Goal: Information Seeking & Learning: Learn about a topic

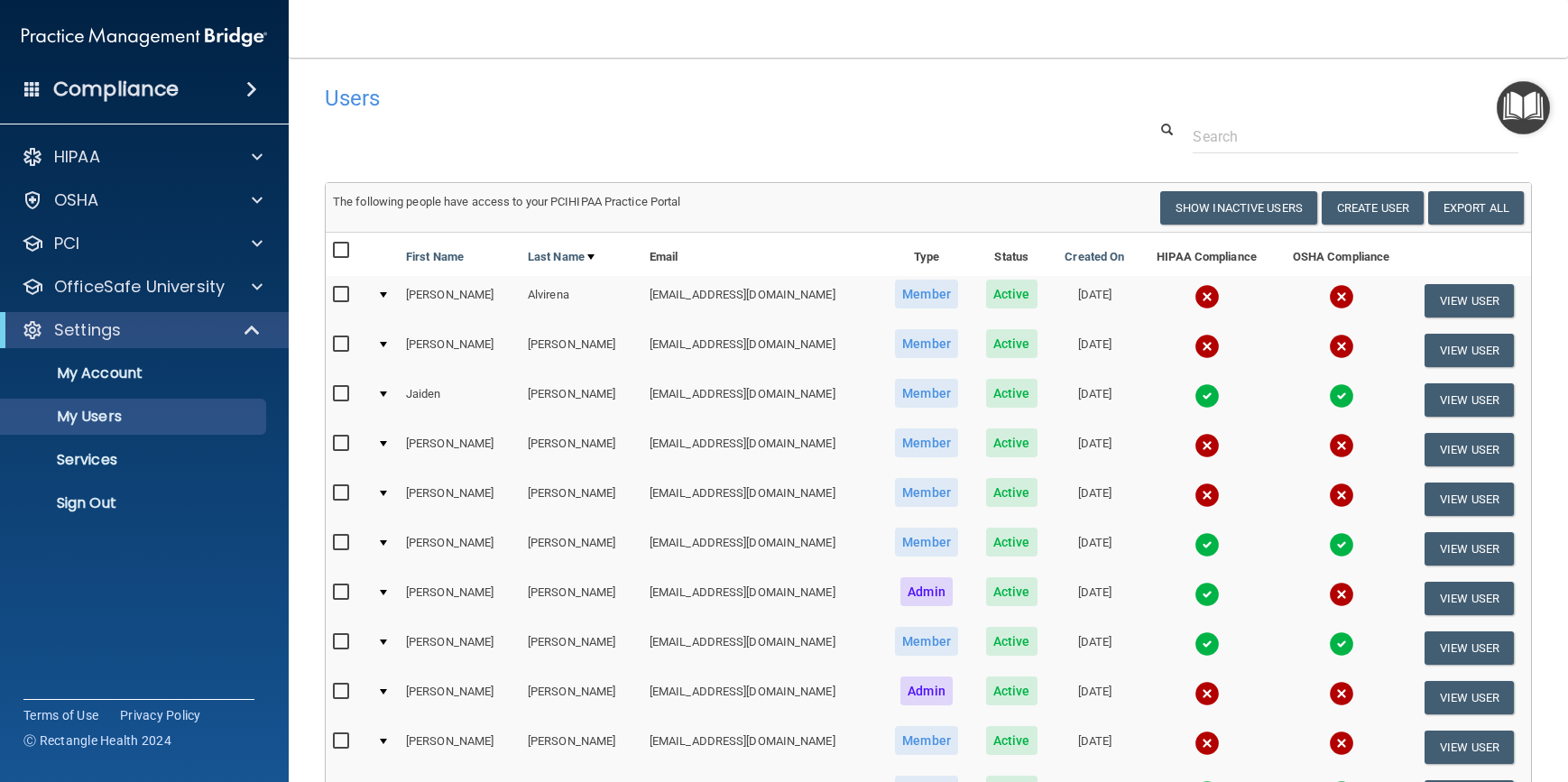
select select "20"
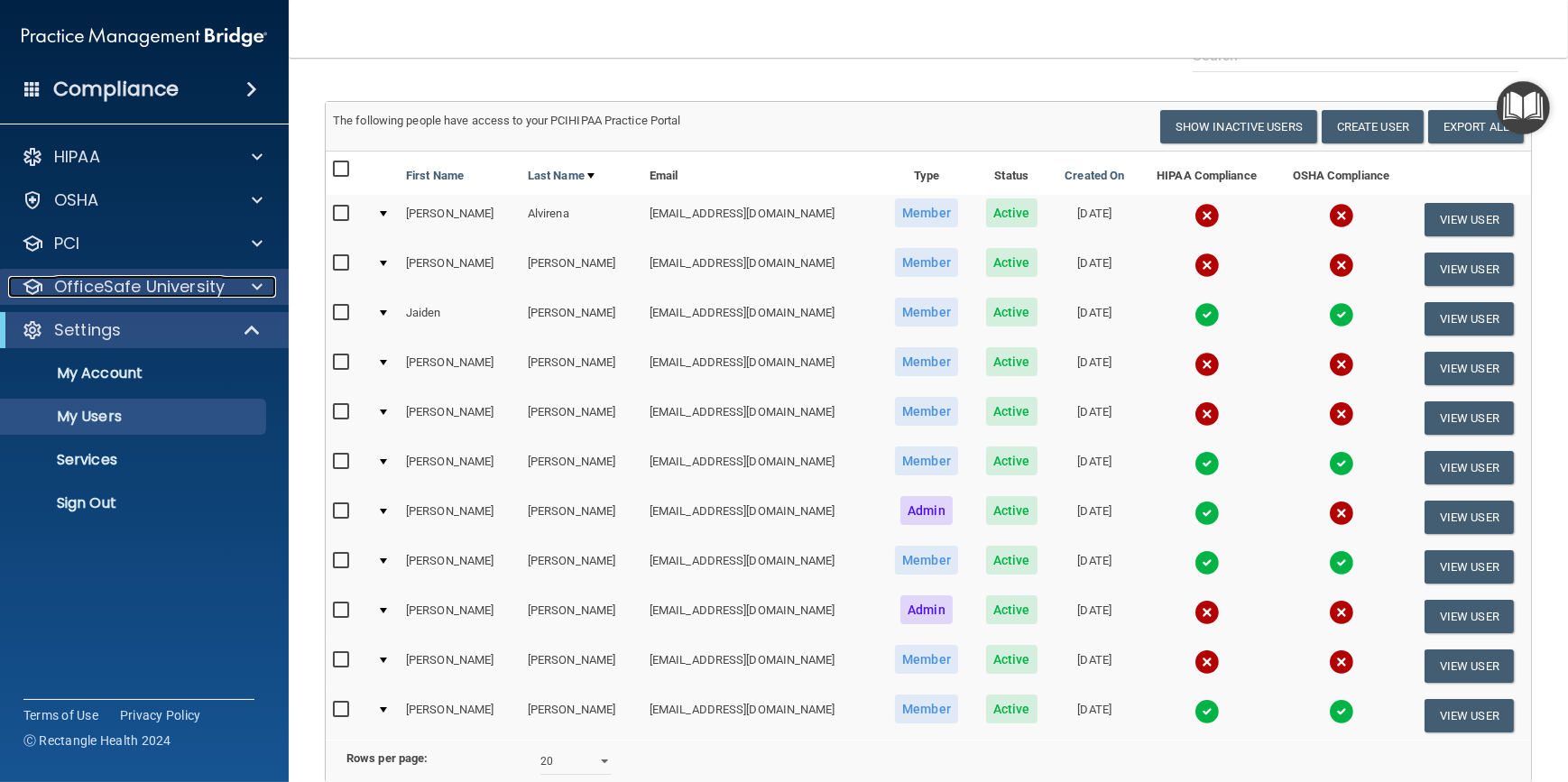
click at [255, 284] on span at bounding box center [257, 287] width 11 height 22
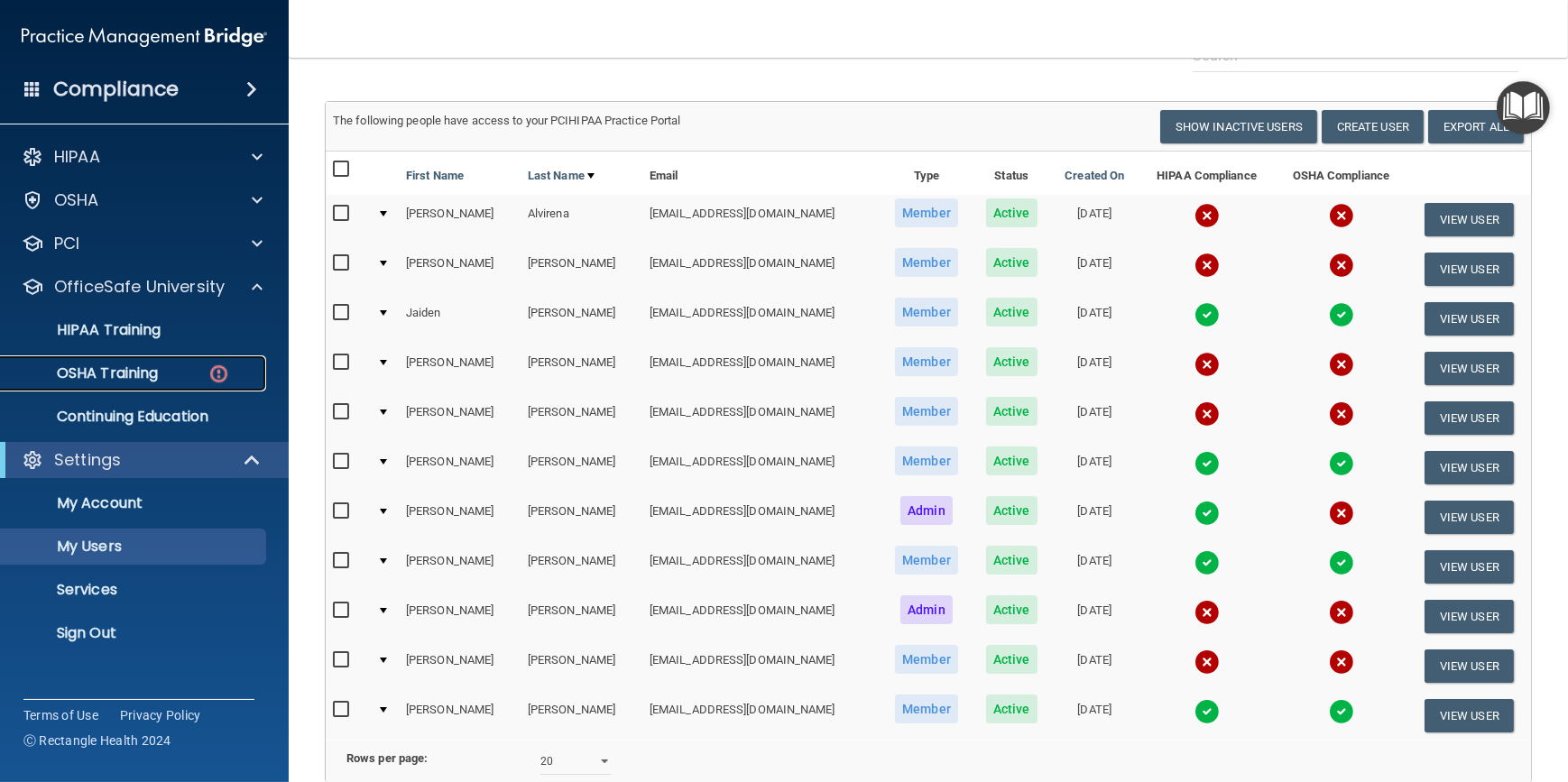
click at [107, 372] on p "OSHA Training" at bounding box center [85, 374] width 146 height 18
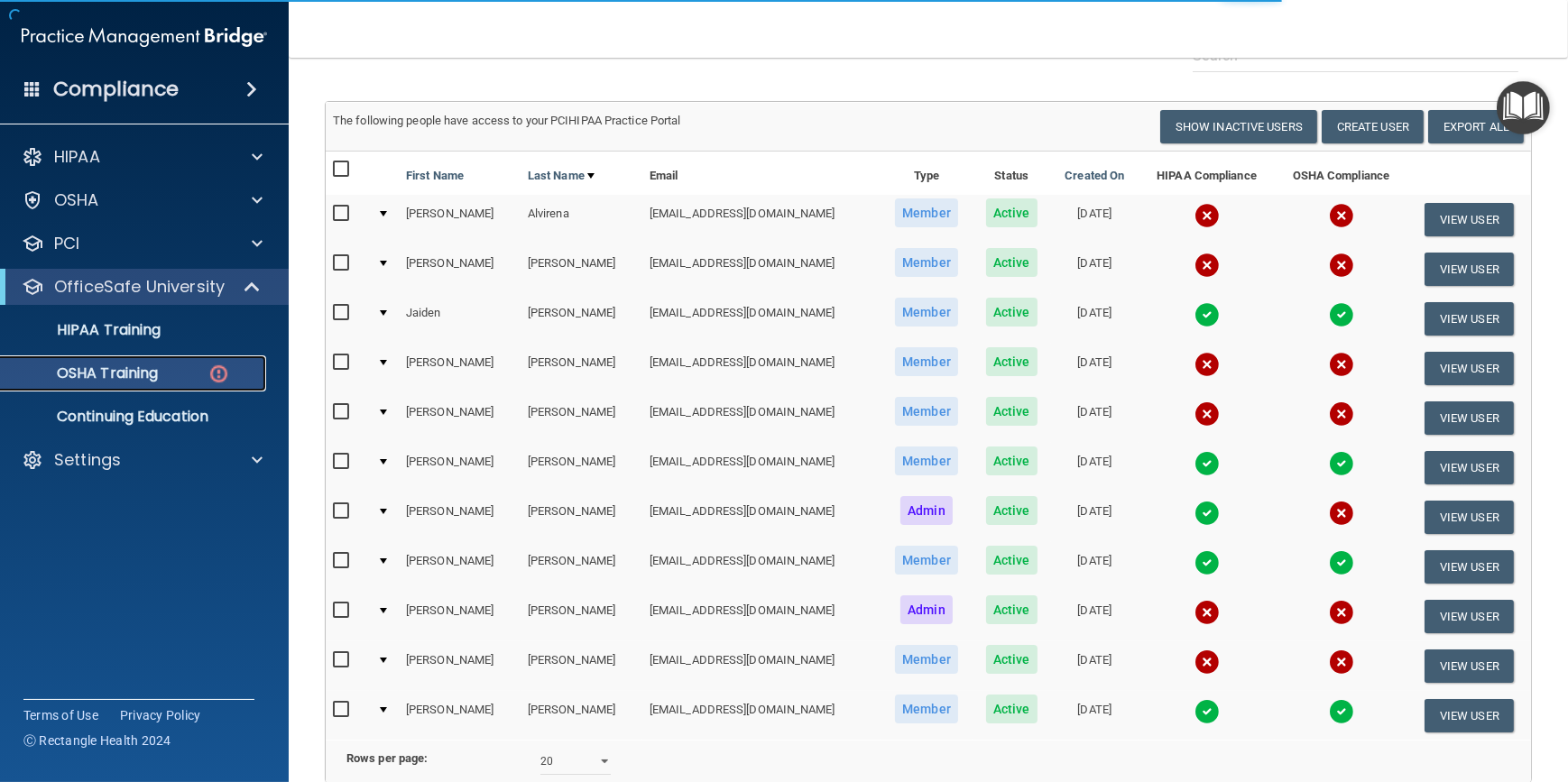
scroll to position [70, 0]
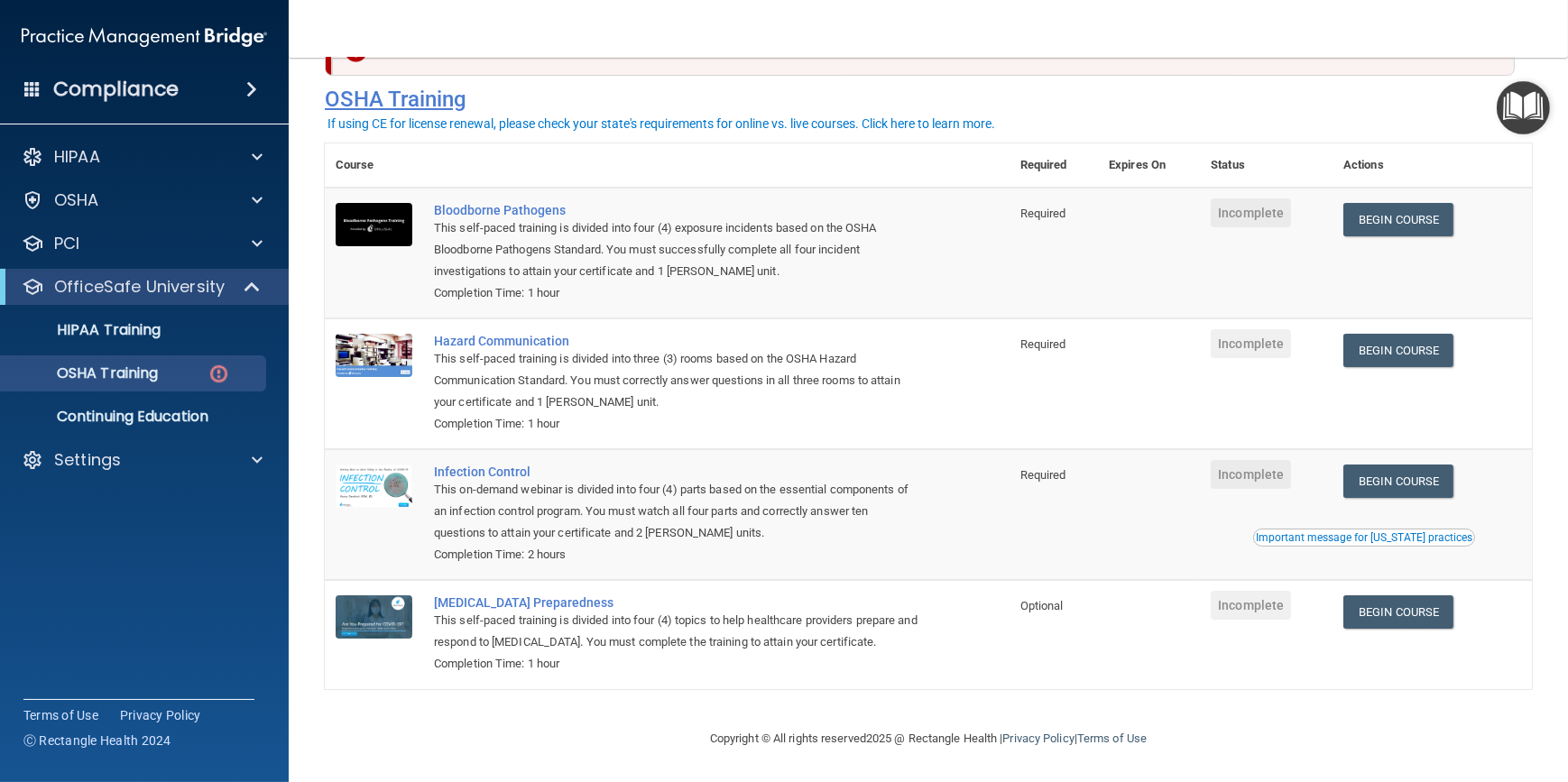
drag, startPoint x: 731, startPoint y: 88, endPoint x: 676, endPoint y: 94, distance: 55.3
click at [676, 94] on h4 "OSHA Training" at bounding box center [928, 100] width 1207 height 26
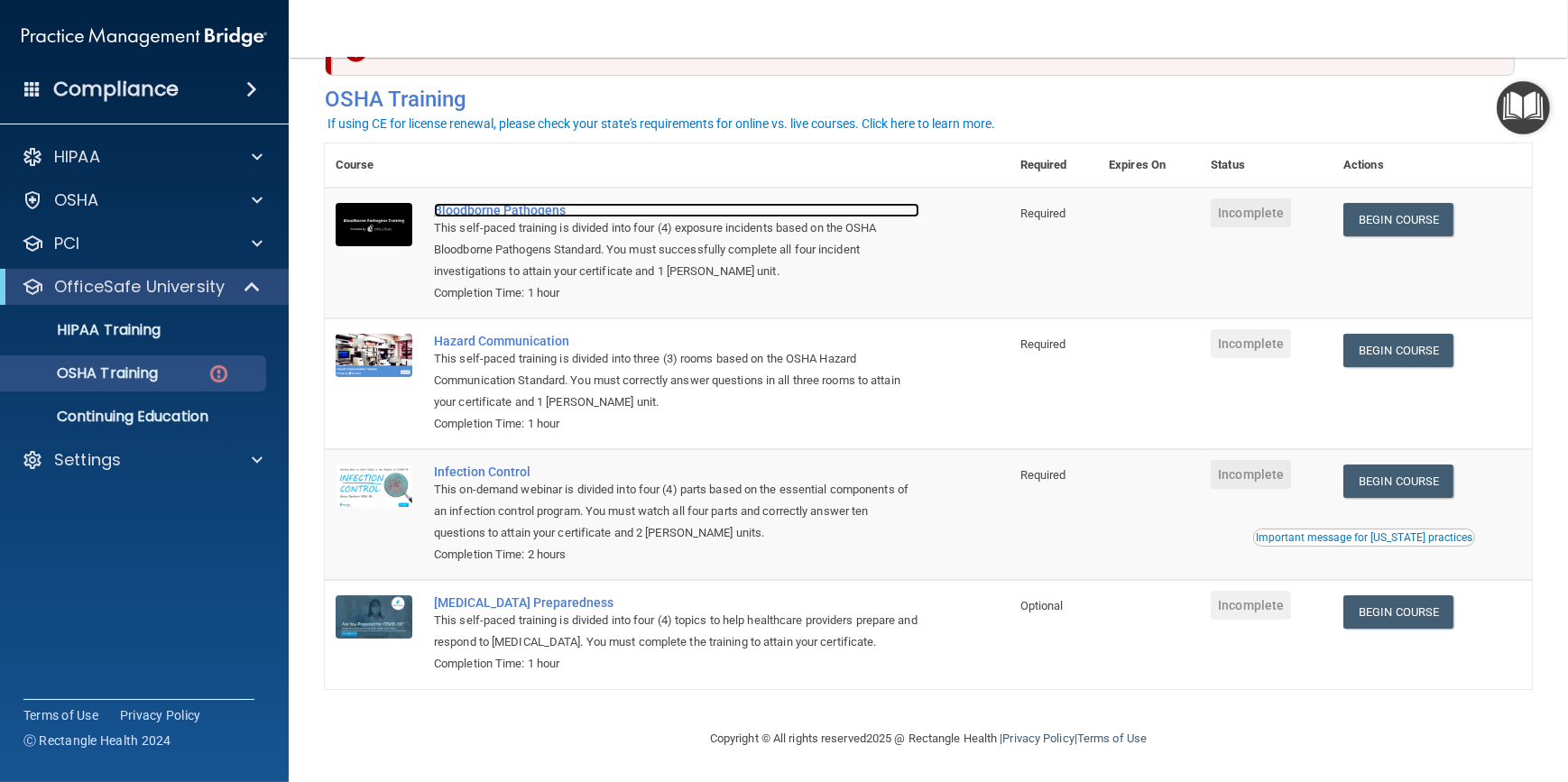
click at [523, 207] on div "Bloodborne Pathogens" at bounding box center [677, 210] width 485 height 15
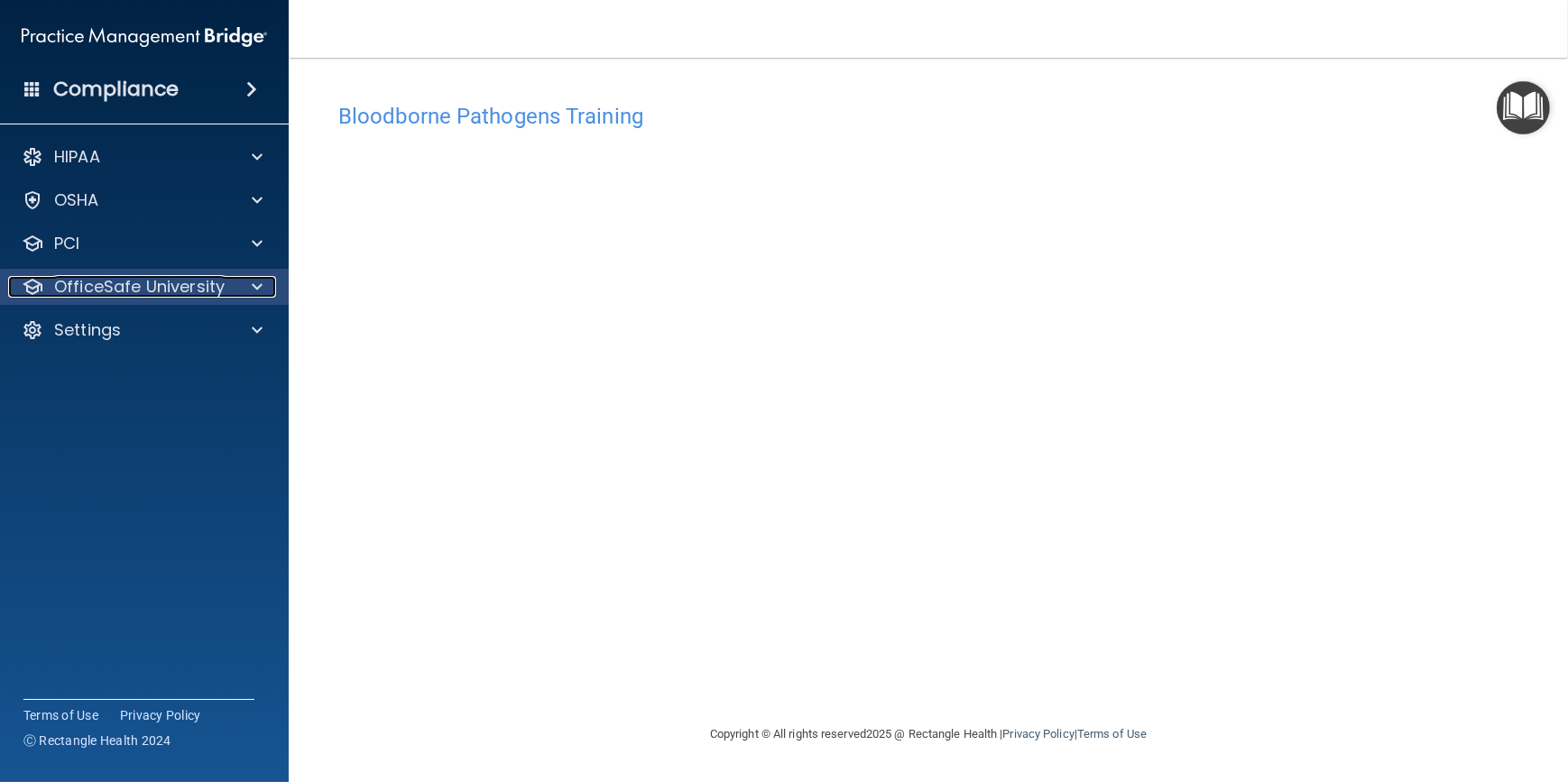
click at [251, 287] on div at bounding box center [254, 287] width 45 height 22
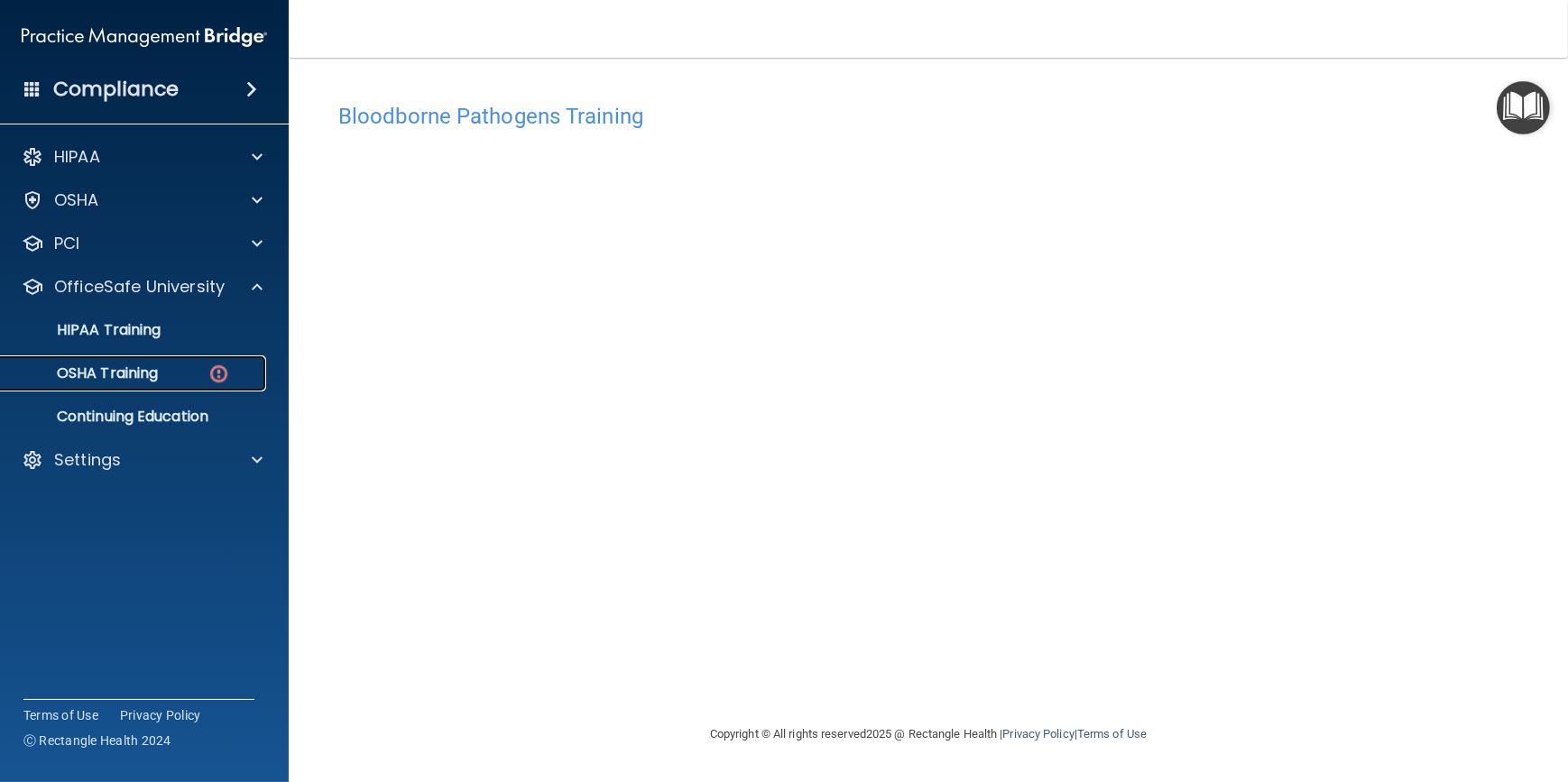
click at [134, 371] on p "OSHA Training" at bounding box center [85, 374] width 146 height 18
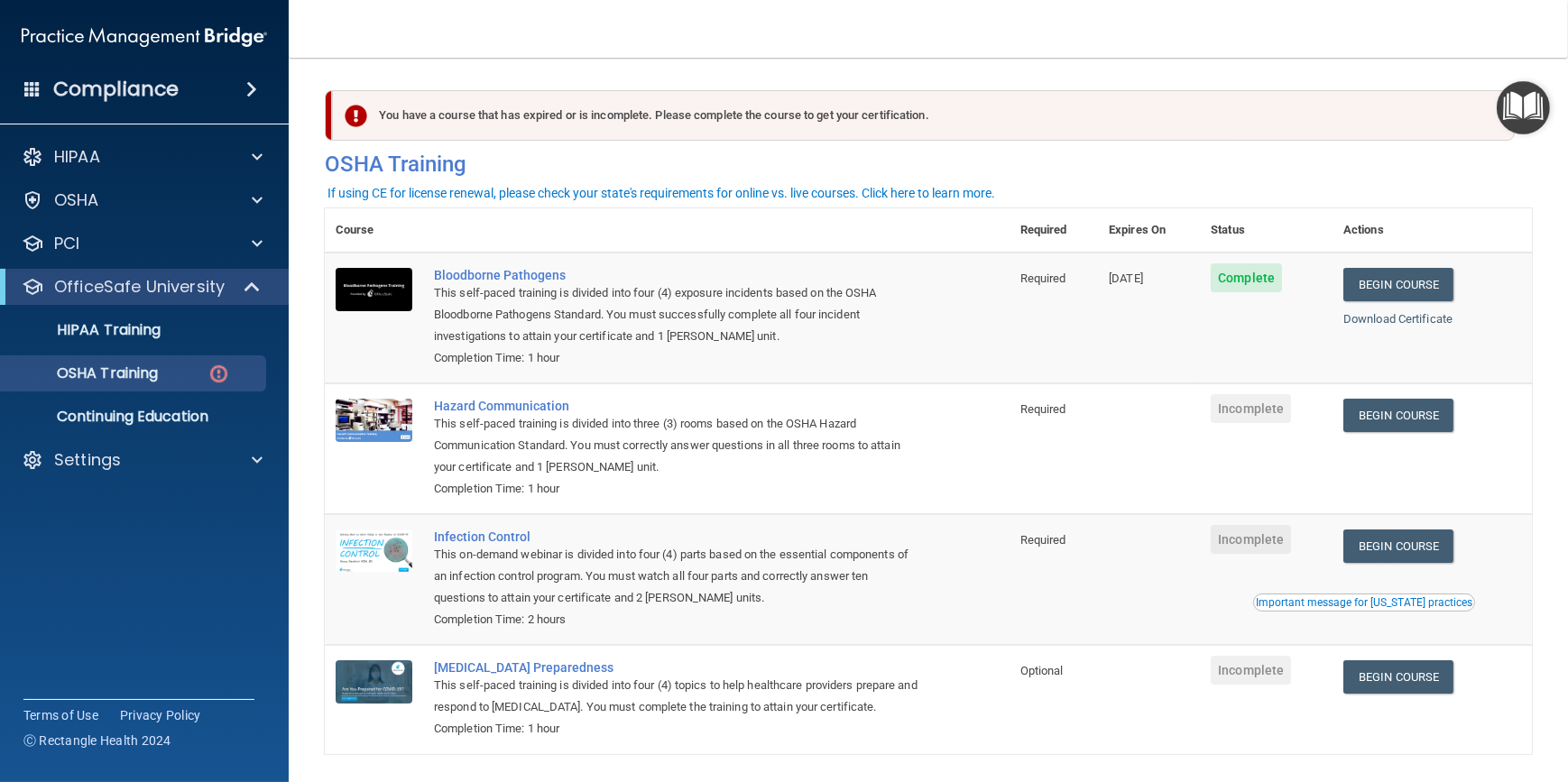
drag, startPoint x: 874, startPoint y: 34, endPoint x: 802, endPoint y: 34, distance: 72.0
click at [802, 34] on nav "Toggle navigation [PERSON_NAME] [EMAIL_ADDRESS][DOMAIN_NAME] Manage My Enterpri…" at bounding box center [928, 28] width 1279 height 58
drag, startPoint x: 803, startPoint y: 32, endPoint x: 735, endPoint y: 25, distance: 68.4
click at [735, 25] on nav "Toggle navigation [PERSON_NAME] [EMAIL_ADDRESS][DOMAIN_NAME] Manage My Enterpri…" at bounding box center [928, 28] width 1279 height 58
drag, startPoint x: 560, startPoint y: 39, endPoint x: 443, endPoint y: 39, distance: 117.0
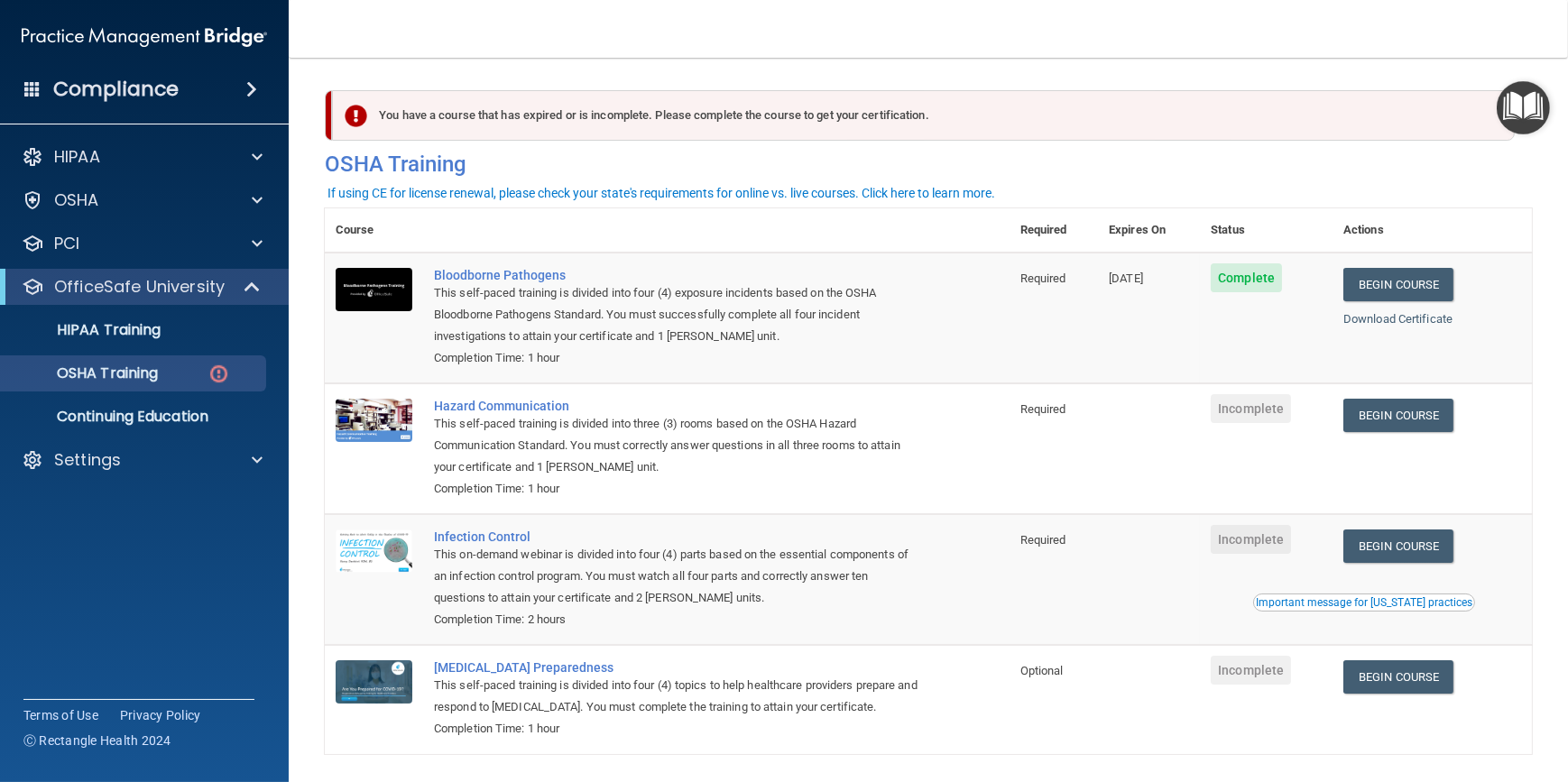
click at [463, 38] on nav "Toggle navigation [PERSON_NAME] [EMAIL_ADDRESS][DOMAIN_NAME] Manage My Enterpri…" at bounding box center [928, 28] width 1279 height 58
drag, startPoint x: 370, startPoint y: 38, endPoint x: 325, endPoint y: 32, distance: 45.4
click at [325, 32] on nav "Toggle navigation [PERSON_NAME] [EMAIL_ADDRESS][DOMAIN_NAME] Manage My Enterpri…" at bounding box center [928, 28] width 1279 height 58
drag, startPoint x: 314, startPoint y: 29, endPoint x: 302, endPoint y: 16, distance: 17.7
click at [302, 16] on nav "Toggle navigation [PERSON_NAME] [EMAIL_ADDRESS][DOMAIN_NAME] Manage My Enterpri…" at bounding box center [928, 28] width 1279 height 58
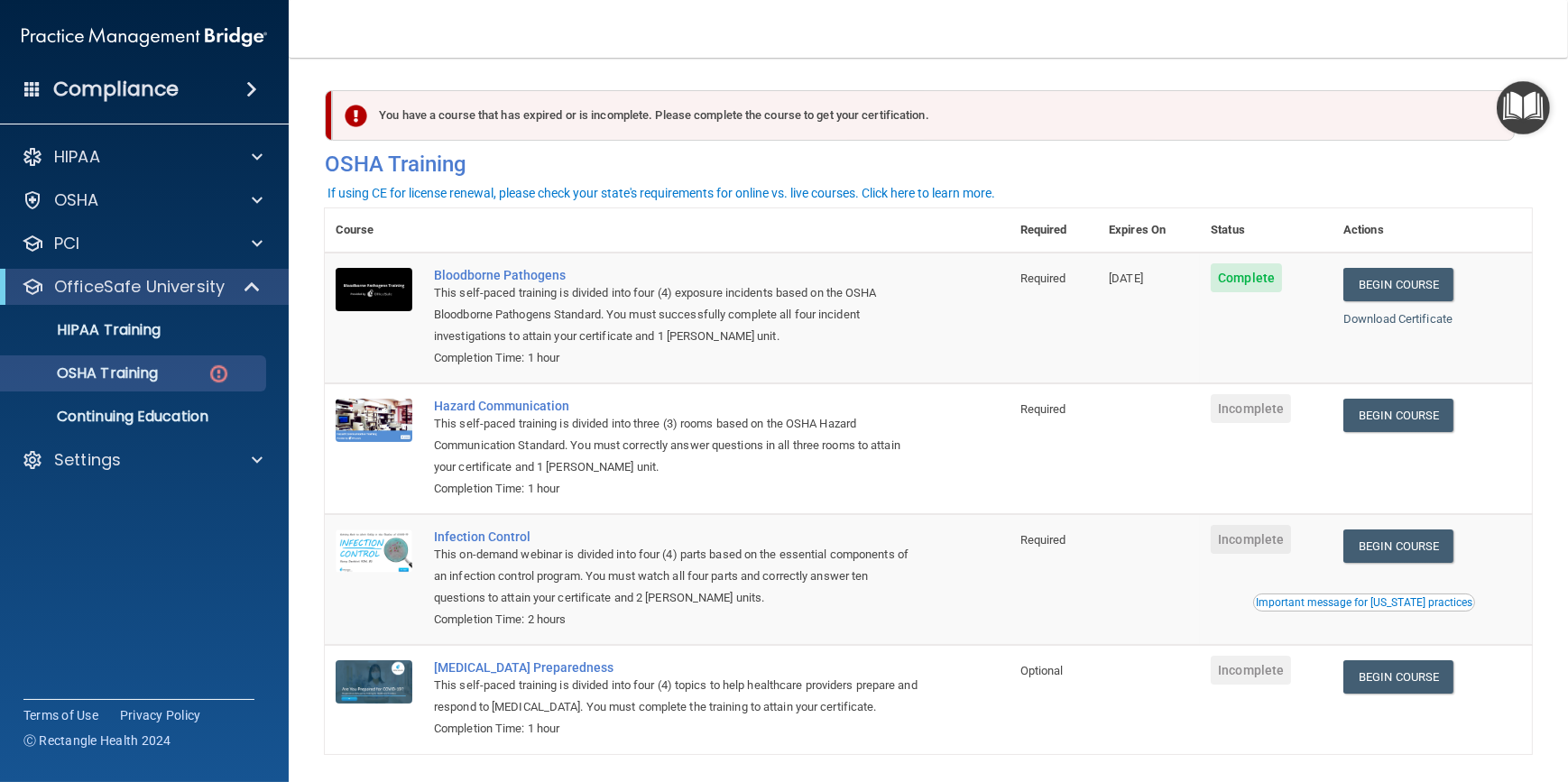
drag, startPoint x: 745, startPoint y: 49, endPoint x: 672, endPoint y: 27, distance: 76.2
click at [672, 27] on nav "Toggle navigation [PERSON_NAME] [EMAIL_ADDRESS][DOMAIN_NAME] Manage My Enterpri…" at bounding box center [928, 28] width 1279 height 58
drag, startPoint x: 730, startPoint y: 41, endPoint x: 690, endPoint y: 32, distance: 41.0
click at [690, 31] on nav "Toggle navigation [PERSON_NAME] [EMAIL_ADDRESS][DOMAIN_NAME] Manage My Enterpri…" at bounding box center [928, 28] width 1279 height 58
drag, startPoint x: 698, startPoint y: 23, endPoint x: 617, endPoint y: 32, distance: 81.5
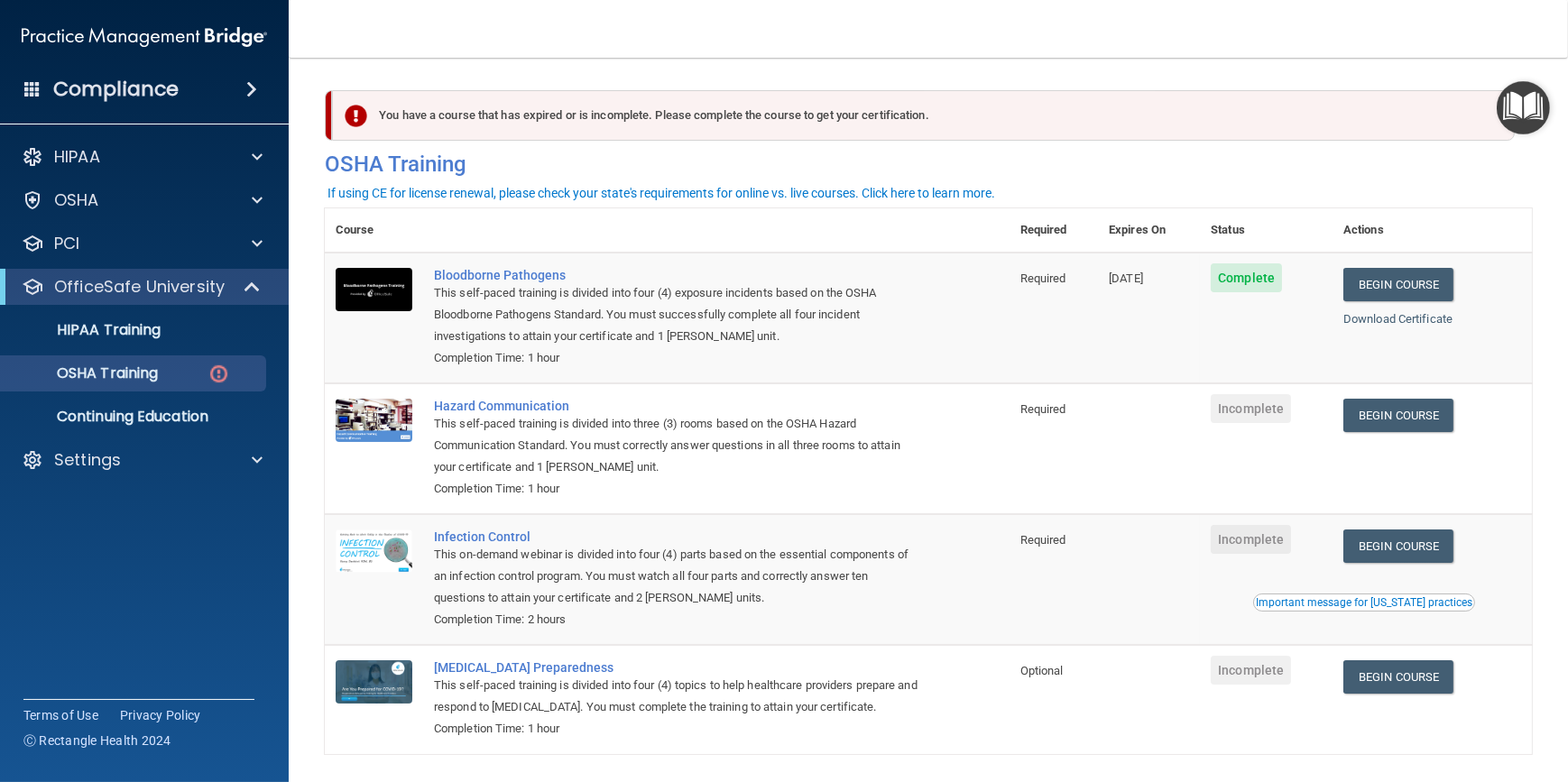
click at [617, 32] on nav "Toggle navigation [PERSON_NAME] [EMAIL_ADDRESS][DOMAIN_NAME] Manage My Enterpri…" at bounding box center [928, 28] width 1279 height 58
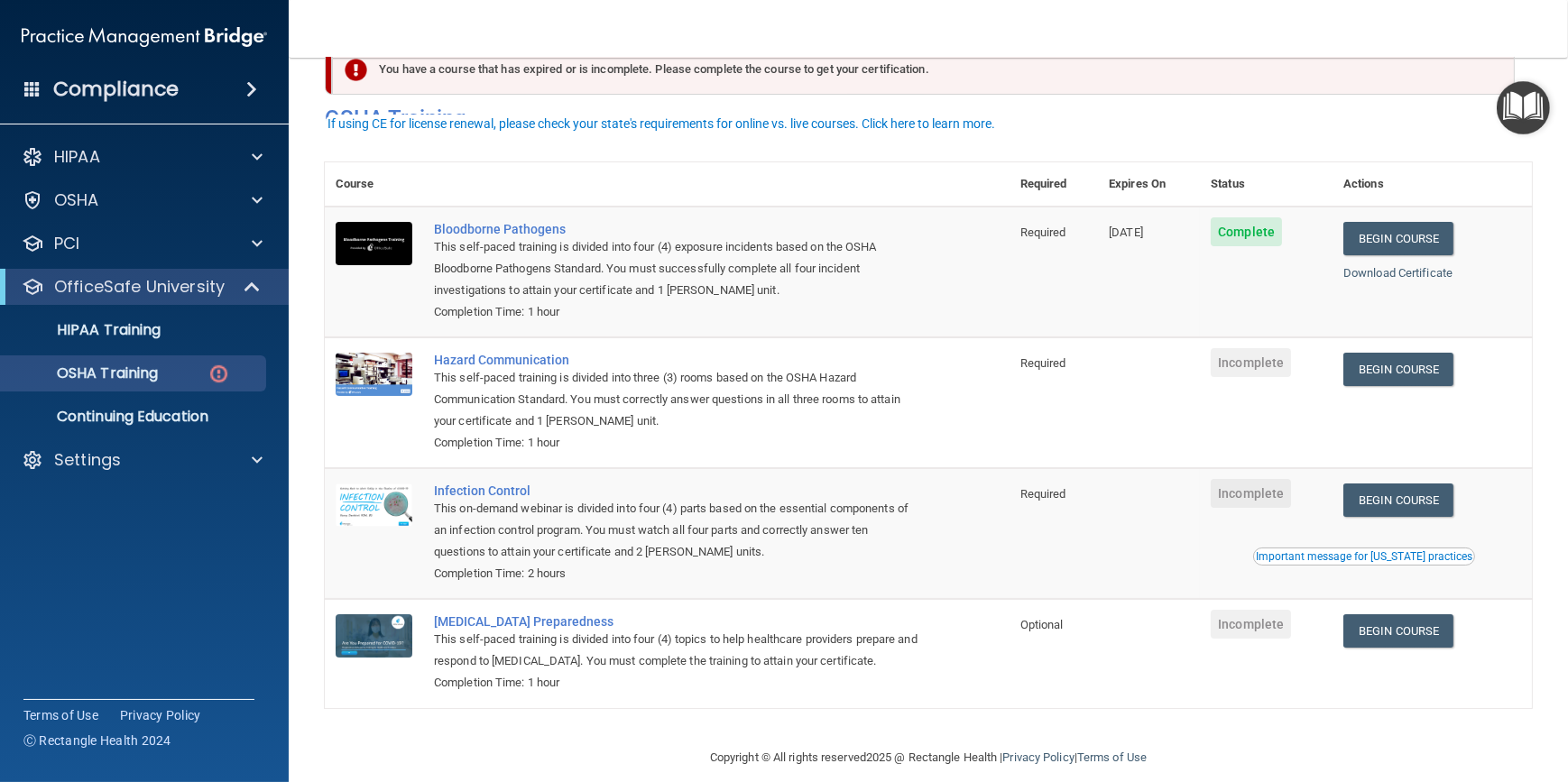
scroll to position [70, 0]
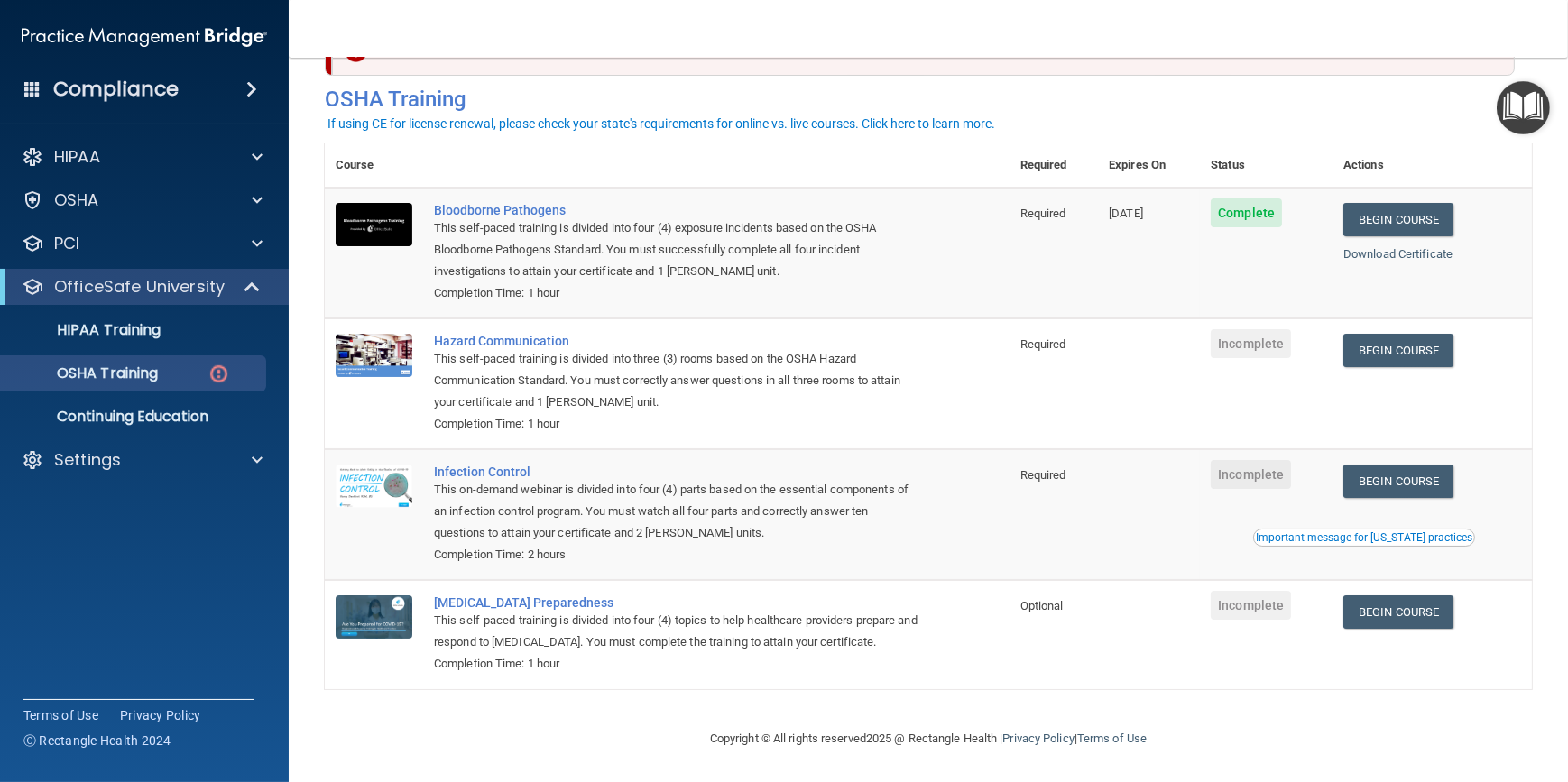
drag, startPoint x: 754, startPoint y: 379, endPoint x: 624, endPoint y: 369, distance: 130.4
click at [624, 369] on div "This self-paced training is divided into three (3) rooms based on the OSHA Haza…" at bounding box center [677, 380] width 485 height 65
drag, startPoint x: 732, startPoint y: 372, endPoint x: 593, endPoint y: 362, distance: 139.4
click at [593, 362] on div "This self-paced training is divided into three (3) rooms based on the OSHA Haza…" at bounding box center [677, 380] width 485 height 65
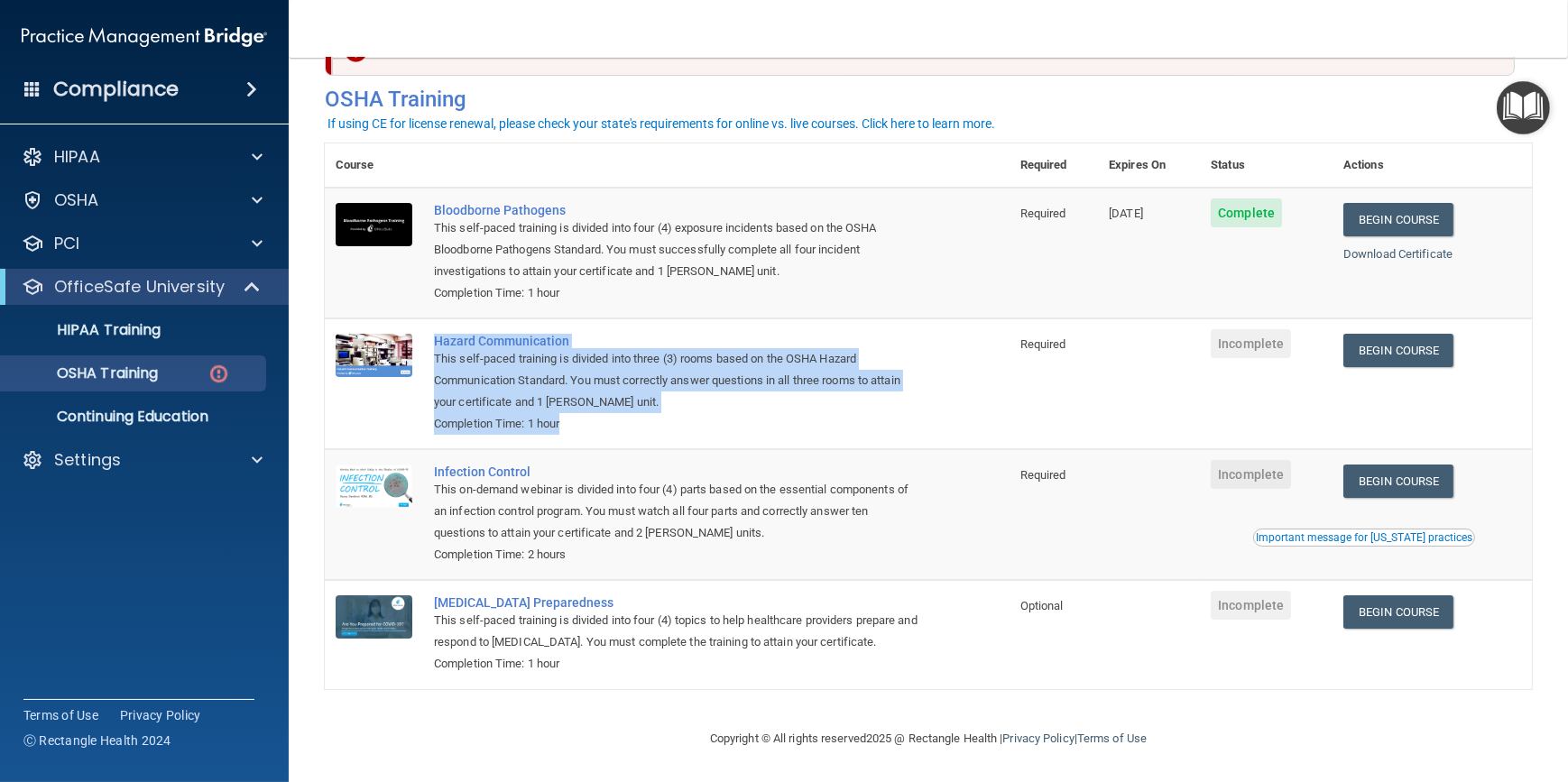
drag, startPoint x: 428, startPoint y: 333, endPoint x: 702, endPoint y: 434, distance: 292.0
click at [702, 434] on td "Hazard Communication This self-paced training is divided into three (3) rooms b…" at bounding box center [716, 383] width 586 height 131
drag, startPoint x: 702, startPoint y: 434, endPoint x: 763, endPoint y: 377, distance: 83.5
click at [763, 377] on div "This self-paced training is divided into three (3) rooms based on the OSHA Haza…" at bounding box center [677, 380] width 485 height 65
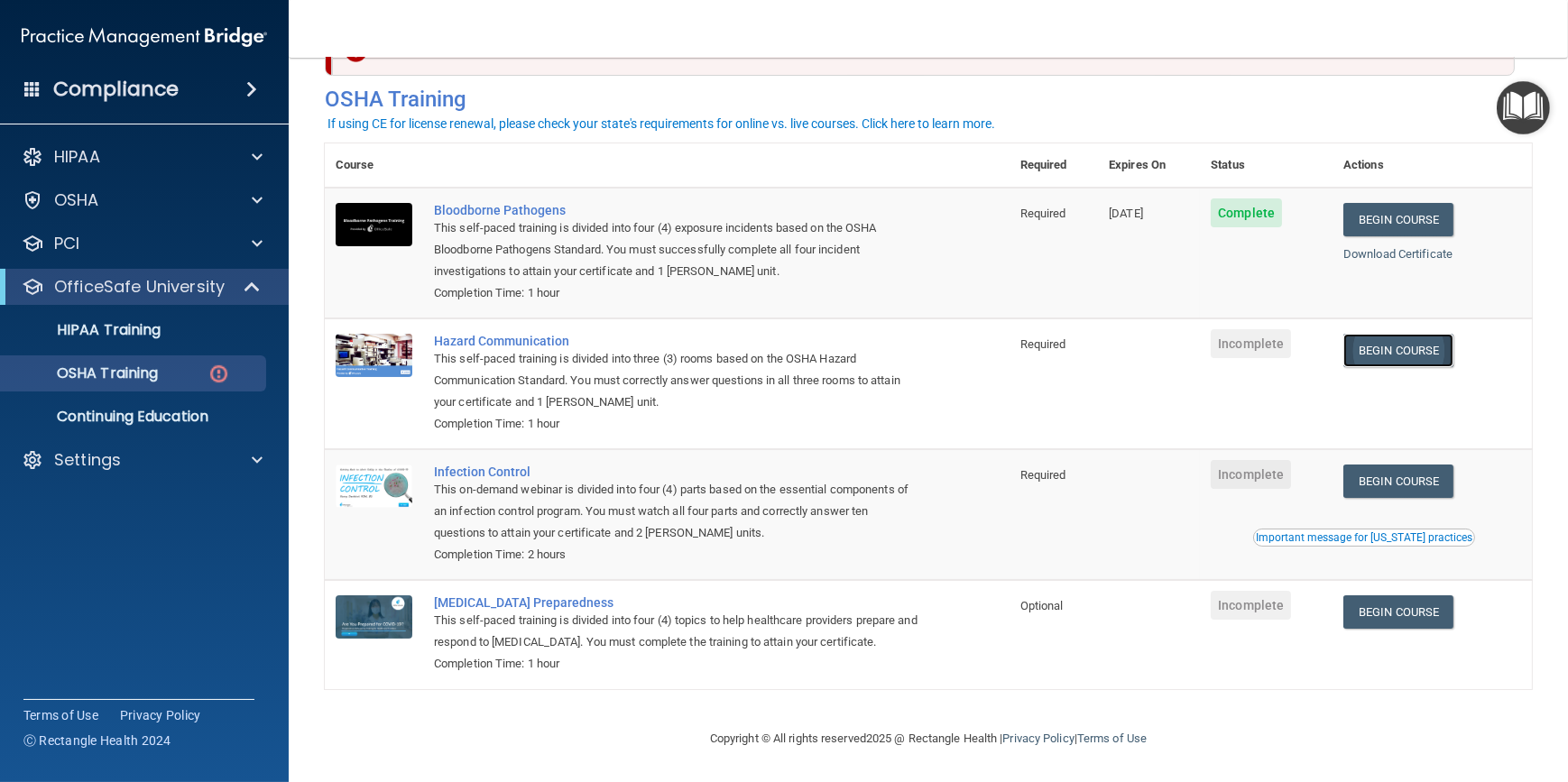
click at [1392, 349] on link "Begin Course" at bounding box center [1398, 350] width 110 height 34
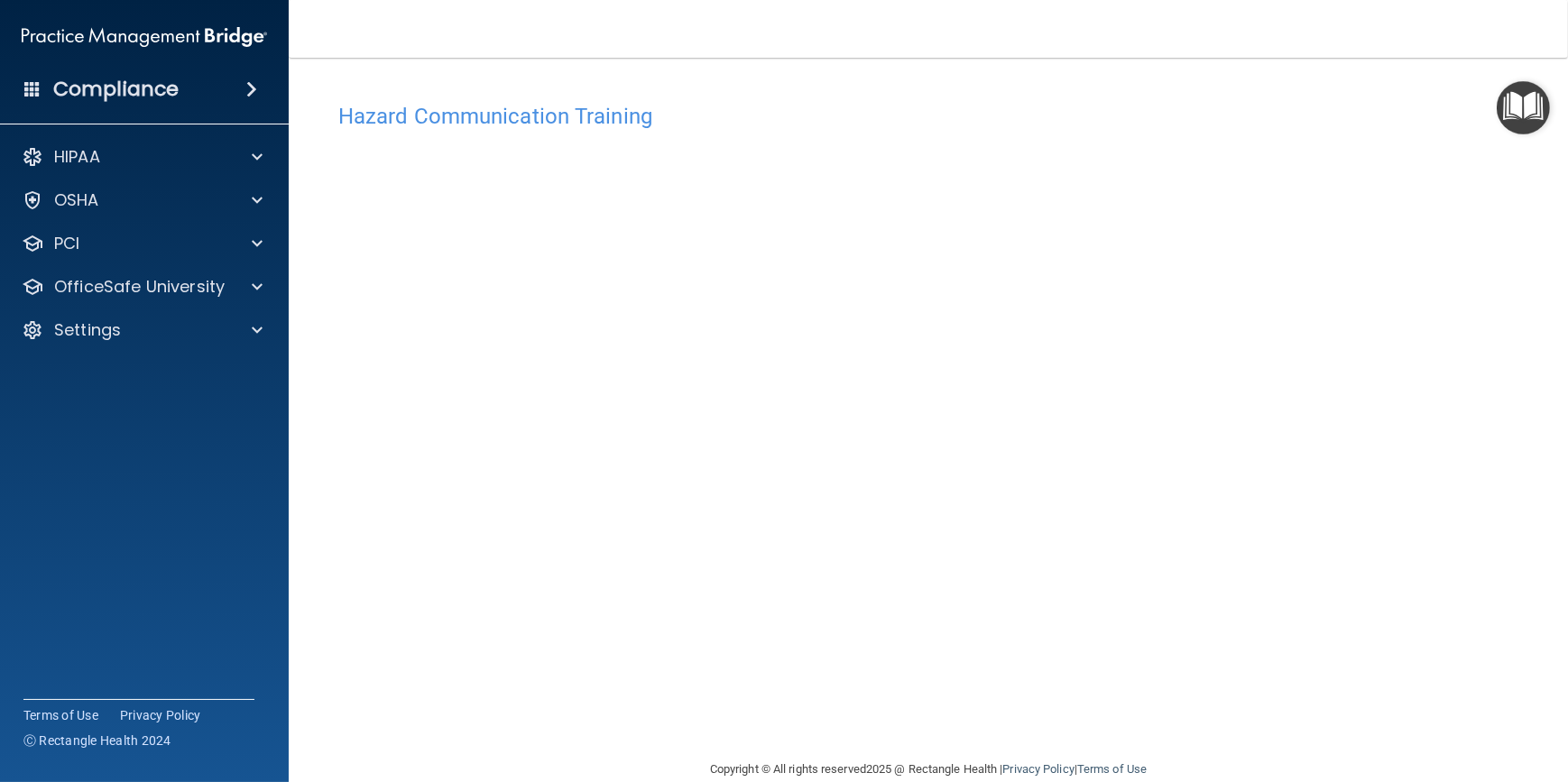
drag, startPoint x: 784, startPoint y: 31, endPoint x: 689, endPoint y: 35, distance: 95.1
click at [689, 35] on nav "Toggle navigation Sara Overbay soverbay@williamsportoms.com Manage My Enterpris…" at bounding box center [928, 28] width 1279 height 58
drag, startPoint x: 693, startPoint y: 27, endPoint x: 611, endPoint y: 24, distance: 82.1
click at [611, 24] on nav "Toggle navigation Sara Overbay soverbay@williamsportoms.com Manage My Enterpris…" at bounding box center [928, 28] width 1279 height 58
drag, startPoint x: 678, startPoint y: 27, endPoint x: 593, endPoint y: 36, distance: 85.5
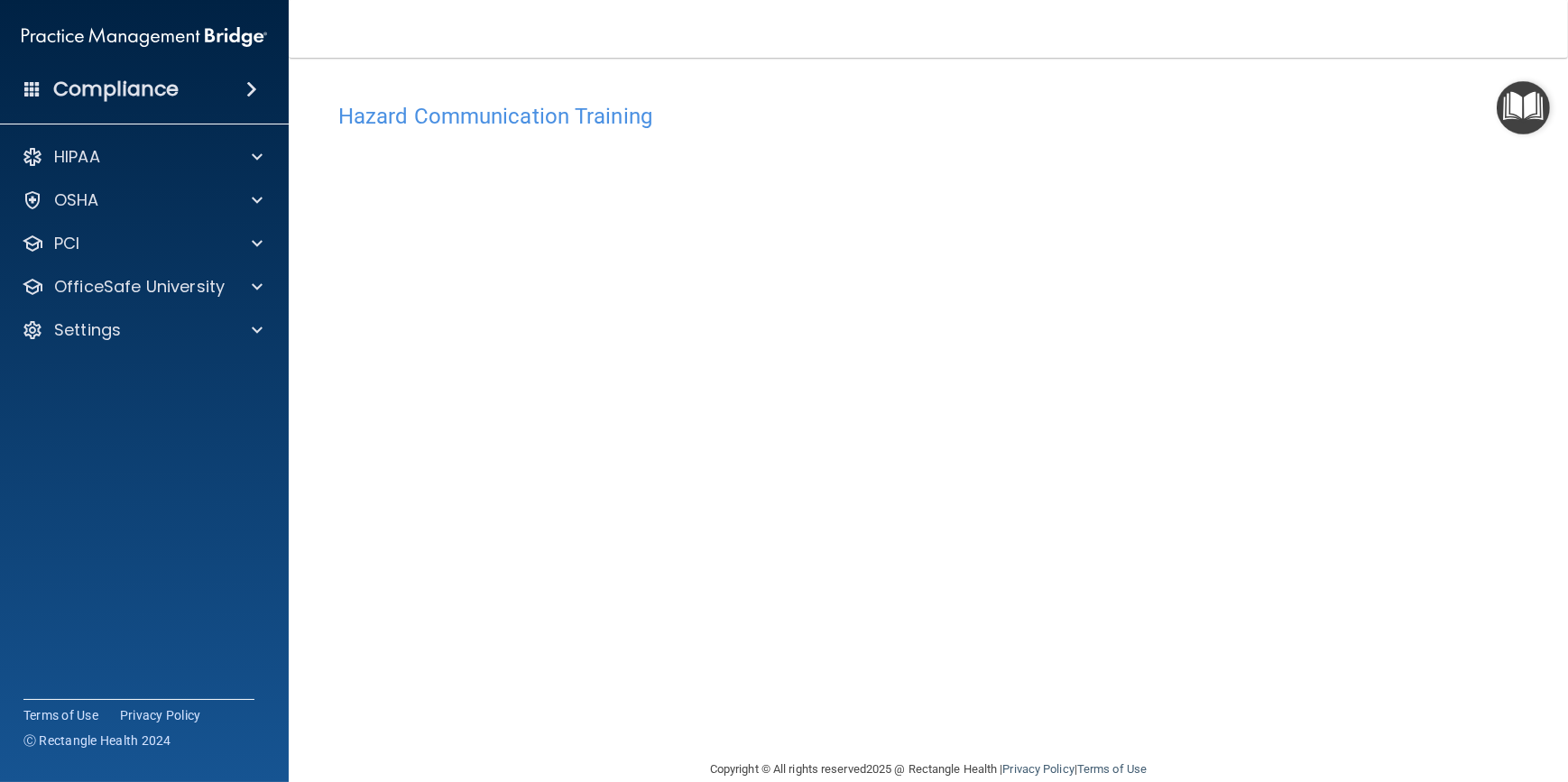
click at [593, 36] on nav "Toggle navigation Sara Overbay soverbay@williamsportoms.com Manage My Enterpris…" at bounding box center [928, 28] width 1279 height 58
drag, startPoint x: 639, startPoint y: 36, endPoint x: 592, endPoint y: 43, distance: 47.5
click at [560, 40] on nav "Toggle navigation Sara Overbay soverbay@williamsportoms.com Manage My Enterpris…" at bounding box center [928, 28] width 1279 height 58
drag, startPoint x: 644, startPoint y: 44, endPoint x: 581, endPoint y: 35, distance: 63.6
click at [568, 36] on nav "Toggle navigation Sara Overbay soverbay@williamsportoms.com Manage My Enterpris…" at bounding box center [928, 28] width 1279 height 58
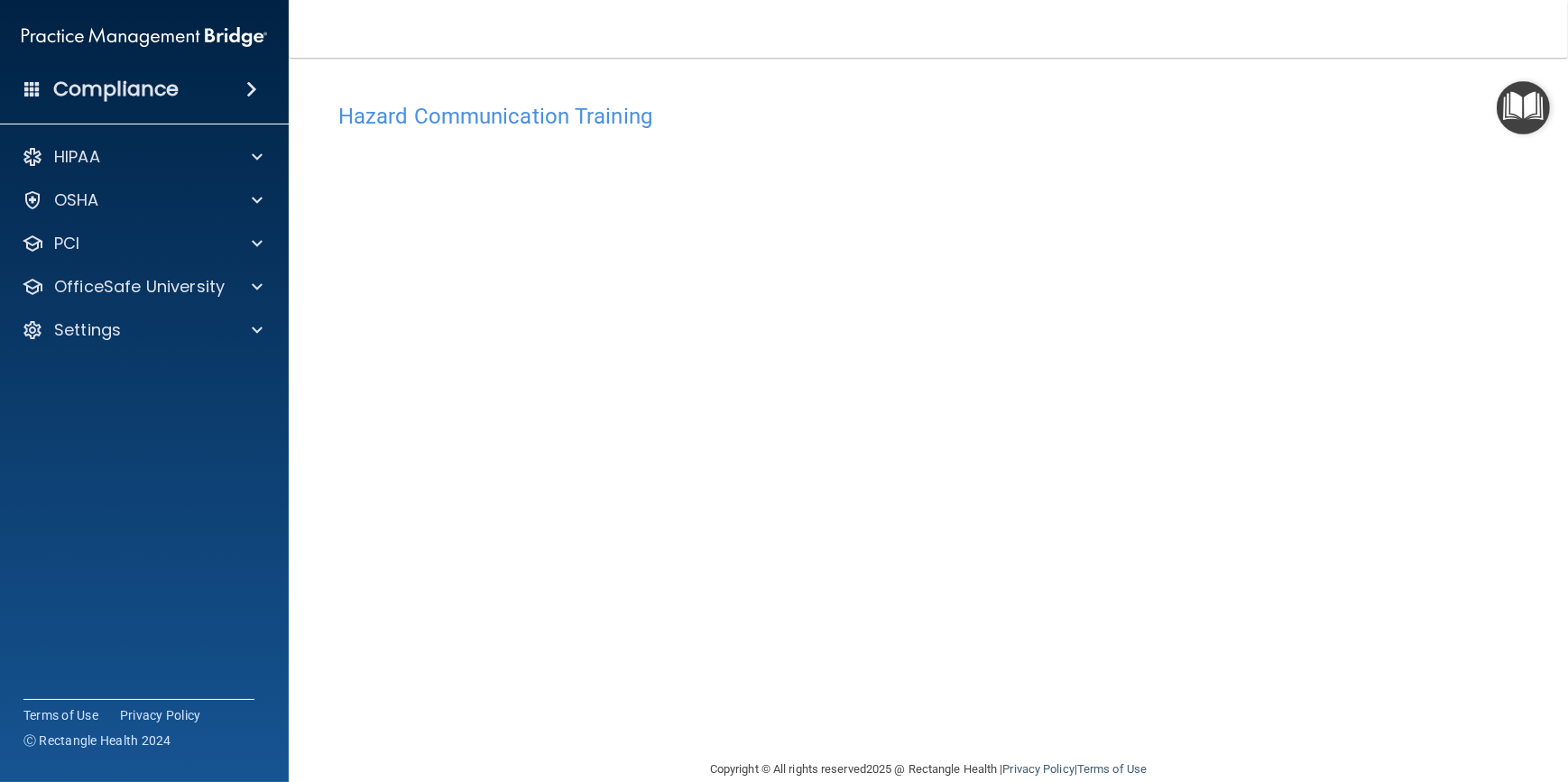
drag, startPoint x: 623, startPoint y: 34, endPoint x: 565, endPoint y: 45, distance: 59.0
click at [565, 45] on nav "Toggle navigation Sara Overbay soverbay@williamsportoms.com Manage My Enterpris…" at bounding box center [928, 28] width 1279 height 58
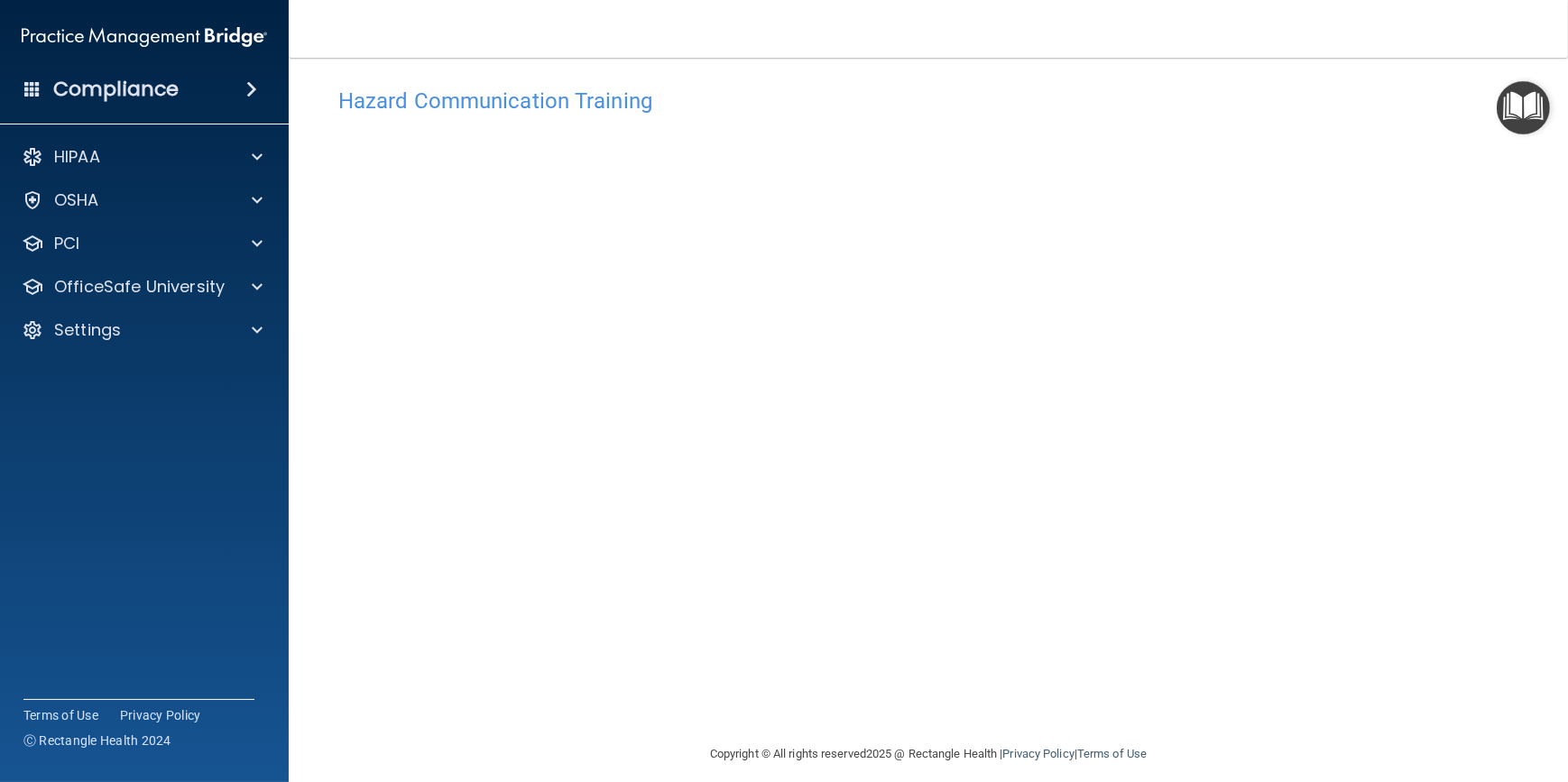
scroll to position [30, 0]
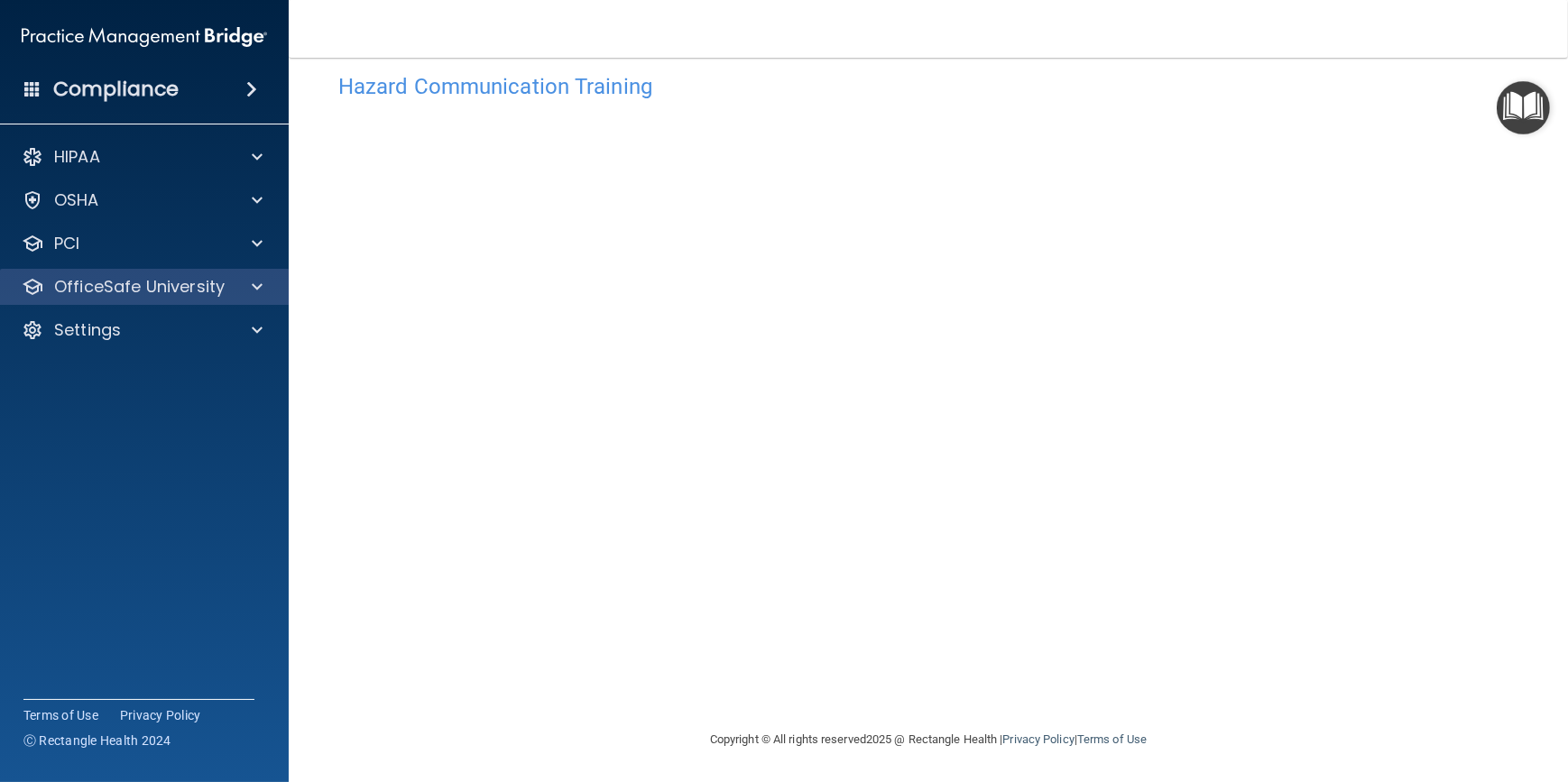
click at [212, 269] on div "OfficeSafe University" at bounding box center [144, 286] width 290 height 36
click at [255, 280] on span at bounding box center [257, 287] width 11 height 22
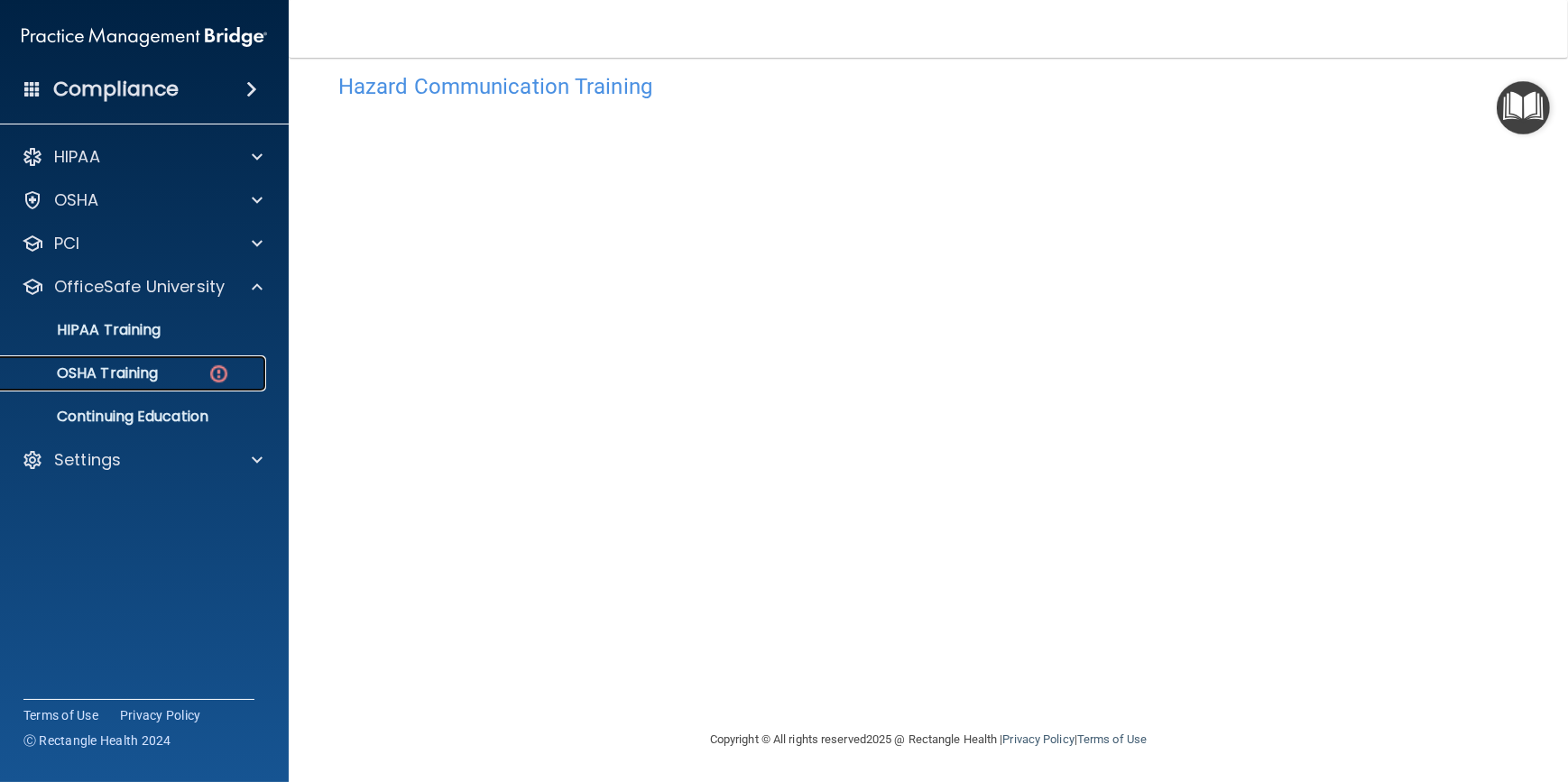
click at [110, 367] on p "OSHA Training" at bounding box center [85, 374] width 146 height 18
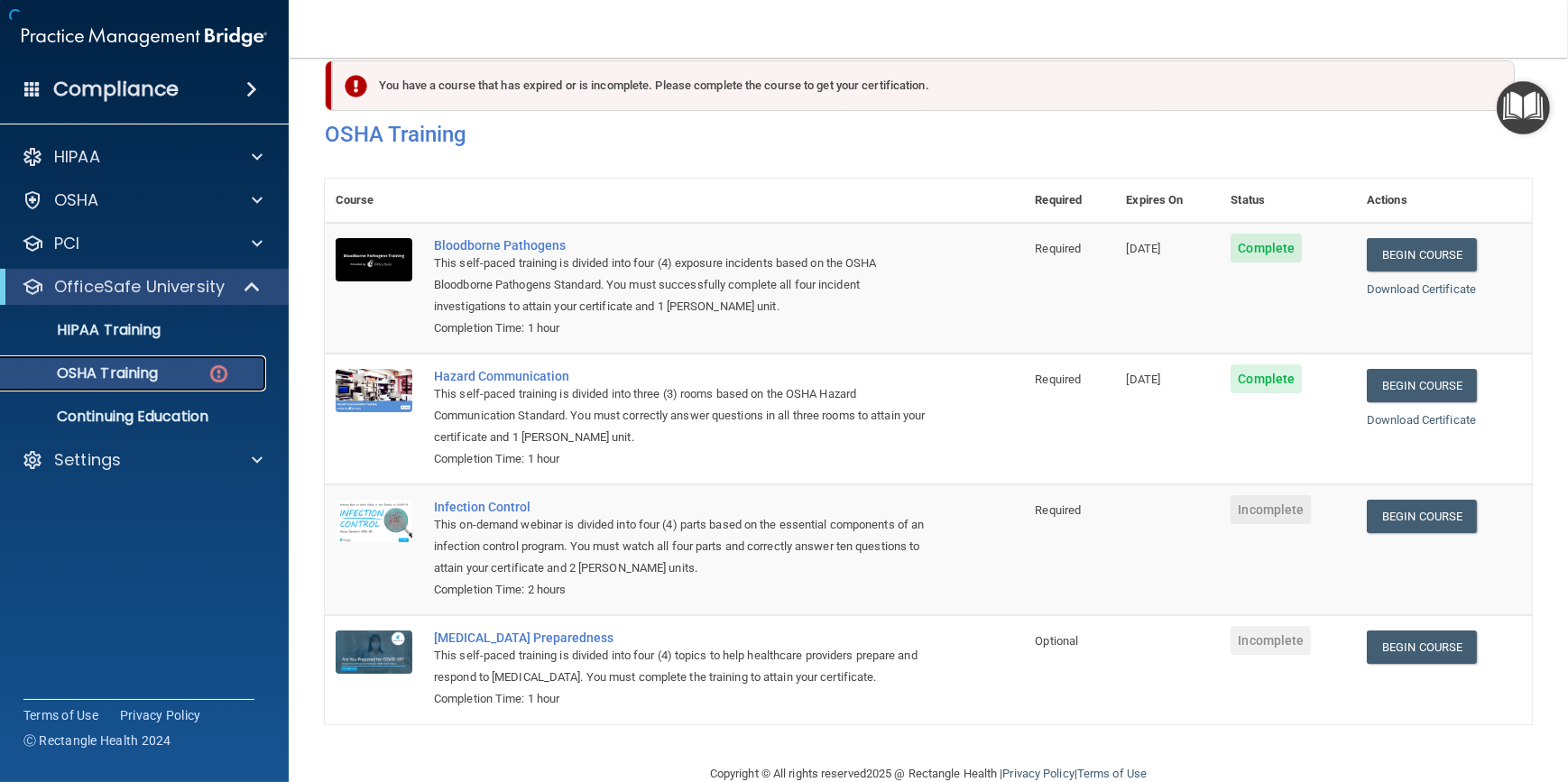
scroll to position [70, 0]
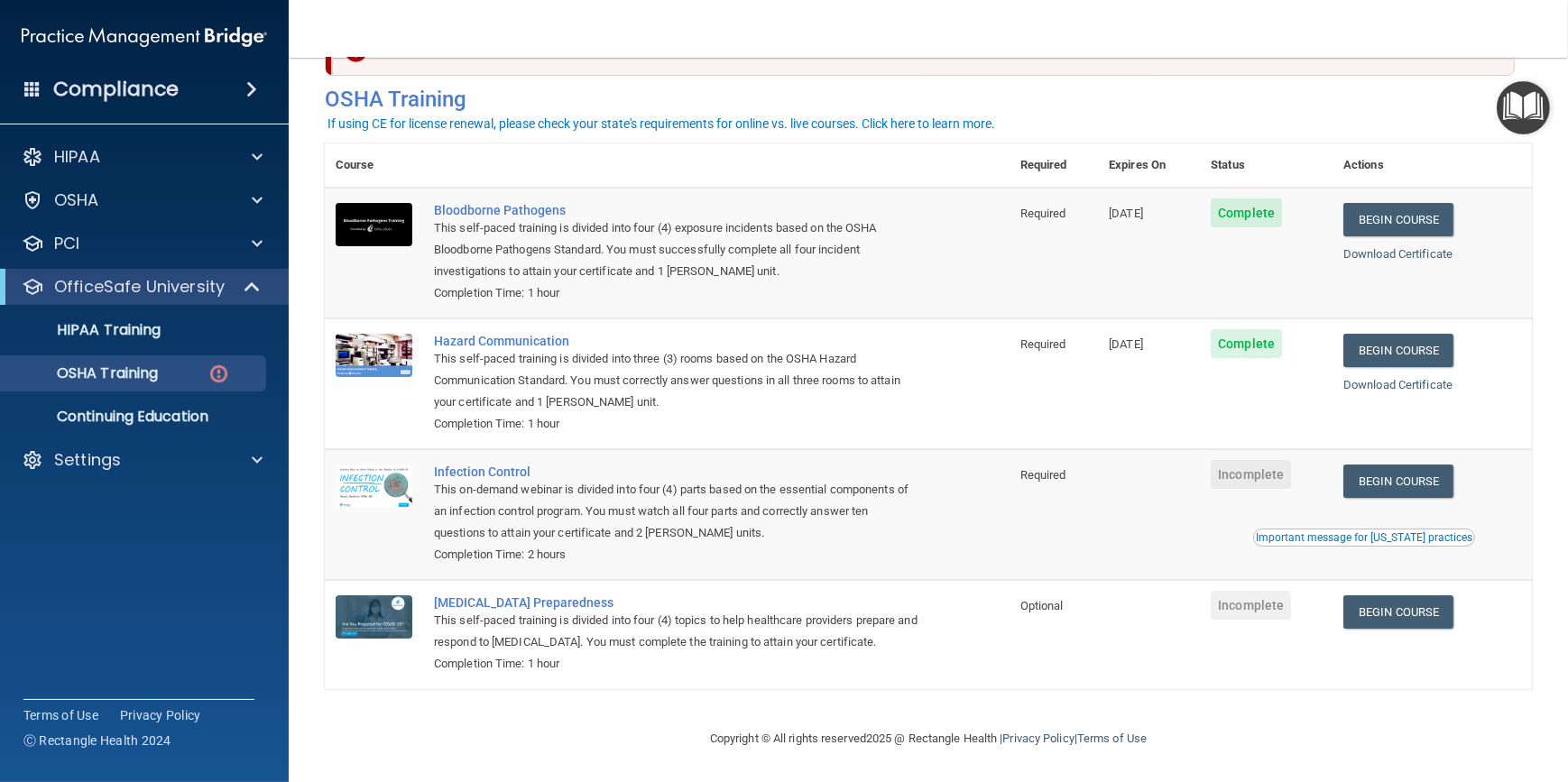
drag, startPoint x: 808, startPoint y: 33, endPoint x: 748, endPoint y: 30, distance: 60.1
click at [748, 29] on nav "Toggle navigation Sara Overbay soverbay@williamsportoms.com Manage My Enterpris…" at bounding box center [928, 28] width 1279 height 58
drag, startPoint x: 535, startPoint y: 723, endPoint x: 415, endPoint y: 709, distance: 120.8
click at [415, 710] on footer "Copyright © All rights reserved 2025 @ Rectangle Health | Privacy Policy | Term…" at bounding box center [928, 736] width 1207 height 54
drag, startPoint x: 814, startPoint y: 718, endPoint x: 691, endPoint y: 740, distance: 125.0
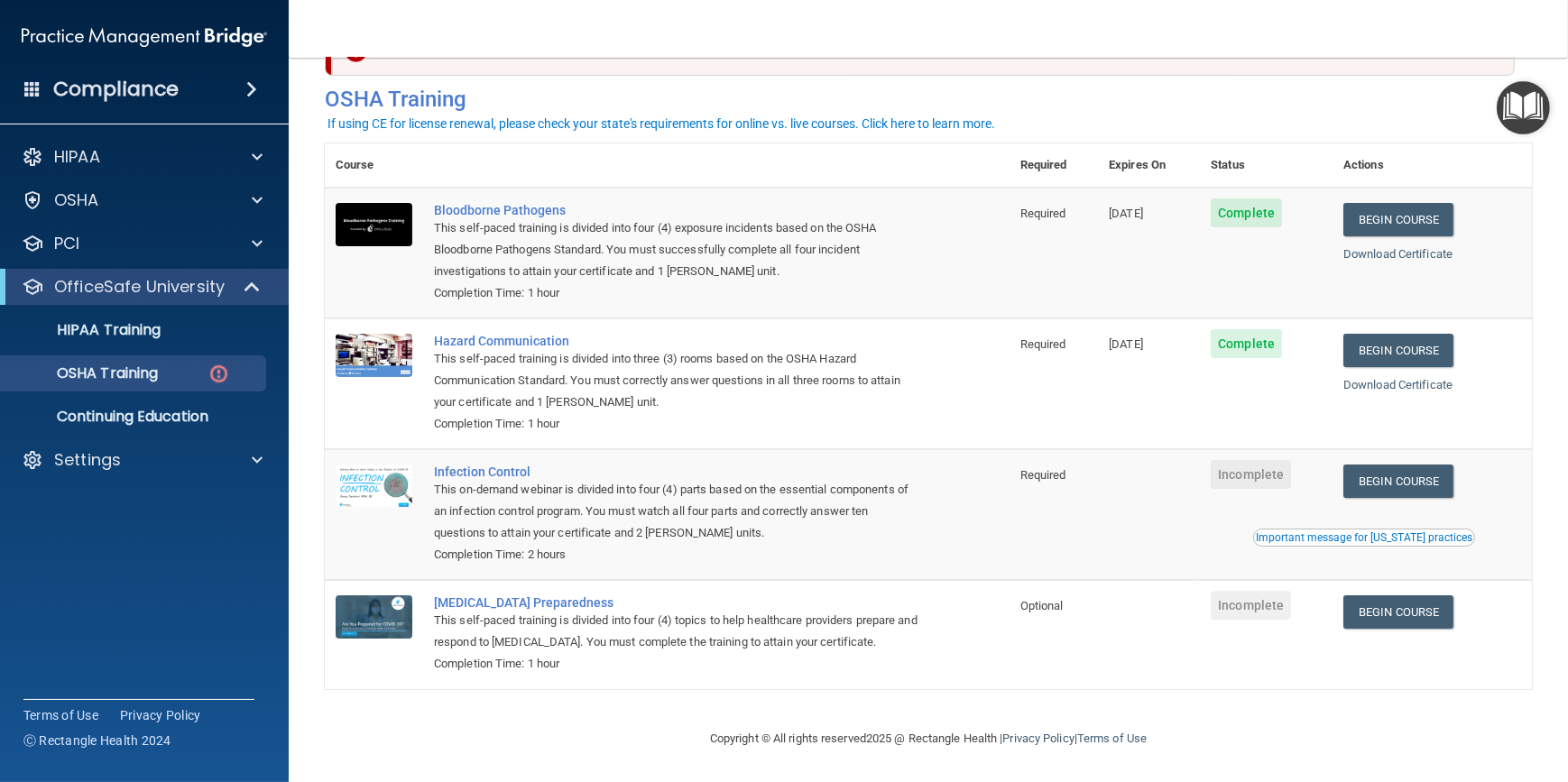
click at [691, 740] on div "Copyright © All rights reserved 2025 @ Rectangle Health | Privacy Policy | Term…" at bounding box center [928, 738] width 658 height 58
drag, startPoint x: 730, startPoint y: 28, endPoint x: 600, endPoint y: 16, distance: 130.6
click at [613, 13] on nav "Toggle navigation Sara Overbay soverbay@williamsportoms.com Manage My Enterpris…" at bounding box center [928, 28] width 1279 height 58
drag, startPoint x: 560, startPoint y: 9, endPoint x: 478, endPoint y: 12, distance: 82.1
click at [478, 11] on nav "Toggle navigation Sara Overbay soverbay@williamsportoms.com Manage My Enterpris…" at bounding box center [928, 28] width 1279 height 58
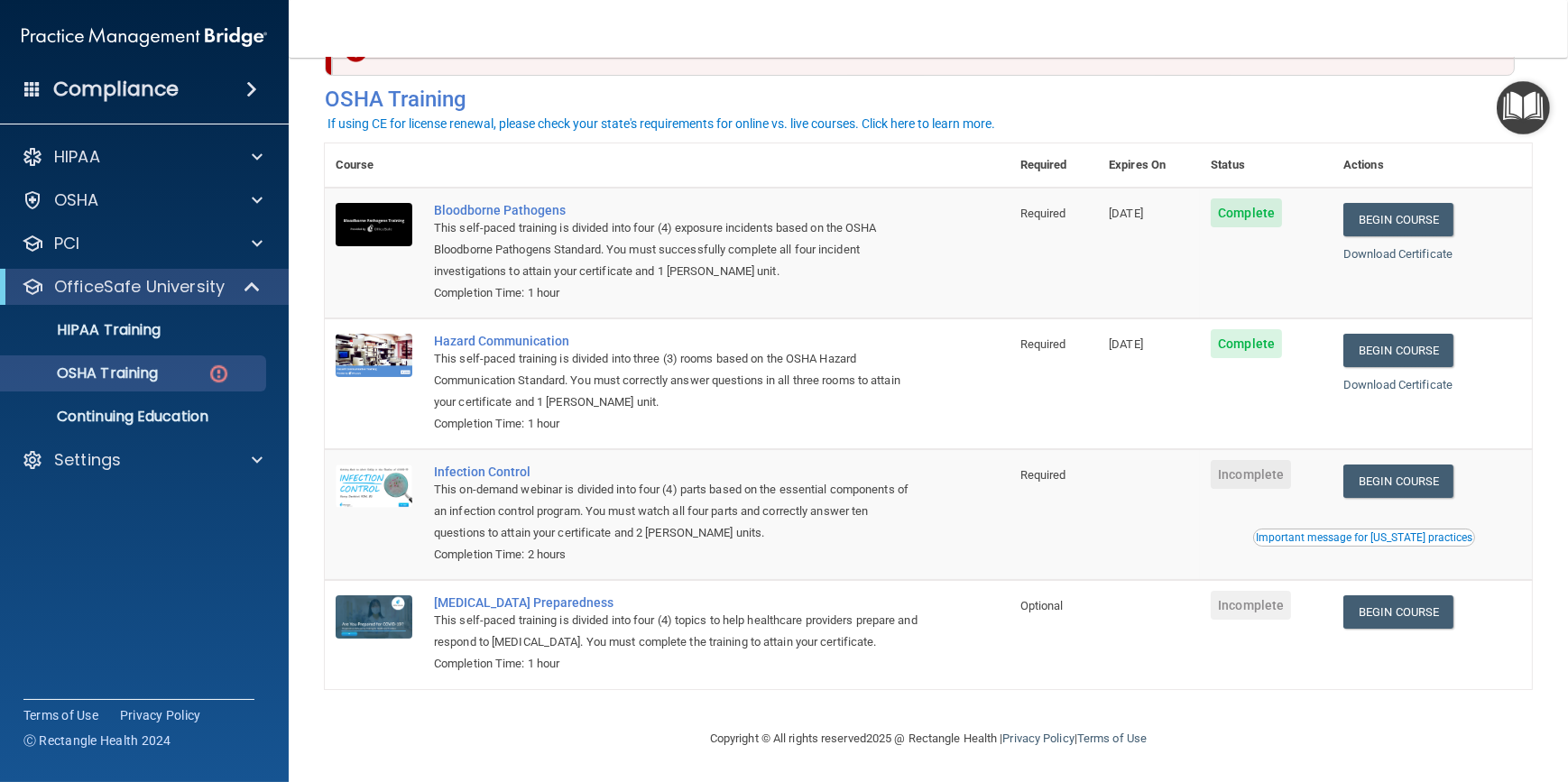
drag, startPoint x: 558, startPoint y: 16, endPoint x: 514, endPoint y: 32, distance: 46.8
click at [487, 29] on nav "Toggle navigation Sara Overbay soverbay@williamsportoms.com Manage My Enterpris…" at bounding box center [928, 28] width 1279 height 58
drag, startPoint x: 516, startPoint y: 33, endPoint x: 557, endPoint y: 27, distance: 41.4
click at [475, 32] on nav "Toggle navigation Sara Overbay soverbay@williamsportoms.com Manage My Enterpris…" at bounding box center [928, 28] width 1279 height 58
click at [507, 33] on nav "Toggle navigation Sara Overbay soverbay@williamsportoms.com Manage My Enterpris…" at bounding box center [928, 28] width 1279 height 58
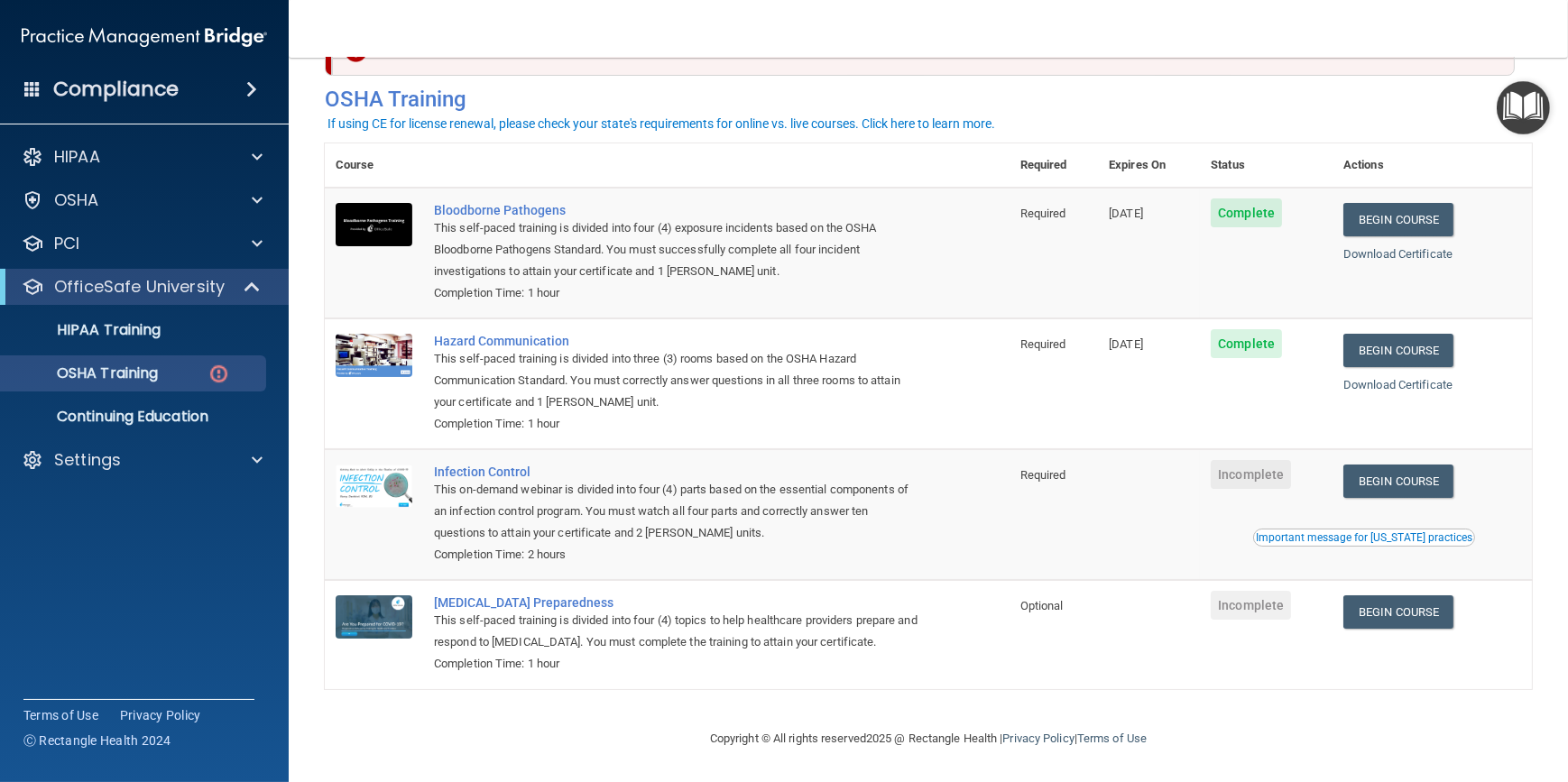
drag, startPoint x: 573, startPoint y: 20, endPoint x: 533, endPoint y: 18, distance: 40.0
click at [525, 17] on nav "Toggle navigation Sara Overbay soverbay@williamsportoms.com Manage My Enterpris…" at bounding box center [928, 28] width 1279 height 58
drag, startPoint x: 579, startPoint y: 19, endPoint x: 564, endPoint y: 26, distance: 16.6
click at [535, 27] on nav "Toggle navigation Sara Overbay soverbay@williamsportoms.com Manage My Enterpris…" at bounding box center [928, 28] width 1279 height 58
drag, startPoint x: 581, startPoint y: 18, endPoint x: 550, endPoint y: 22, distance: 31.3
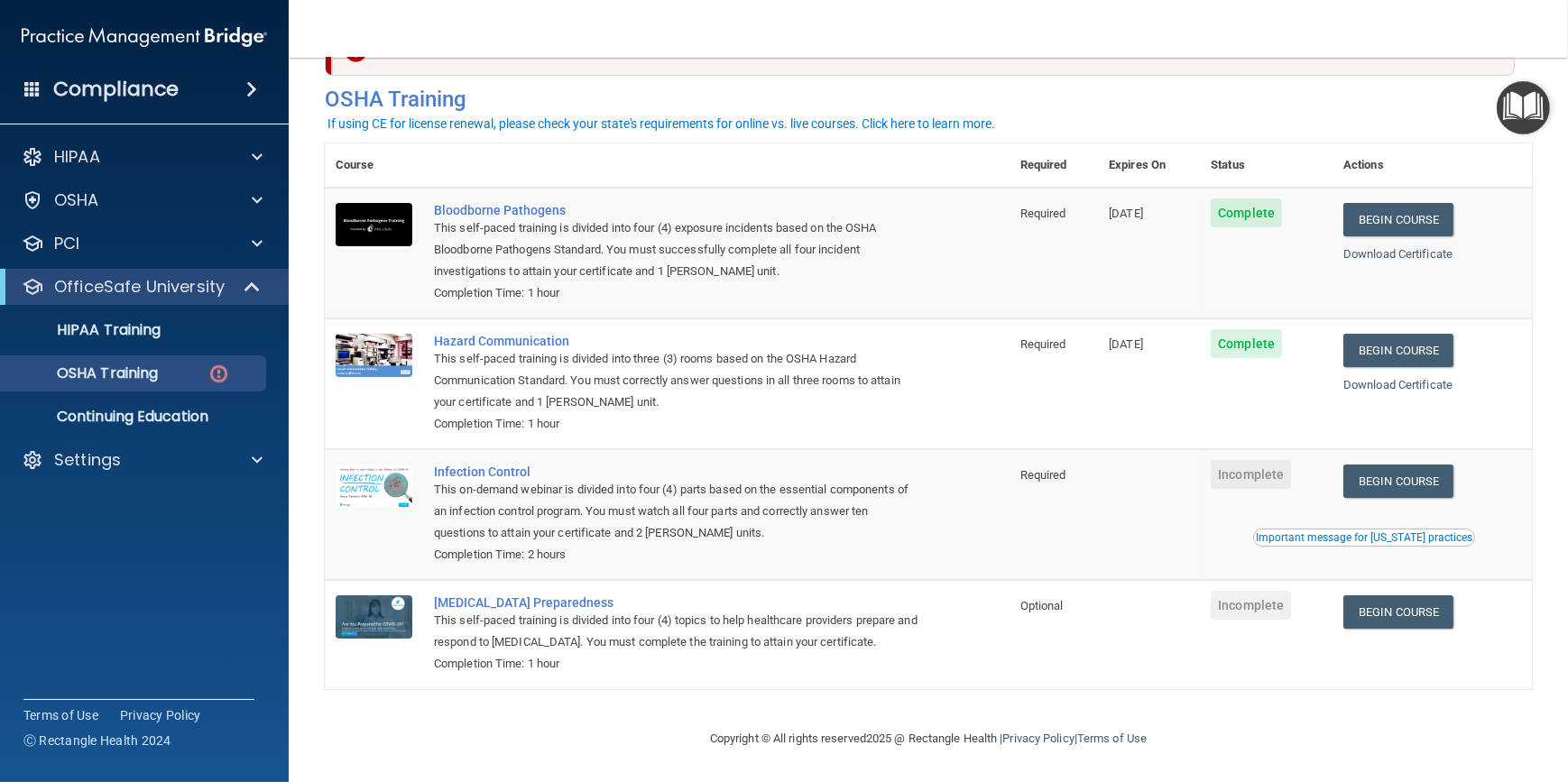
click at [550, 22] on nav "Toggle navigation [PERSON_NAME] [EMAIL_ADDRESS][DOMAIN_NAME] Manage My Enterpri…" at bounding box center [928, 28] width 1279 height 58
drag, startPoint x: 743, startPoint y: 18, endPoint x: 657, endPoint y: 17, distance: 86.0
click at [657, 17] on nav "Toggle navigation [PERSON_NAME] [EMAIL_ADDRESS][DOMAIN_NAME] Manage My Enterpri…" at bounding box center [928, 28] width 1279 height 58
drag, startPoint x: 498, startPoint y: 247, endPoint x: 466, endPoint y: 243, distance: 32.2
click at [471, 247] on div "This self-paced training is divided into four (4) exposure incidents based on t…" at bounding box center [677, 250] width 485 height 65
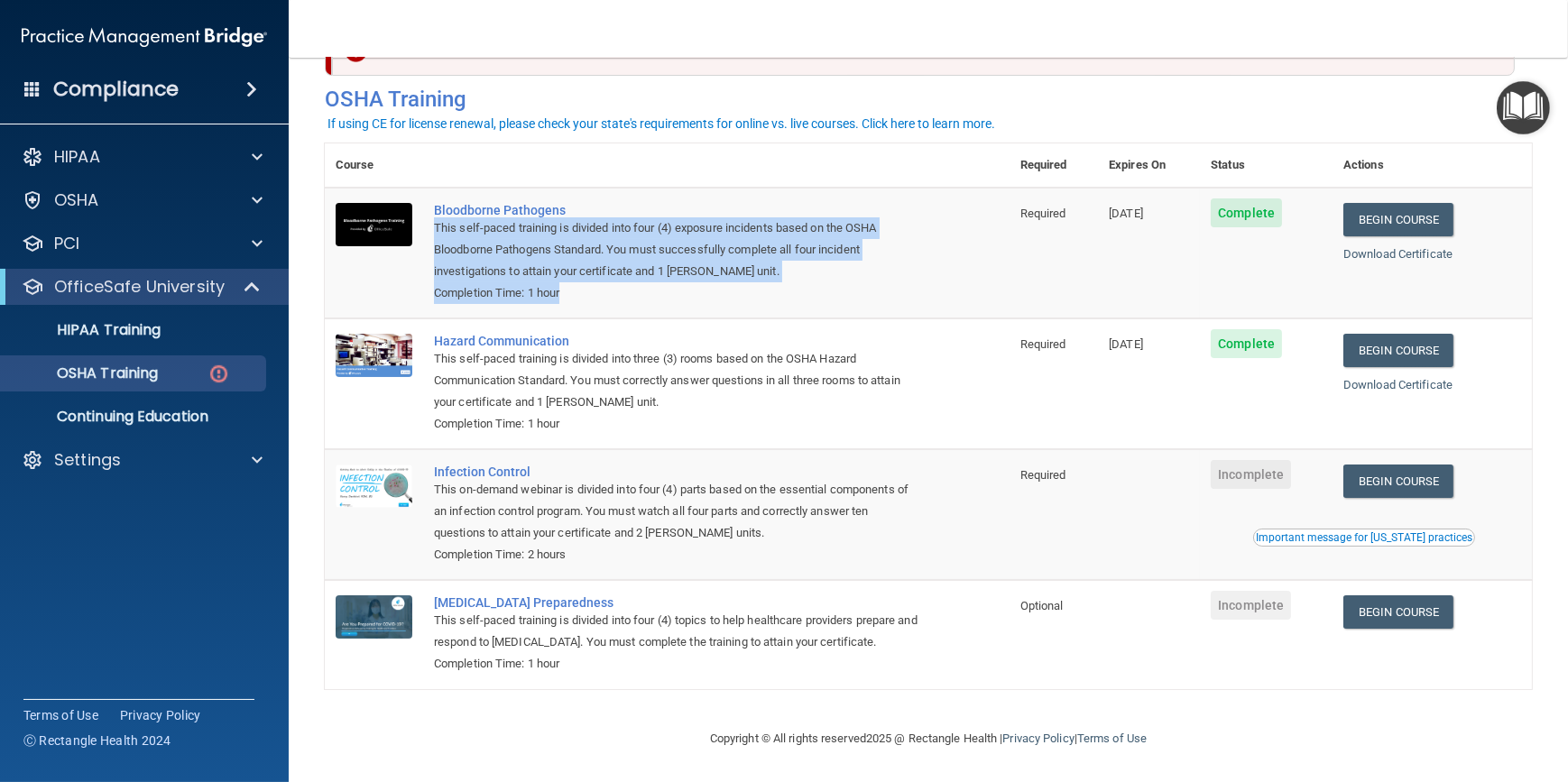
drag, startPoint x: 433, startPoint y: 226, endPoint x: 731, endPoint y: 291, distance: 305.0
click at [731, 291] on td "Bloodborne Pathogens This self-paced training is divided into four (4) exposure…" at bounding box center [716, 252] width 586 height 131
drag, startPoint x: 731, startPoint y: 291, endPoint x: 587, endPoint y: 266, distance: 146.2
click at [587, 266] on div "This self-paced training is divided into four (4) exposure incidents based on t…" at bounding box center [677, 250] width 485 height 65
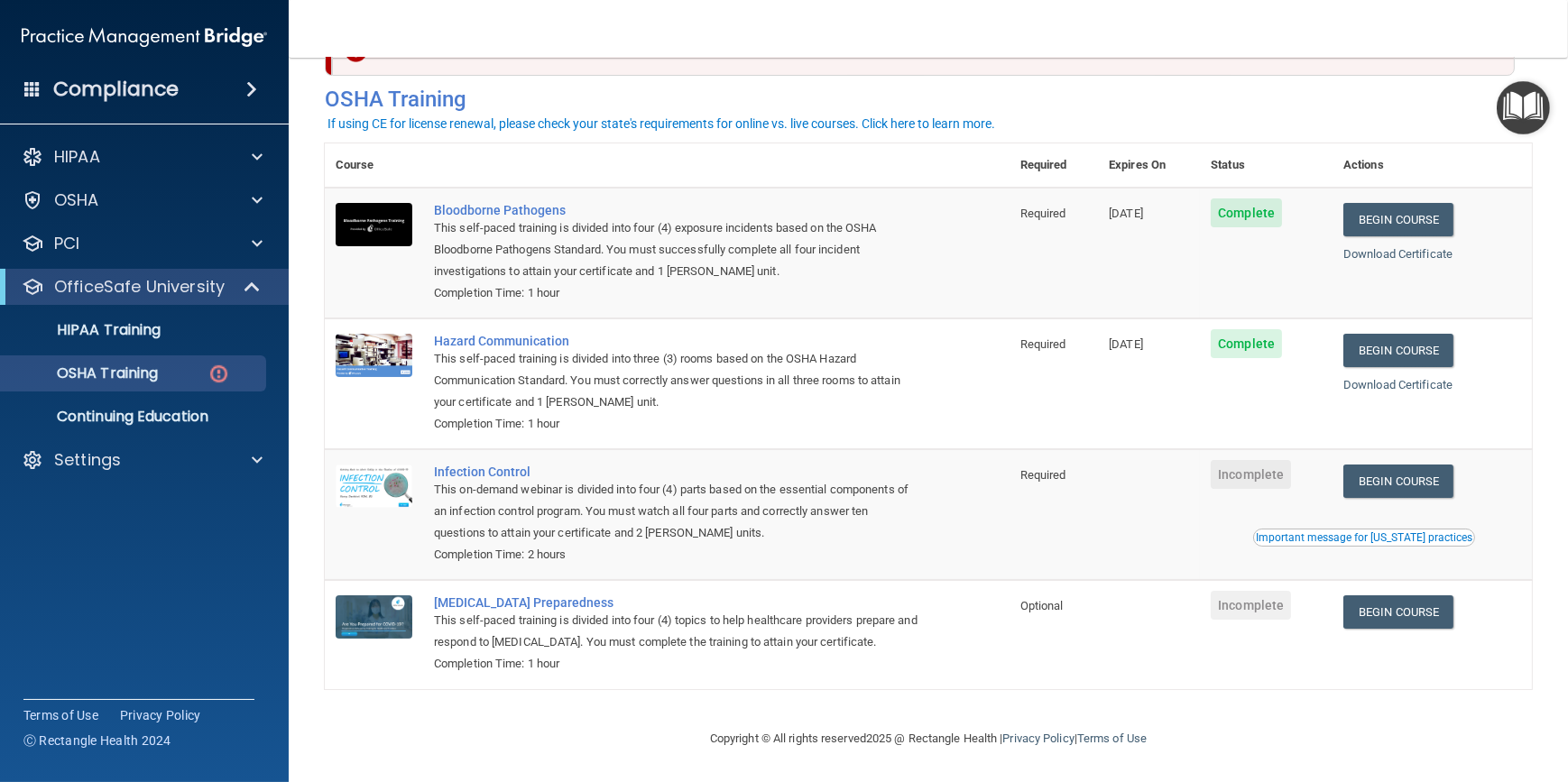
drag, startPoint x: 731, startPoint y: 37, endPoint x: 750, endPoint y: 27, distance: 21.5
click at [687, 27] on nav "Toggle navigation [PERSON_NAME] [EMAIL_ADDRESS][DOMAIN_NAME] Manage My Enterpri…" at bounding box center [928, 28] width 1279 height 58
drag, startPoint x: 793, startPoint y: 24, endPoint x: 732, endPoint y: 22, distance: 61.0
click at [729, 22] on nav "Toggle navigation [PERSON_NAME] [EMAIL_ADDRESS][DOMAIN_NAME] Manage My Enterpri…" at bounding box center [928, 28] width 1279 height 58
drag, startPoint x: 743, startPoint y: 22, endPoint x: 695, endPoint y: 27, distance: 48.3
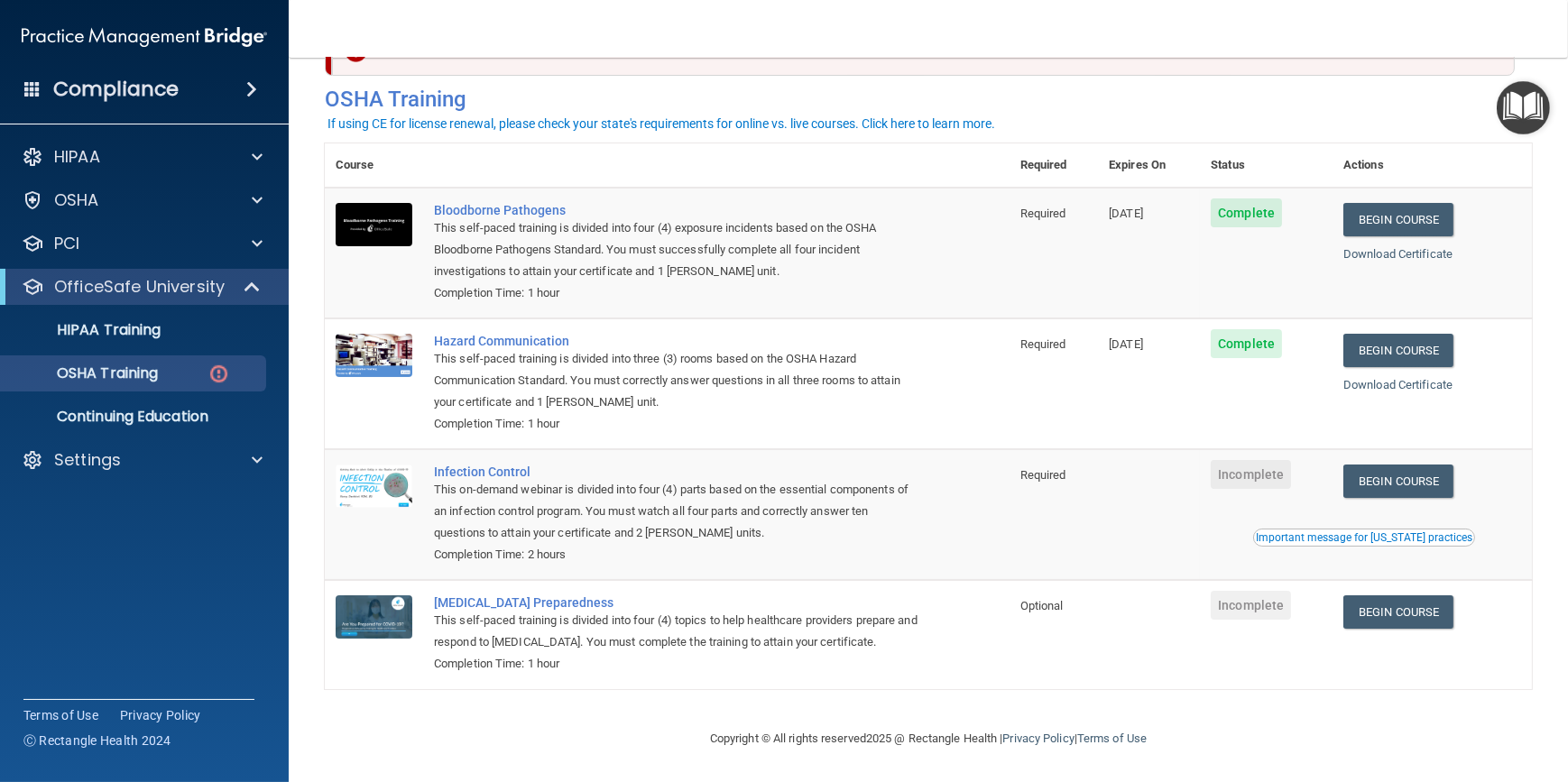
click at [695, 27] on nav "Toggle navigation [PERSON_NAME] [EMAIL_ADDRESS][DOMAIN_NAME] Manage My Enterpri…" at bounding box center [928, 28] width 1279 height 58
drag, startPoint x: 662, startPoint y: 31, endPoint x: 566, endPoint y: 48, distance: 97.5
click at [565, 48] on nav "Toggle navigation [PERSON_NAME] [EMAIL_ADDRESS][DOMAIN_NAME] Manage My Enterpri…" at bounding box center [928, 28] width 1279 height 58
drag, startPoint x: 595, startPoint y: 28, endPoint x: 511, endPoint y: 41, distance: 85.0
click at [511, 41] on nav "Toggle navigation [PERSON_NAME] [EMAIL_ADDRESS][DOMAIN_NAME] Manage My Enterpri…" at bounding box center [928, 28] width 1279 height 58
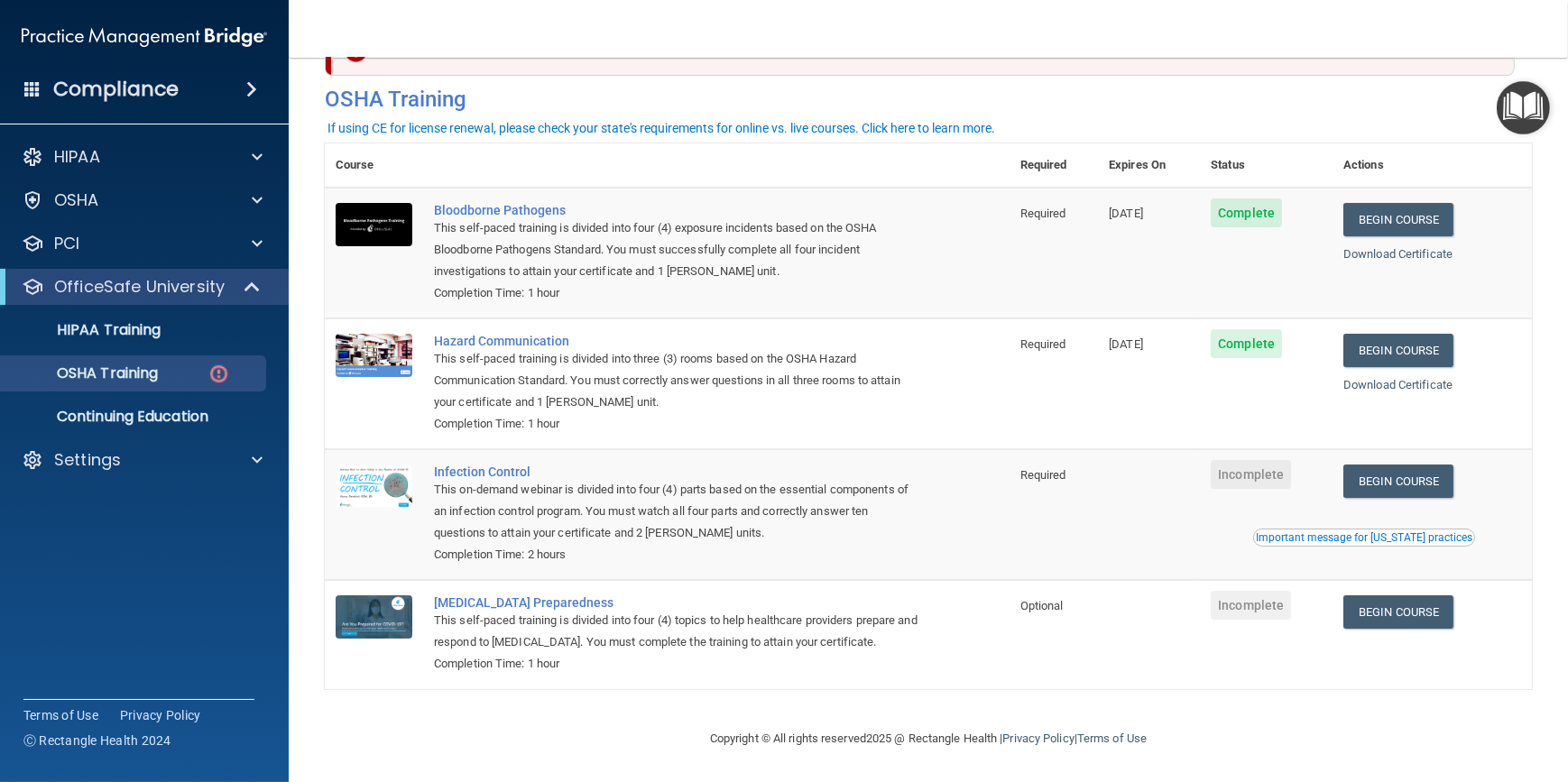
scroll to position [0, 0]
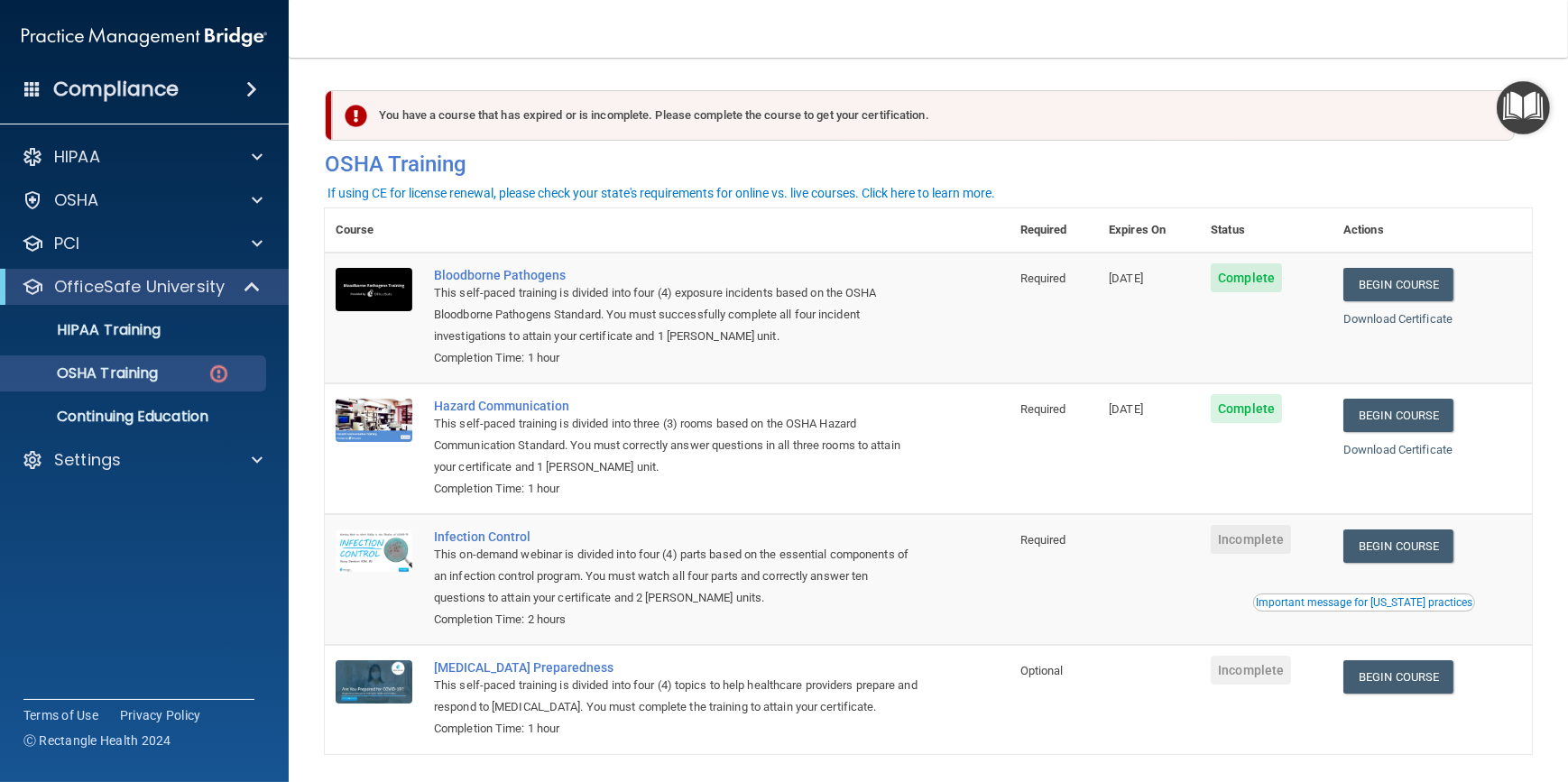
drag, startPoint x: 572, startPoint y: 14, endPoint x: 486, endPoint y: 36, distance: 88.8
click at [487, 36] on nav "Toggle navigation [PERSON_NAME] [EMAIL_ADDRESS][DOMAIN_NAME] Manage My Enterpri…" at bounding box center [928, 28] width 1279 height 58
drag, startPoint x: 585, startPoint y: 27, endPoint x: 506, endPoint y: 27, distance: 79.0
click at [506, 27] on nav "Toggle navigation [PERSON_NAME] [EMAIL_ADDRESS][DOMAIN_NAME] Manage My Enterpri…" at bounding box center [928, 28] width 1279 height 58
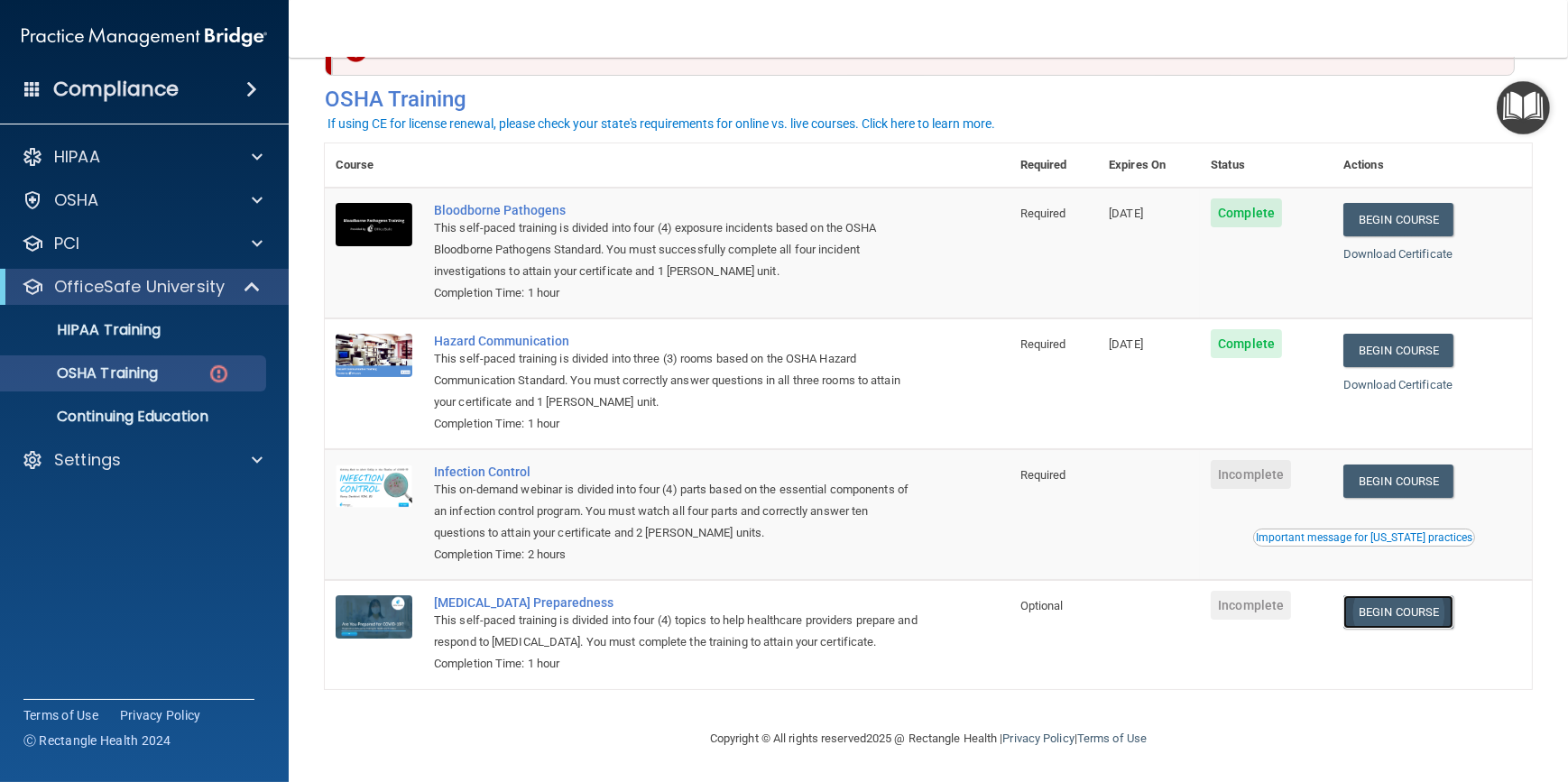
click at [1398, 606] on link "Begin Course" at bounding box center [1398, 612] width 110 height 34
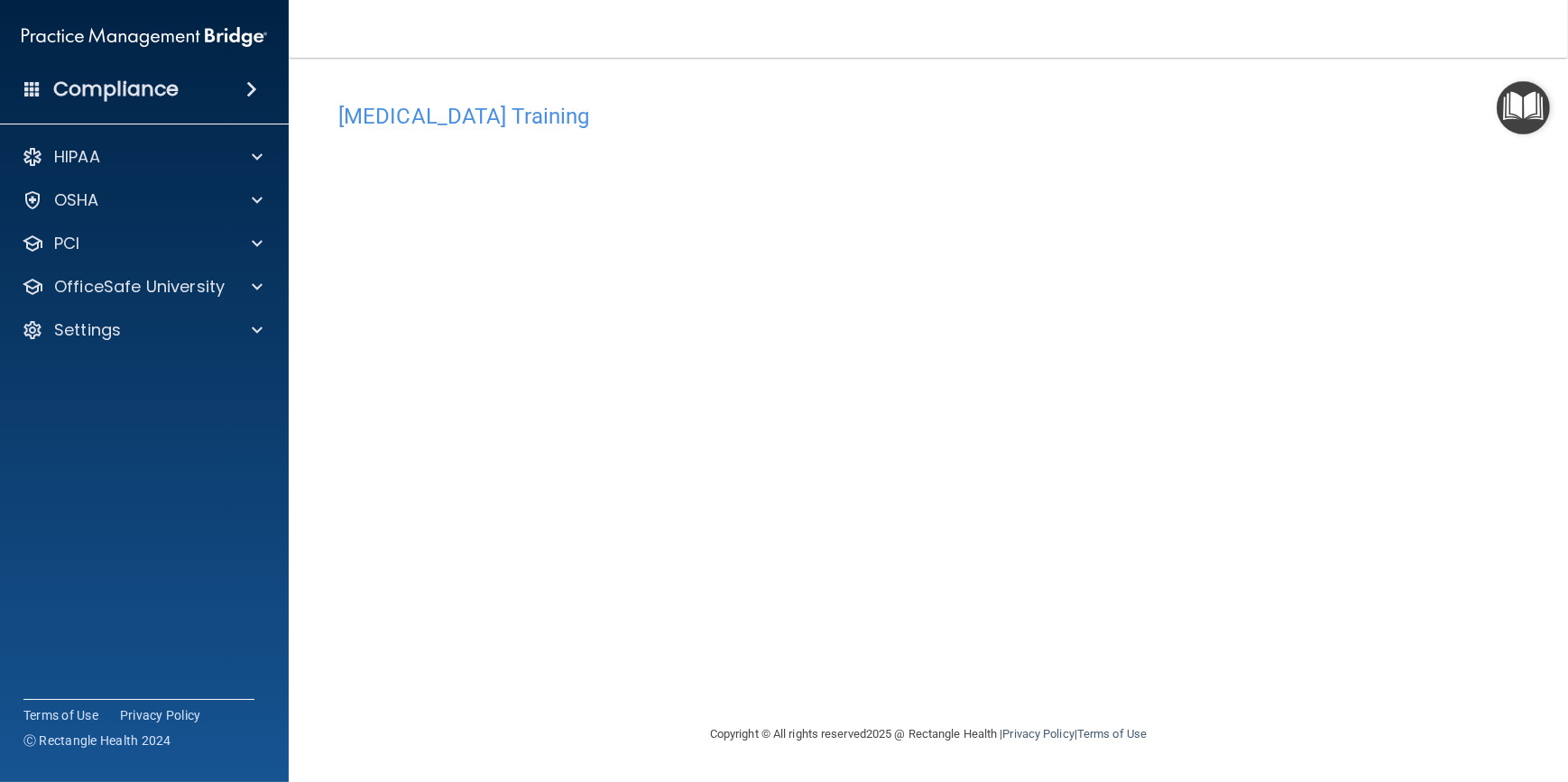
drag, startPoint x: 1357, startPoint y: 457, endPoint x: 1310, endPoint y: 334, distance: 131.7
click at [1310, 334] on div "COVID-19 Training This course doesn’t expire until . Are you sure you want to t…" at bounding box center [928, 409] width 1207 height 630
click at [197, 190] on div "OSHA" at bounding box center [120, 200] width 224 height 22
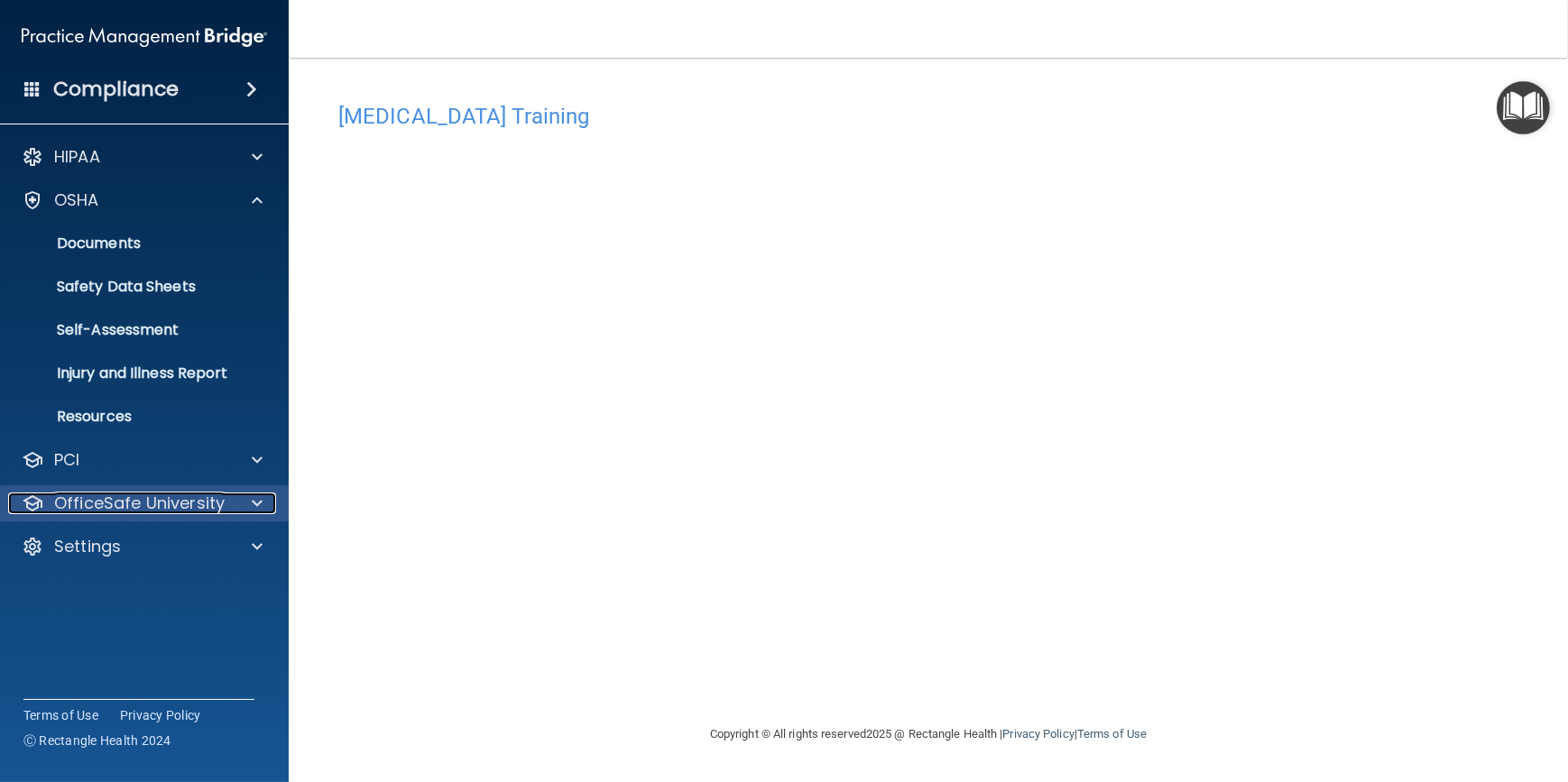
click at [90, 497] on p "OfficeSafe University" at bounding box center [139, 504] width 170 height 22
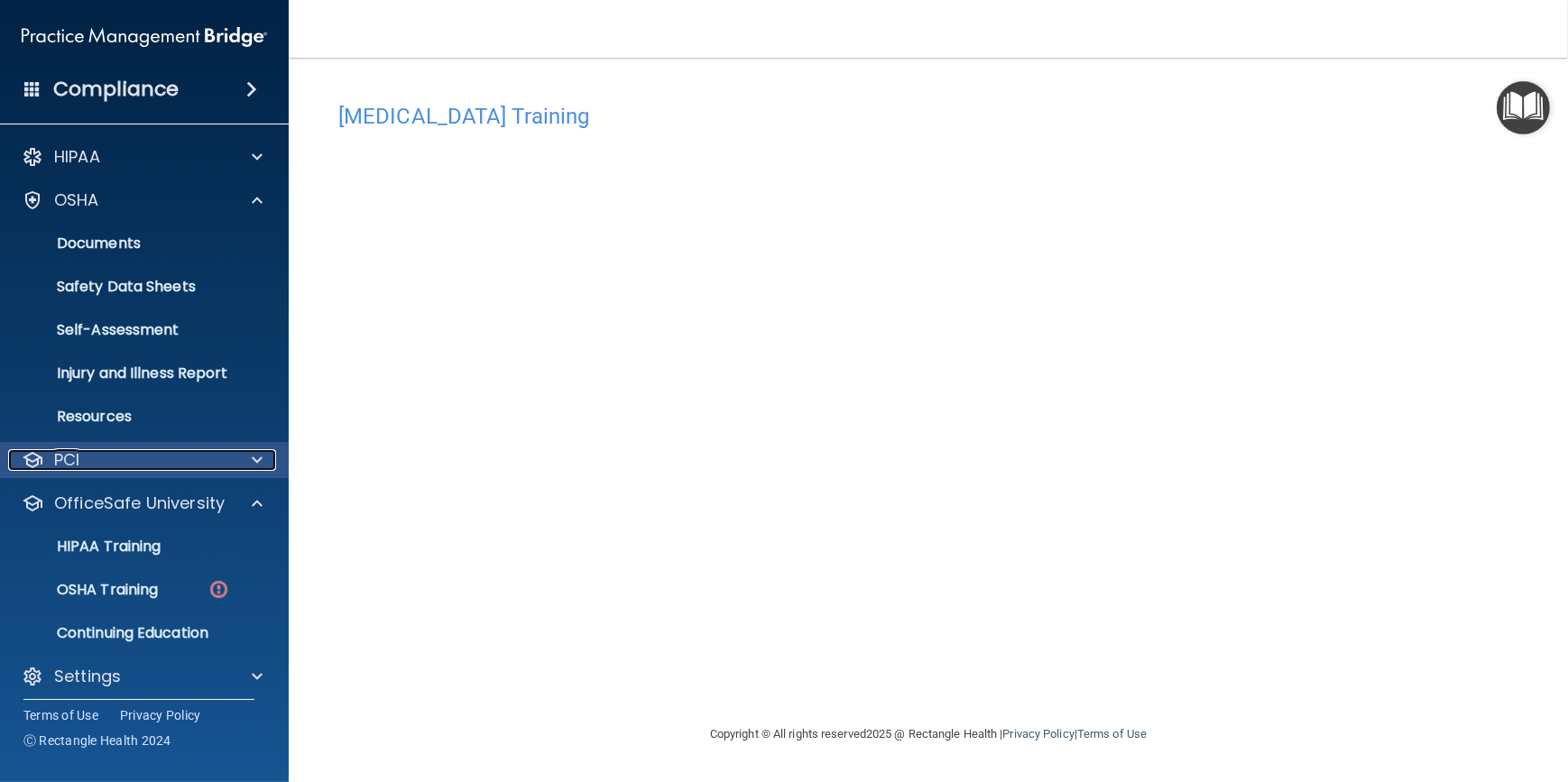
click at [117, 460] on div "PCI" at bounding box center [120, 460] width 224 height 22
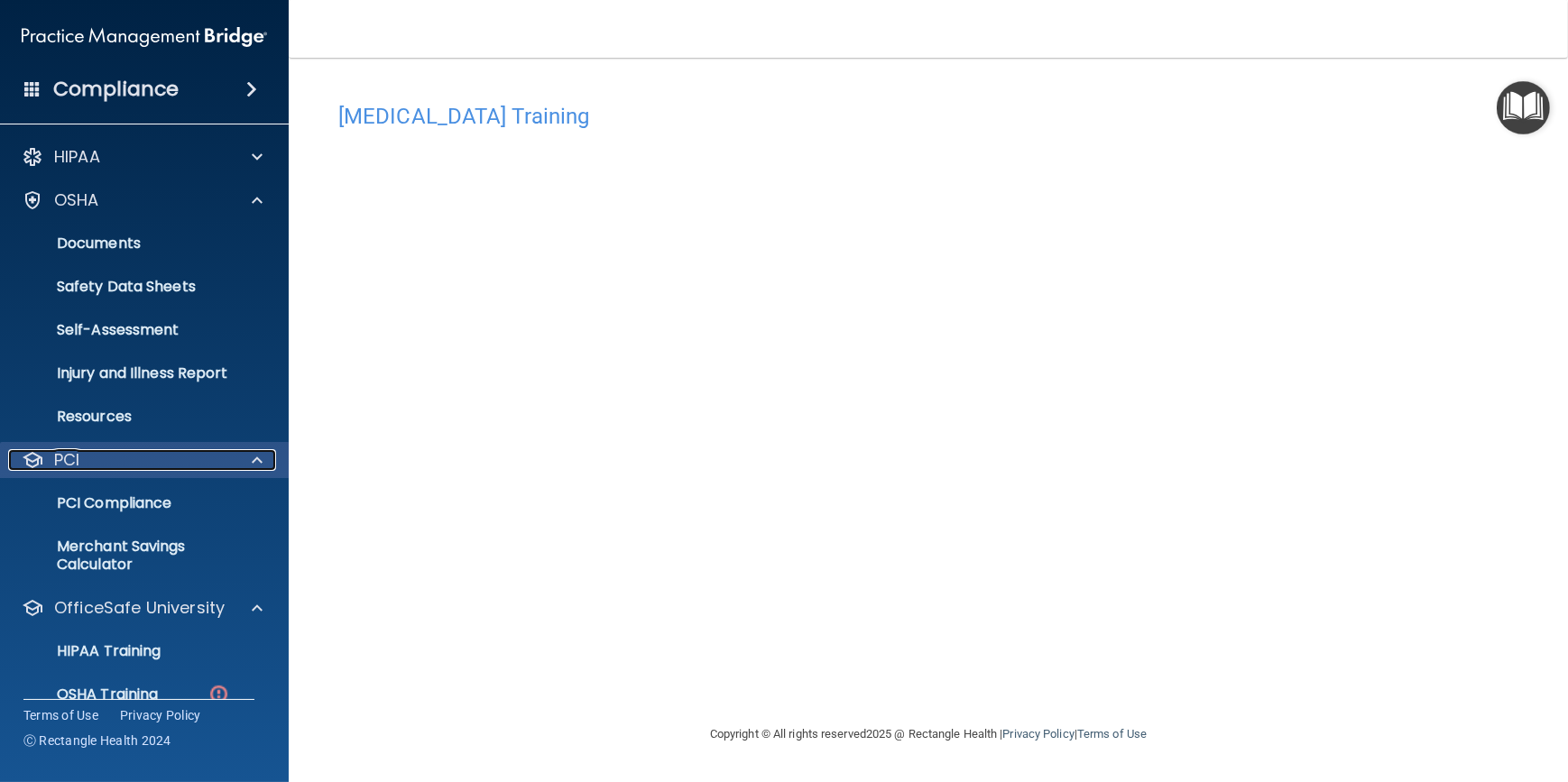
click at [119, 462] on div "PCI" at bounding box center [120, 460] width 224 height 22
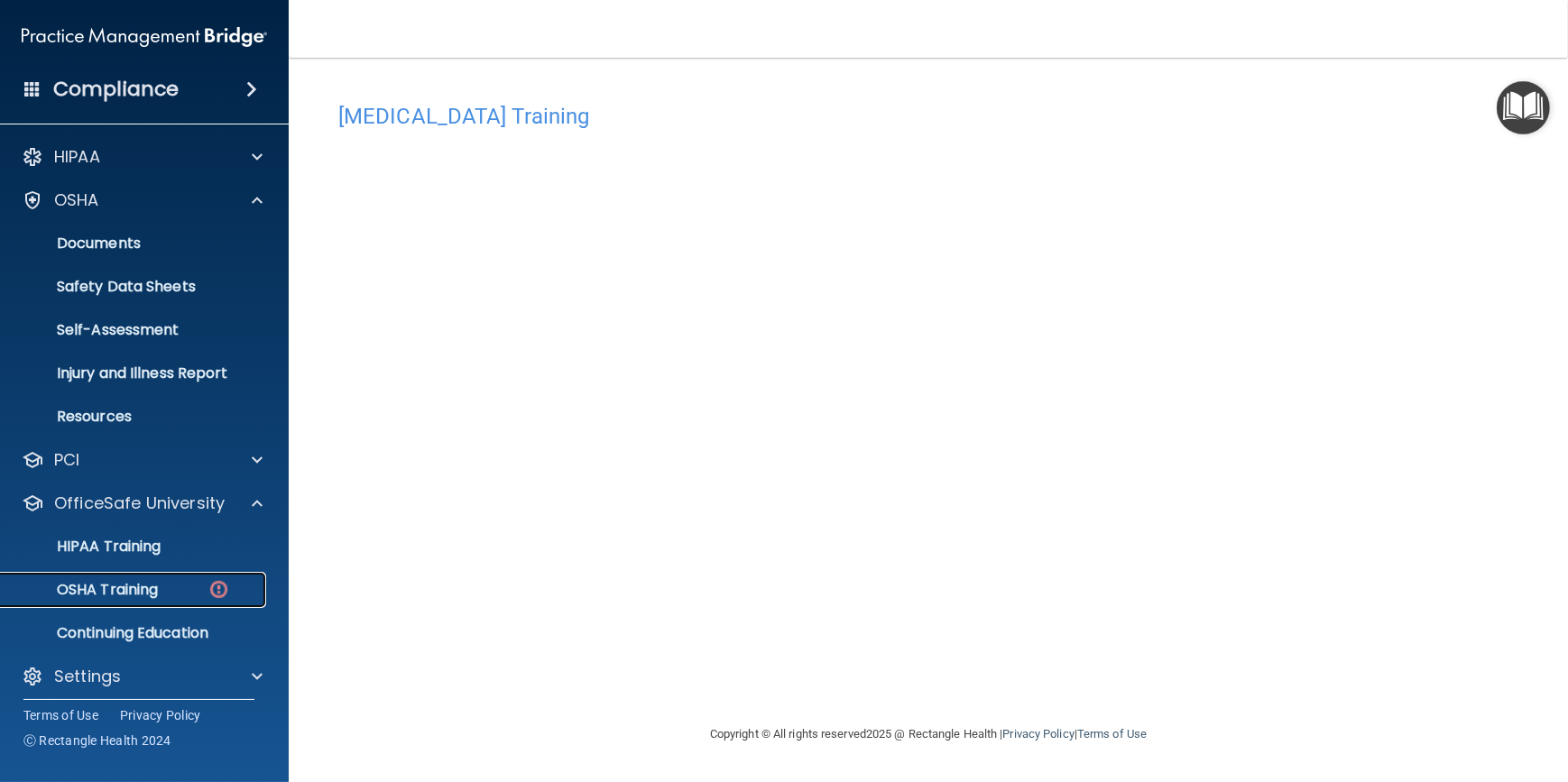
click at [93, 595] on p "OSHA Training" at bounding box center [85, 590] width 146 height 18
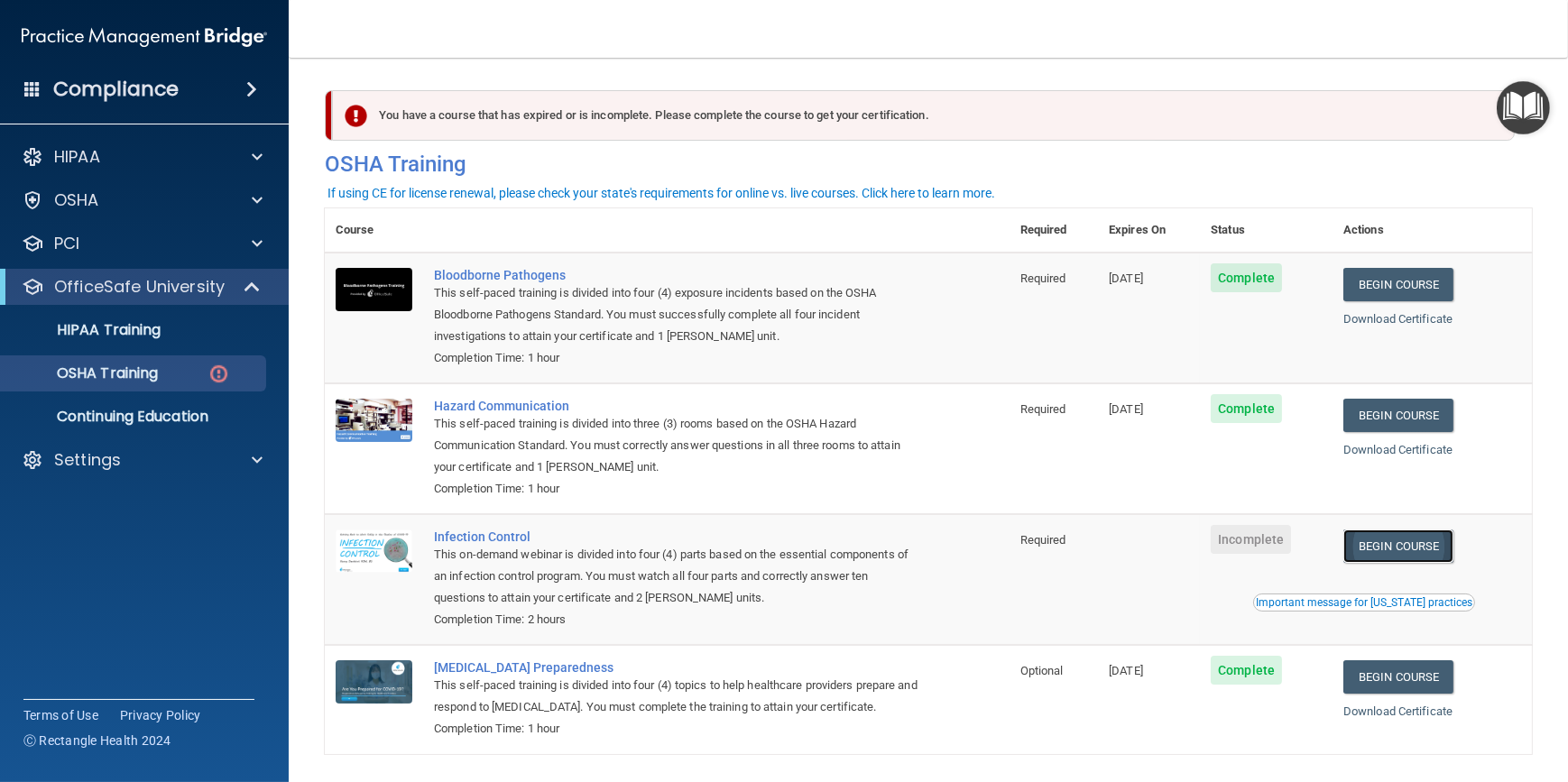
click at [1401, 540] on link "Begin Course" at bounding box center [1398, 546] width 110 height 34
click at [150, 466] on div "Settings" at bounding box center [120, 460] width 224 height 22
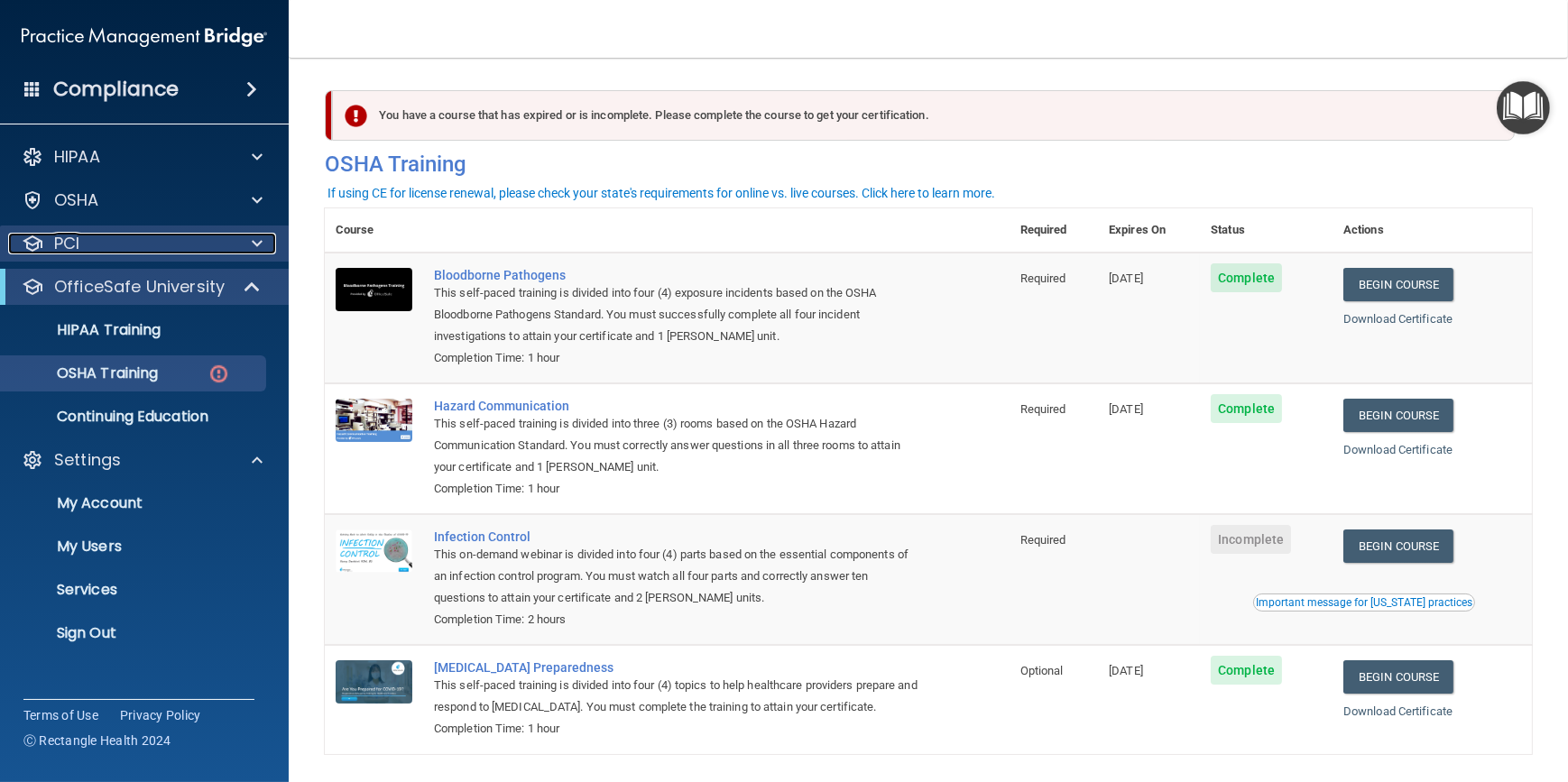
click at [133, 235] on div "PCI" at bounding box center [120, 244] width 224 height 22
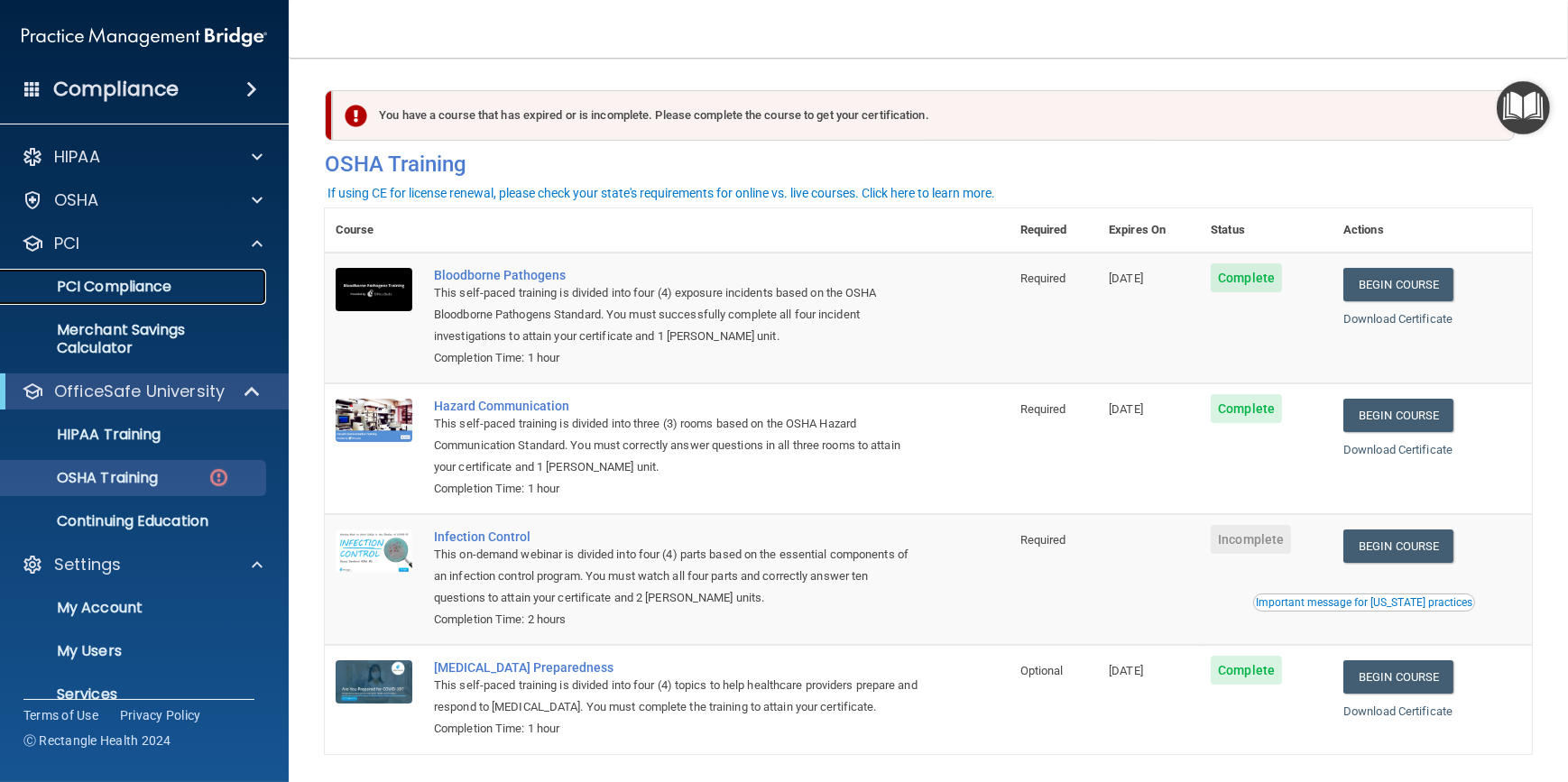
click at [147, 293] on p "PCI Compliance" at bounding box center [134, 287] width 246 height 18
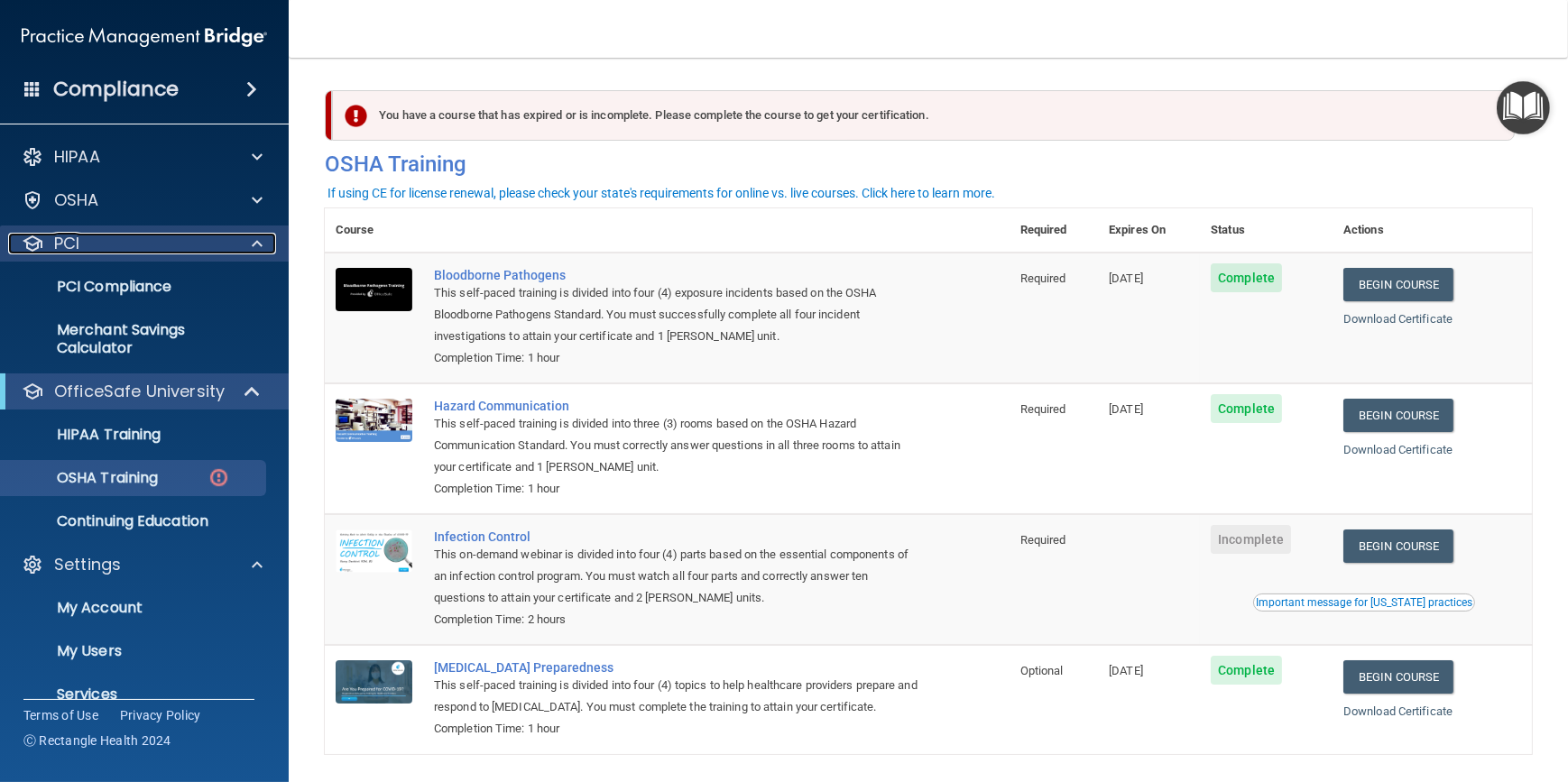
click at [252, 235] on span at bounding box center [257, 244] width 11 height 22
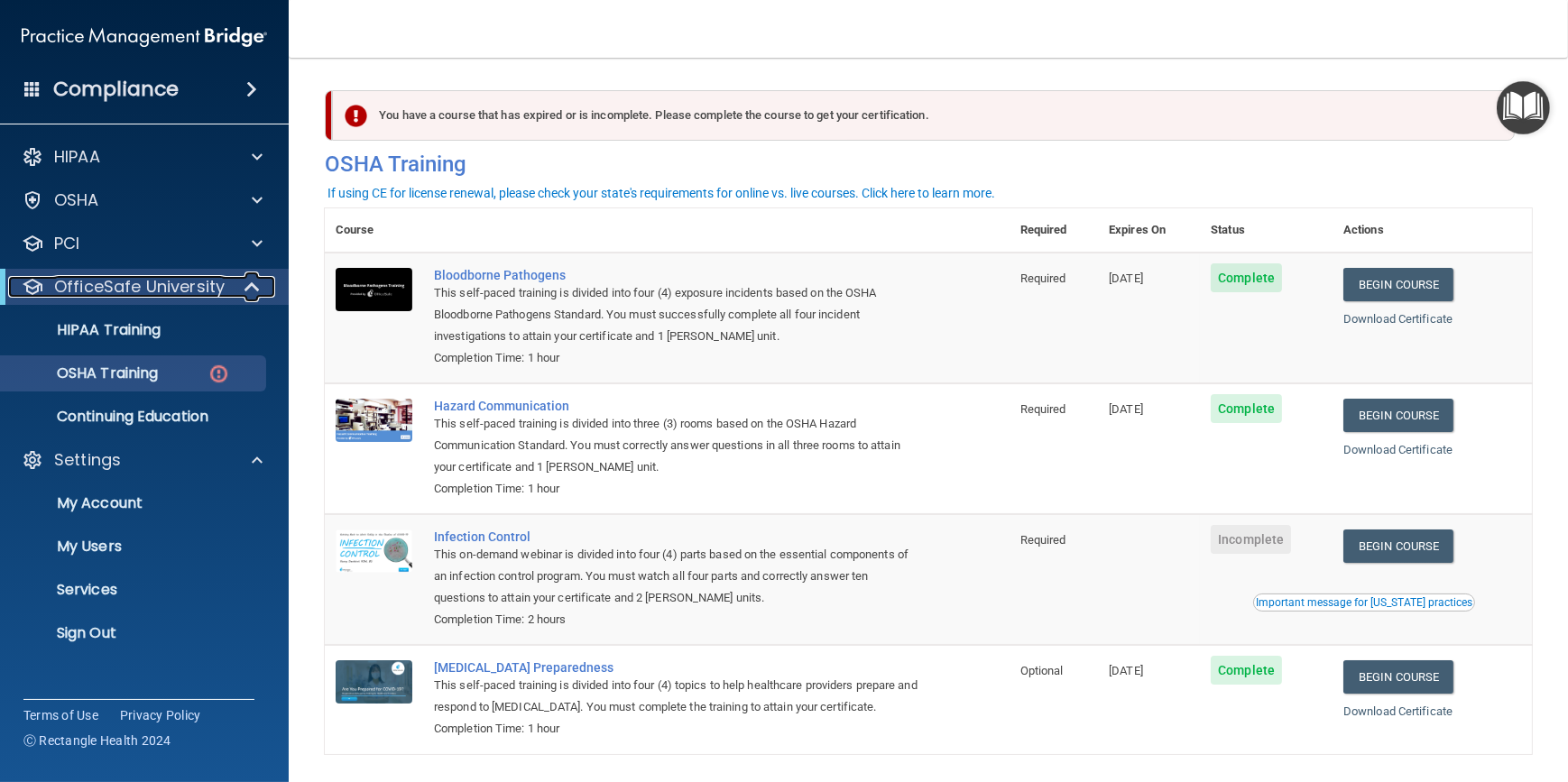
click at [251, 284] on span at bounding box center [253, 287] width 16 height 22
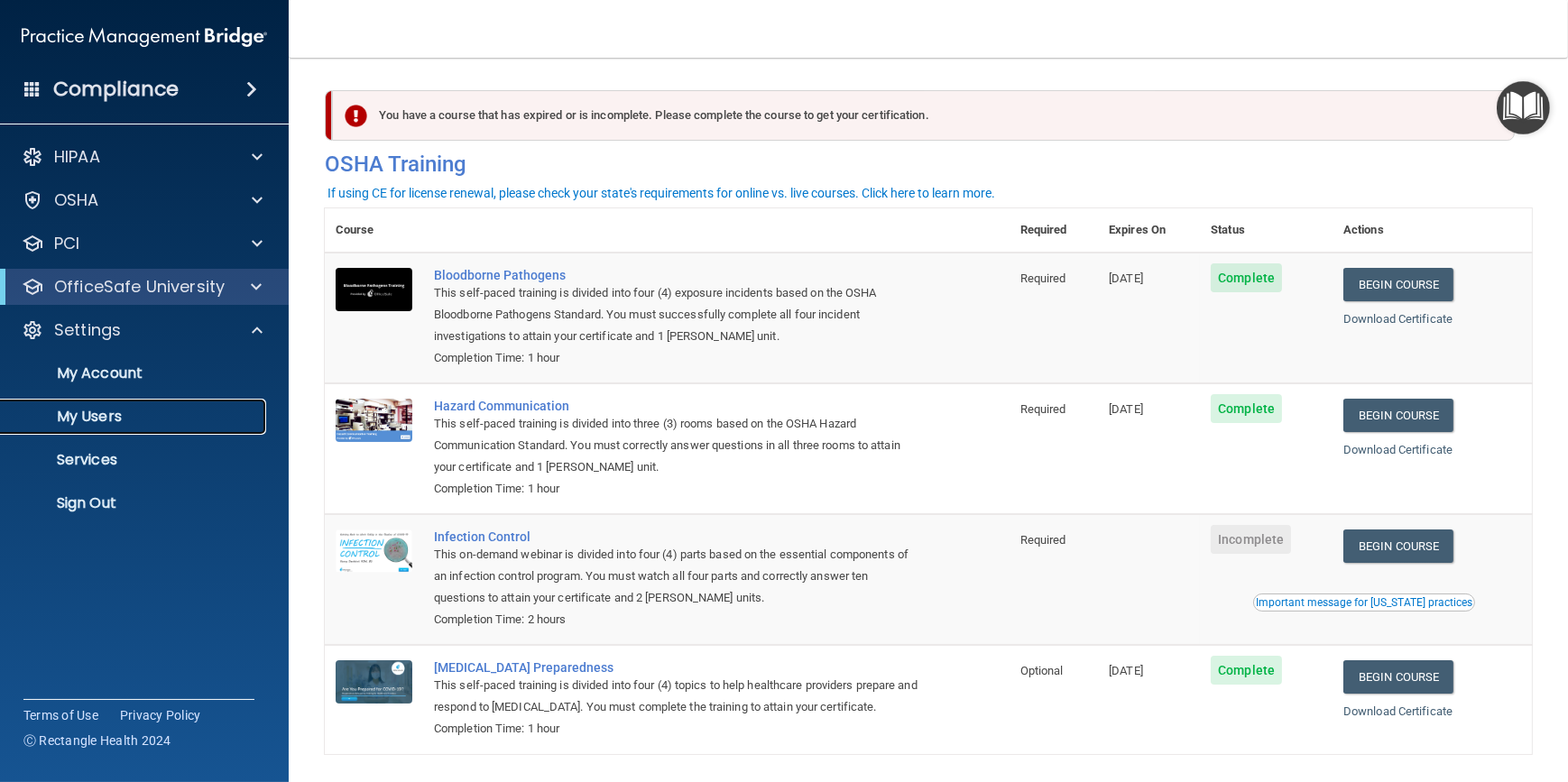
click at [169, 422] on p "My Users" at bounding box center [134, 417] width 246 height 18
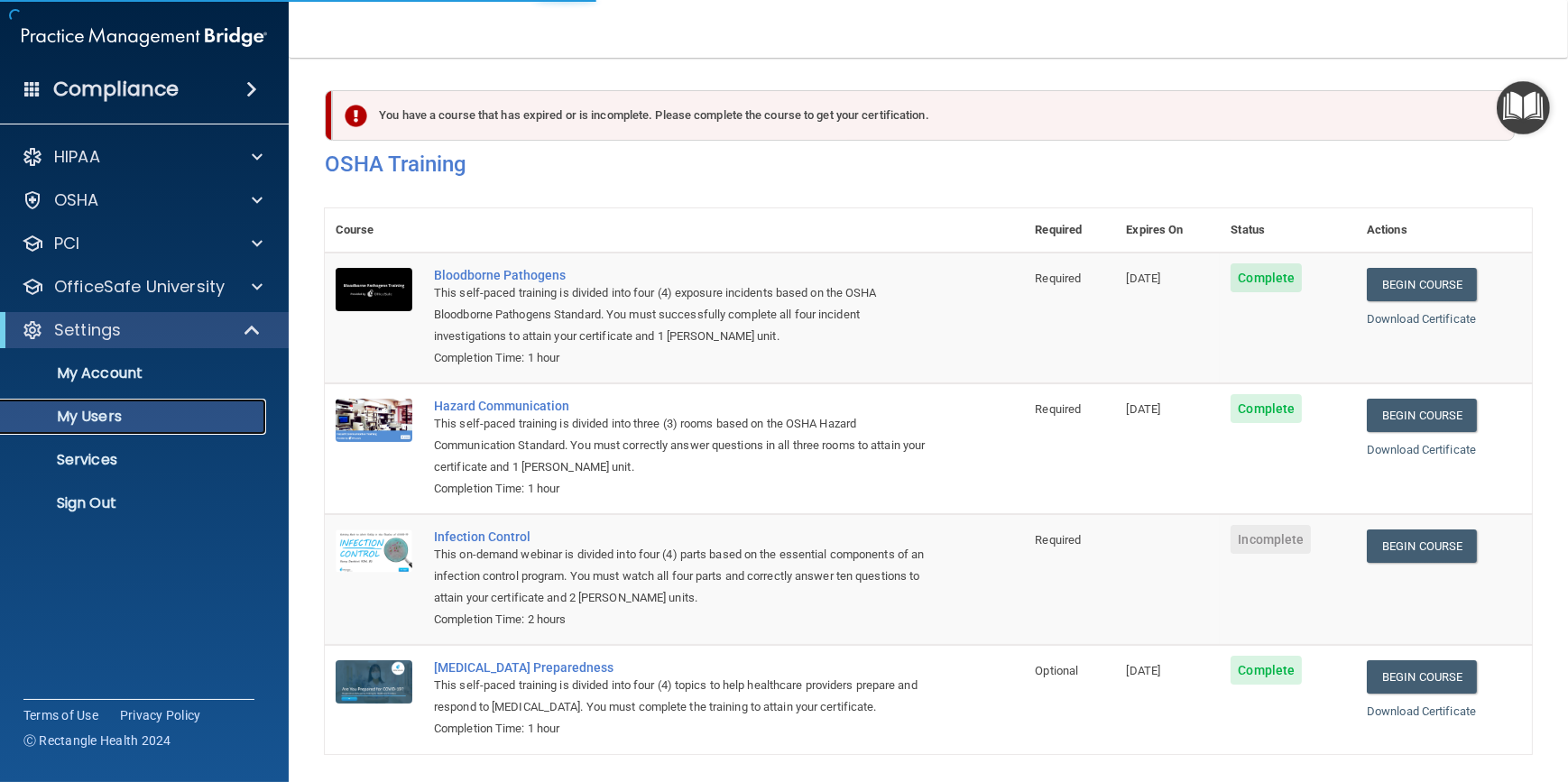
select select "20"
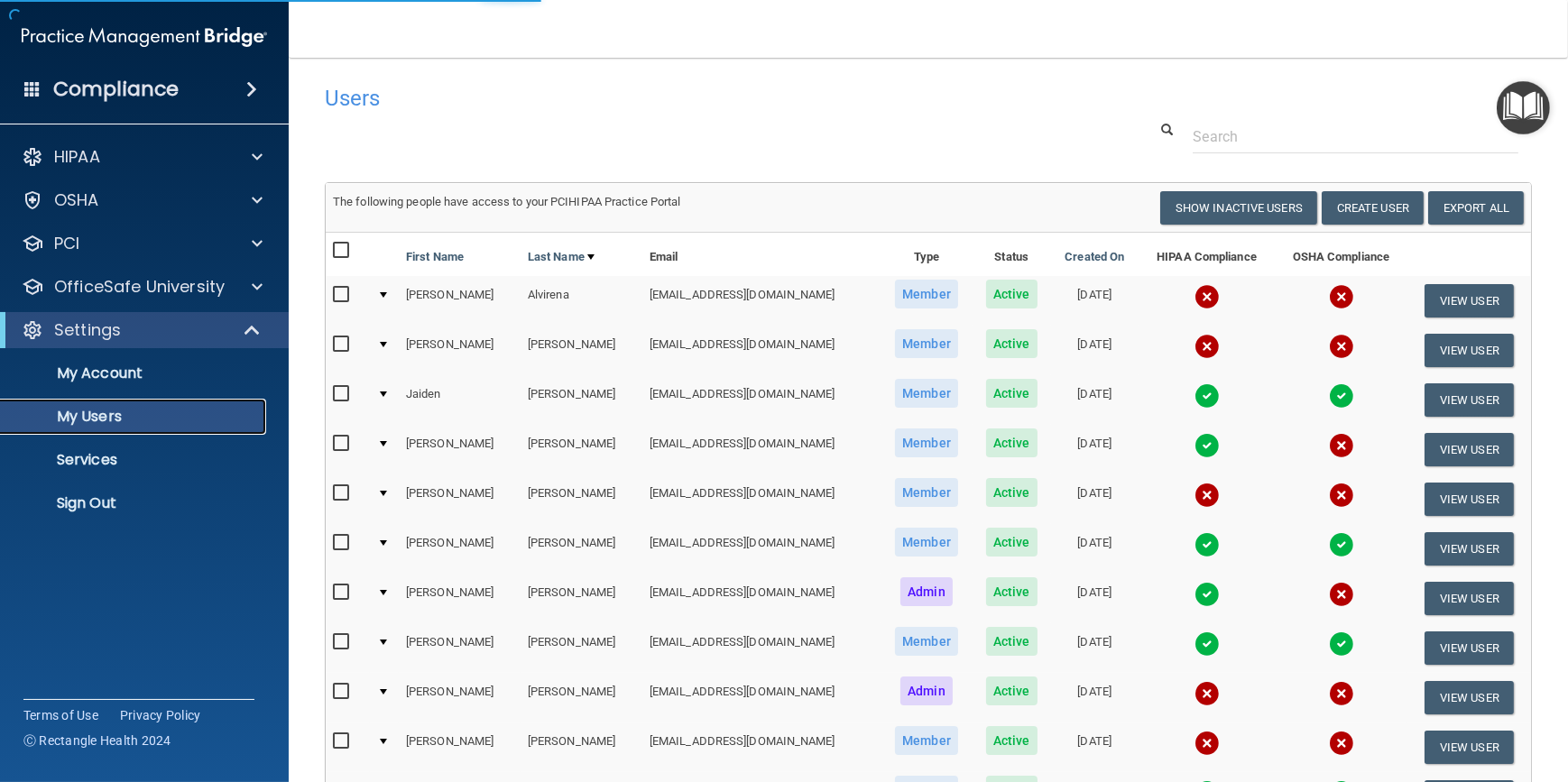
scroll to position [81, 0]
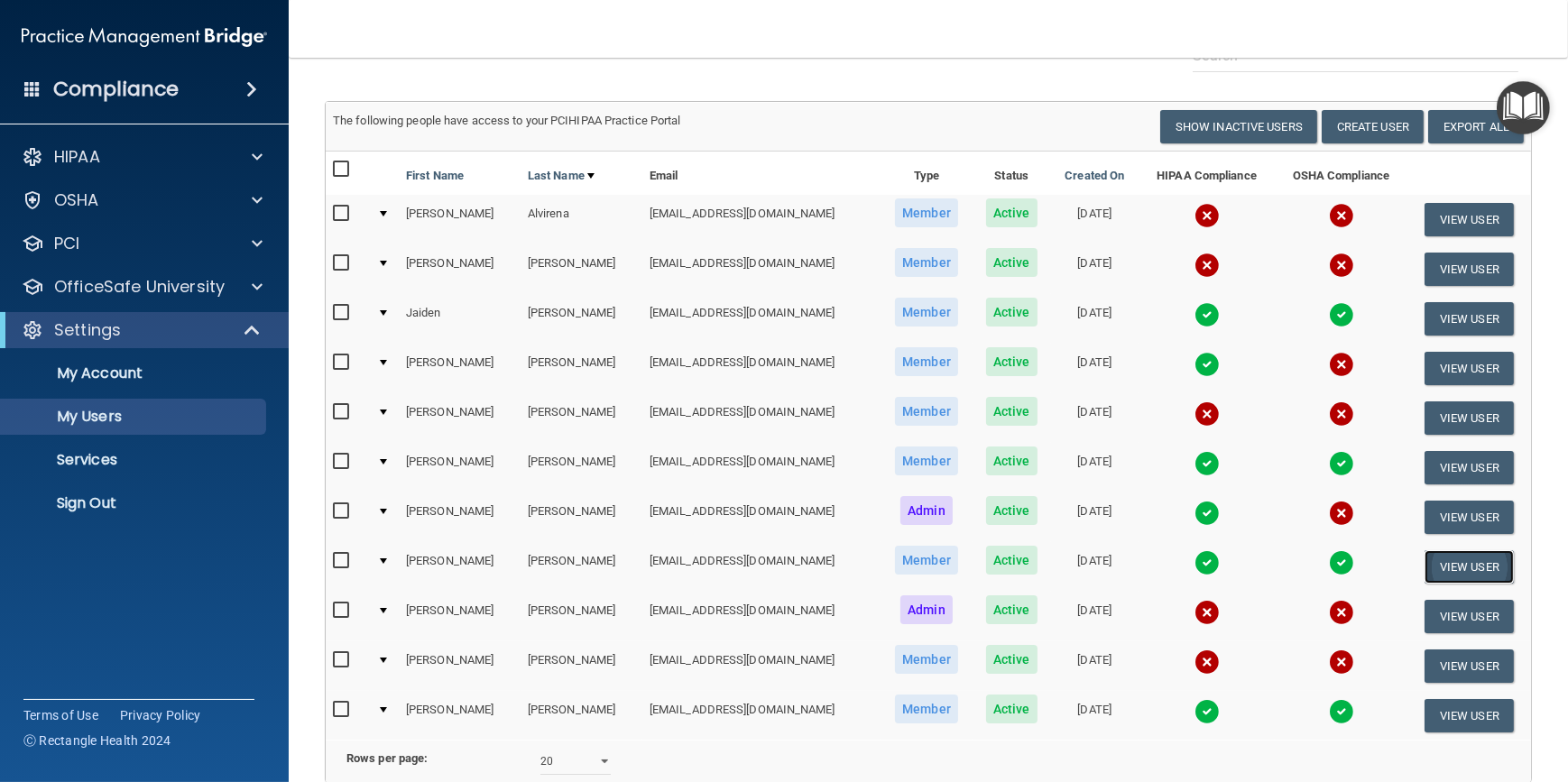
click at [1446, 563] on button "View User" at bounding box center [1469, 567] width 90 height 34
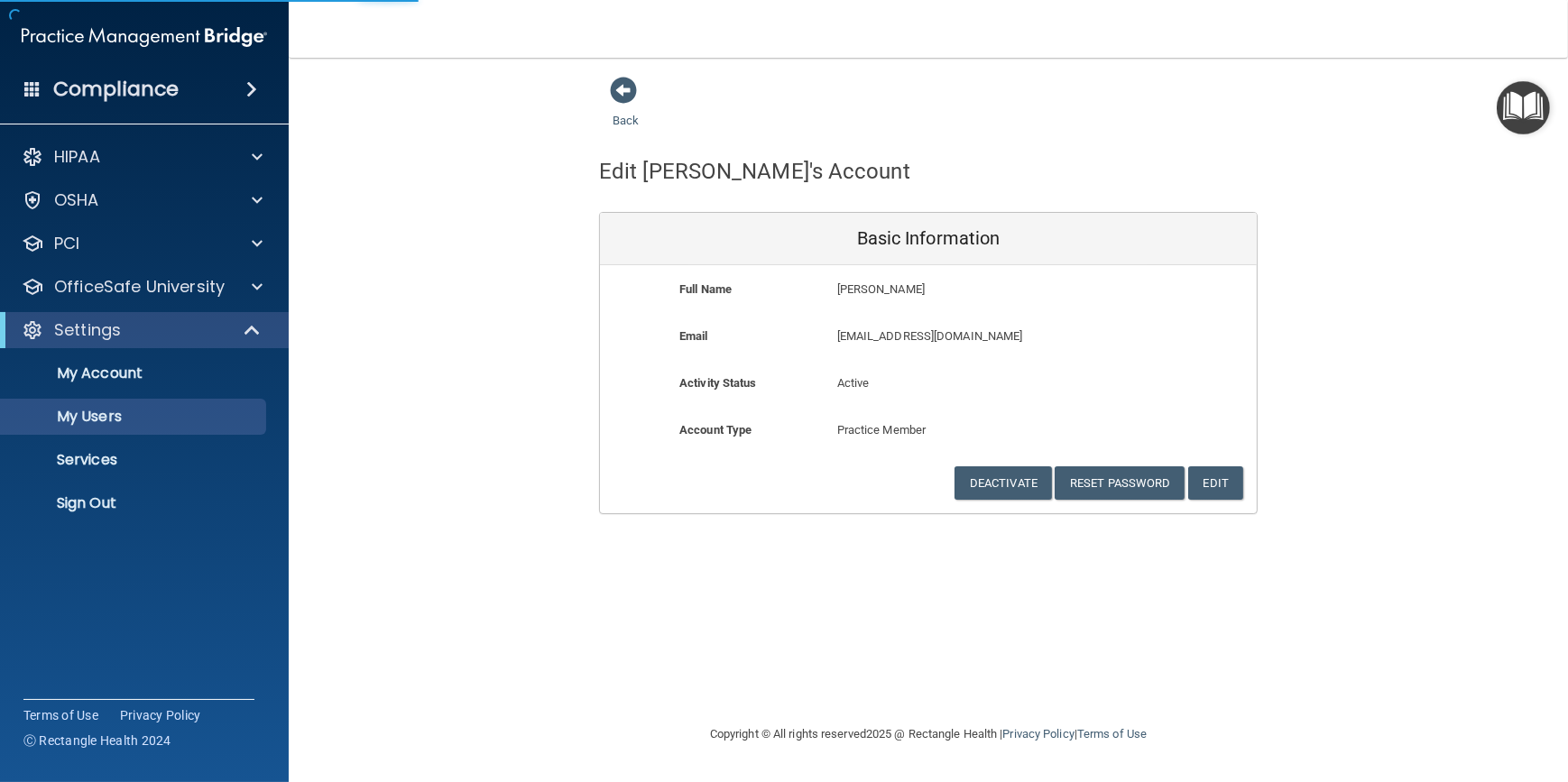
select select "20"
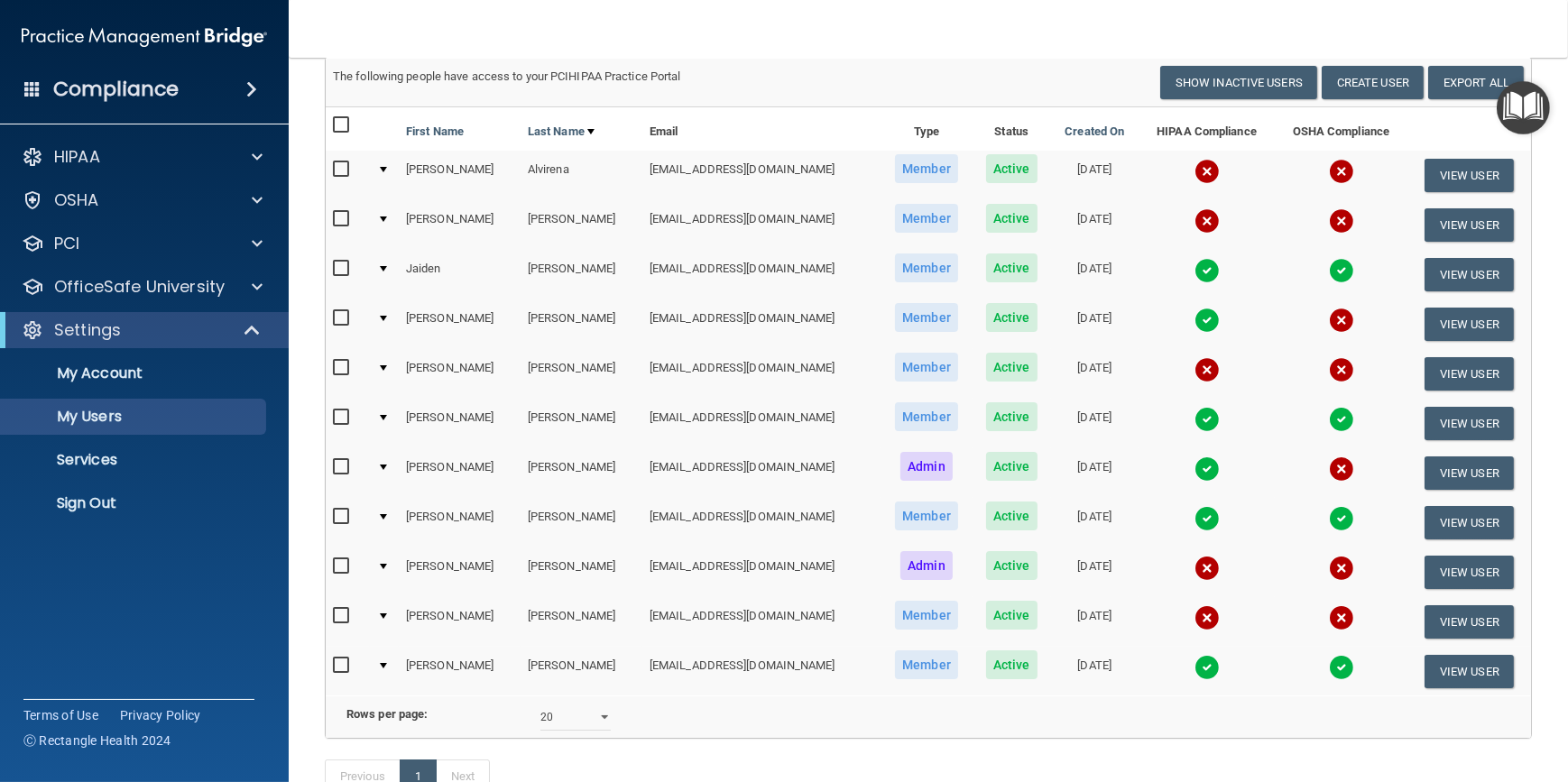
scroll to position [164, 0]
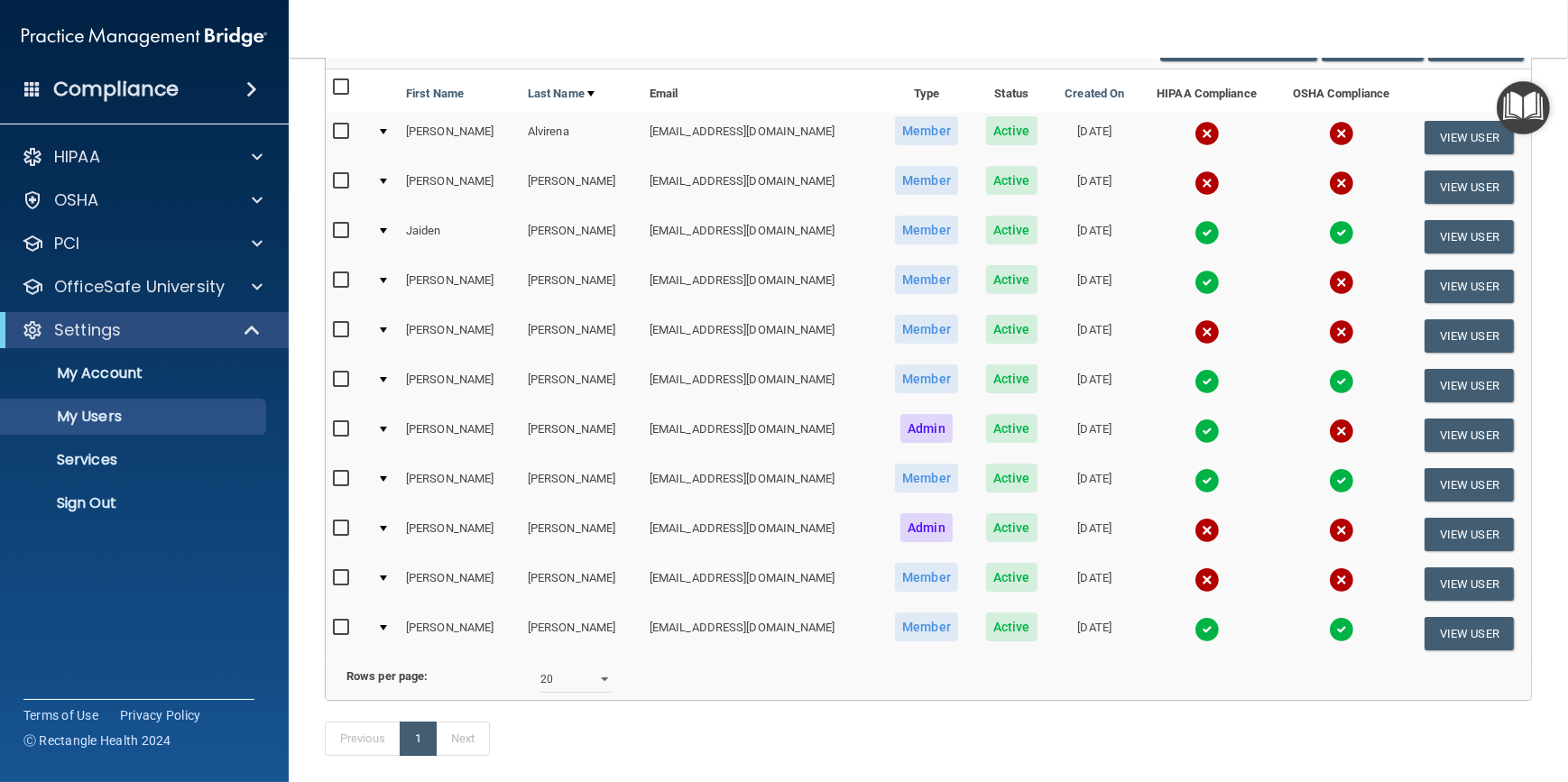
click at [1194, 475] on img at bounding box center [1207, 481] width 26 height 26
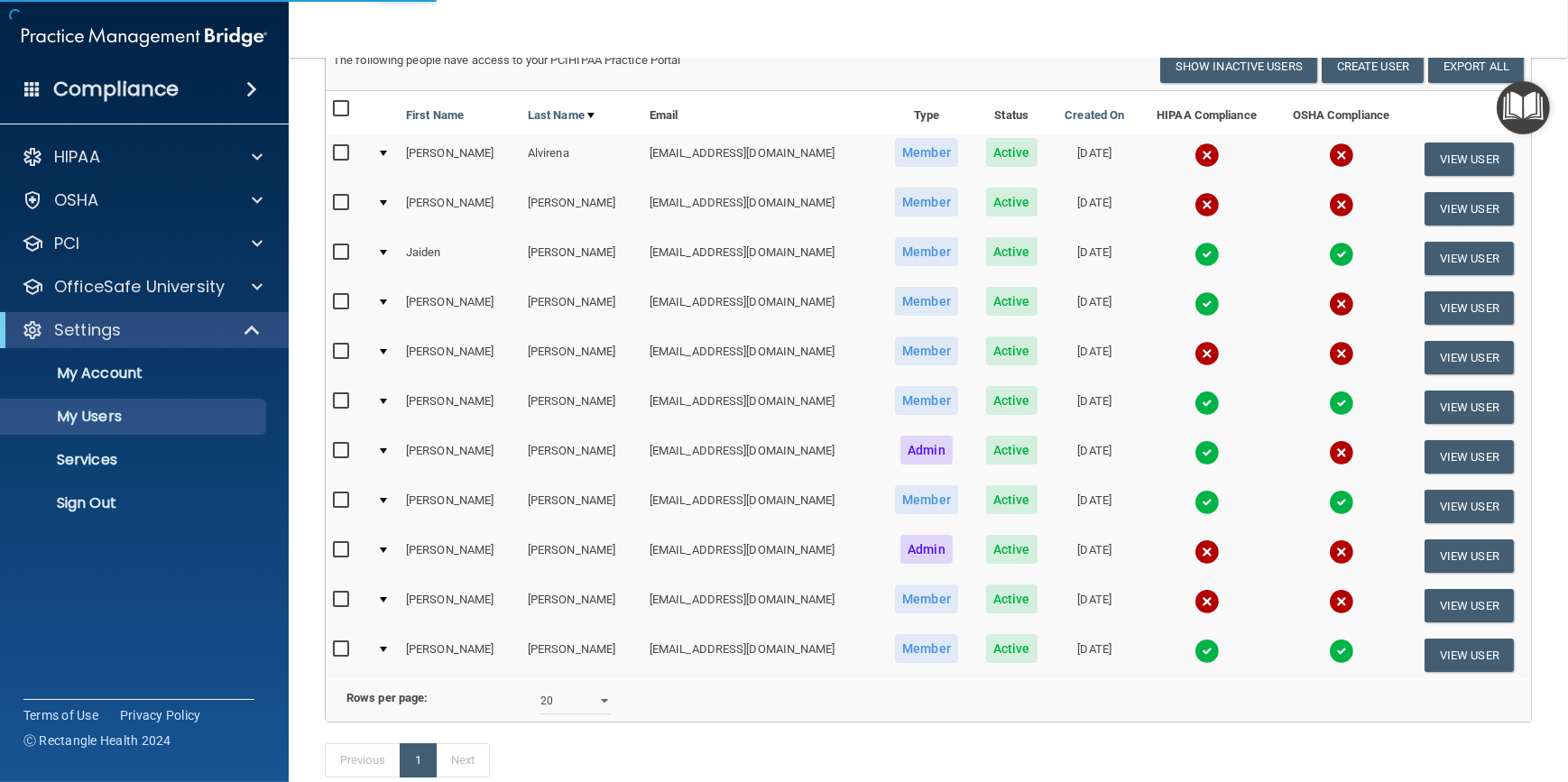
click at [1194, 499] on img at bounding box center [1207, 503] width 26 height 26
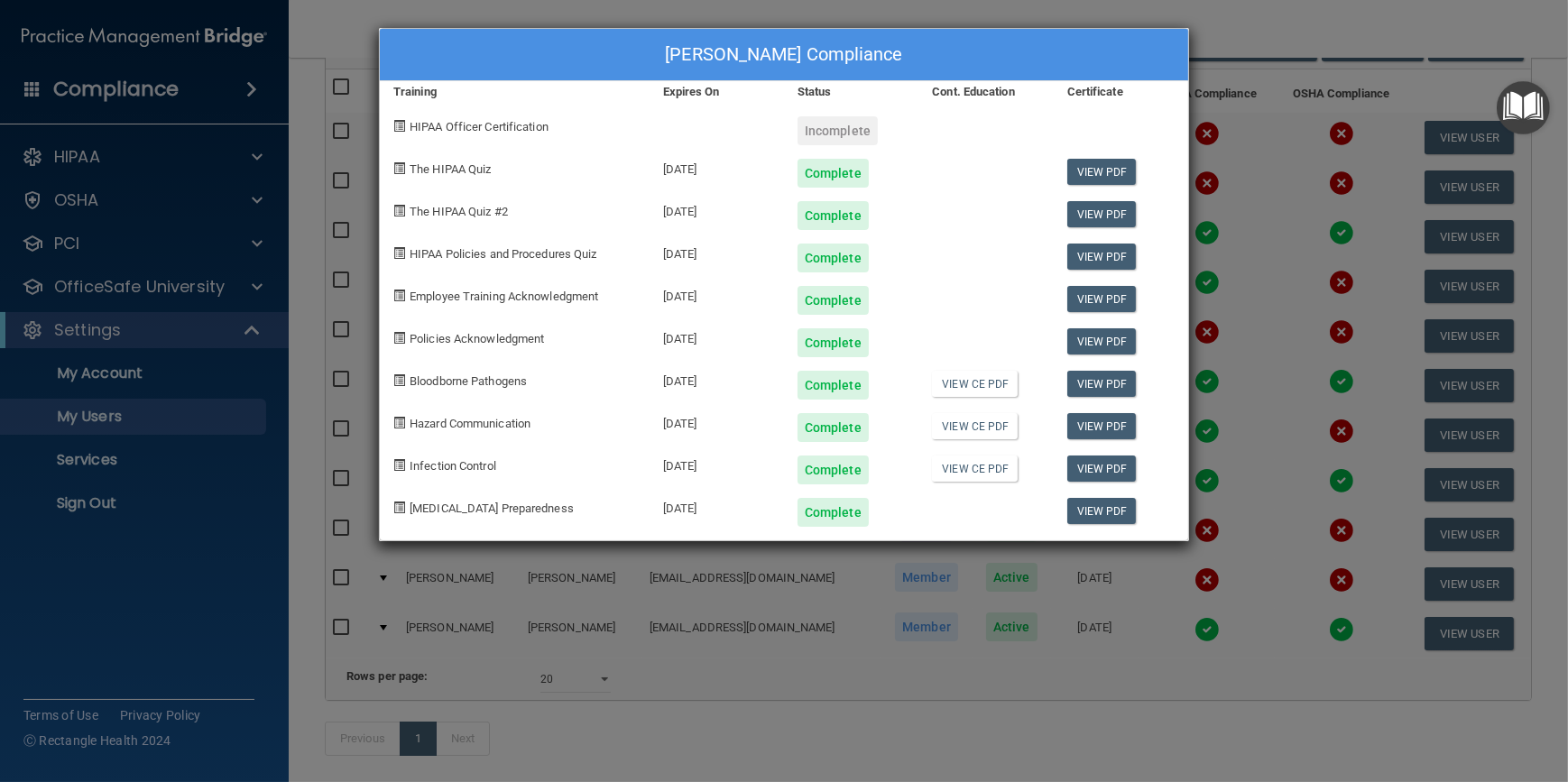
click at [1286, 495] on div "Olivia Robinson's Compliance Training Expires On Status Cont. Education Certifi…" at bounding box center [784, 391] width 1568 height 782
click at [1302, 490] on div "Olivia Robinson's Compliance Training Expires On Status Cont. Education Certifi…" at bounding box center [784, 391] width 1568 height 782
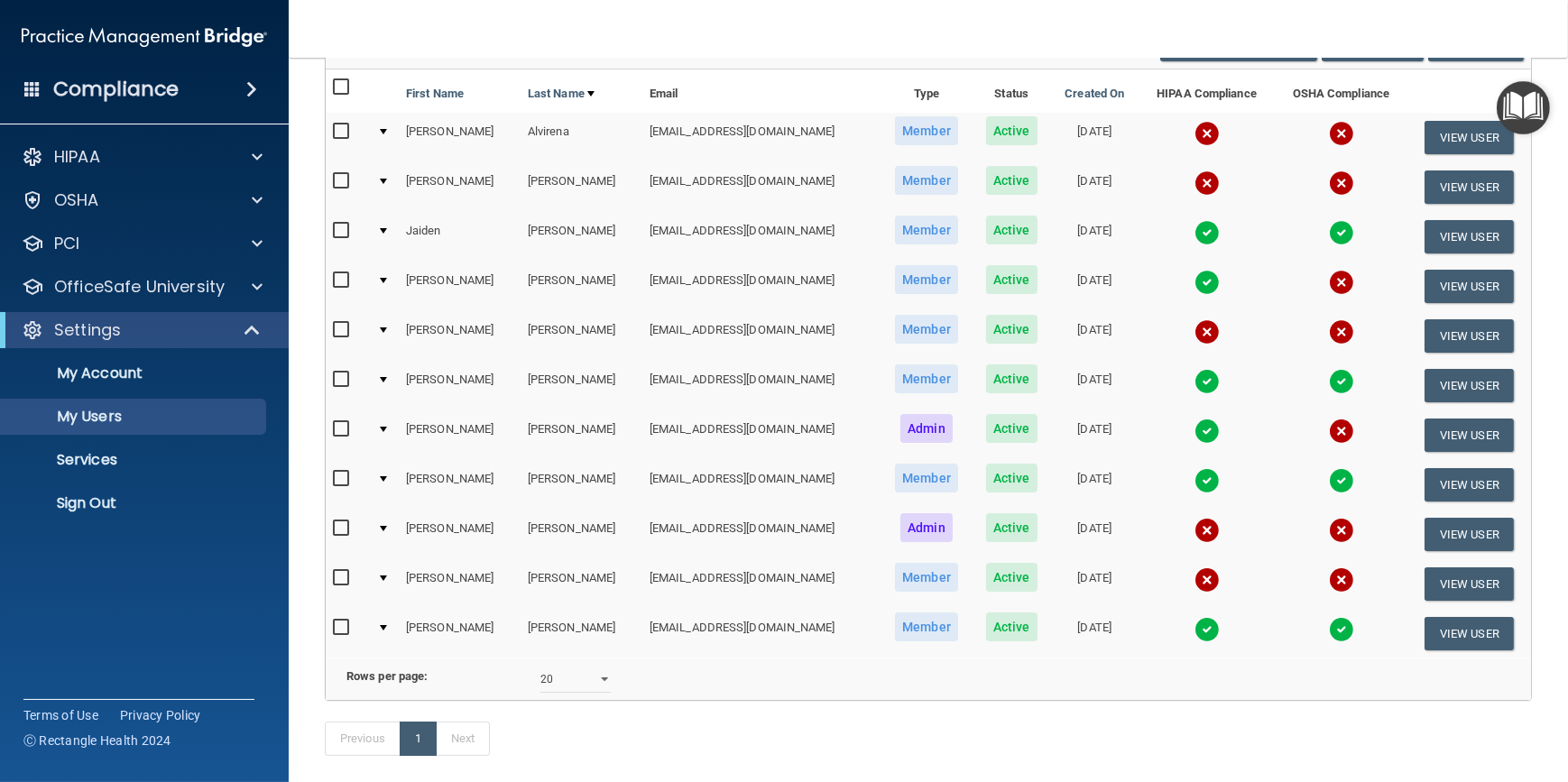
click at [1328, 477] on img at bounding box center [1341, 481] width 26 height 26
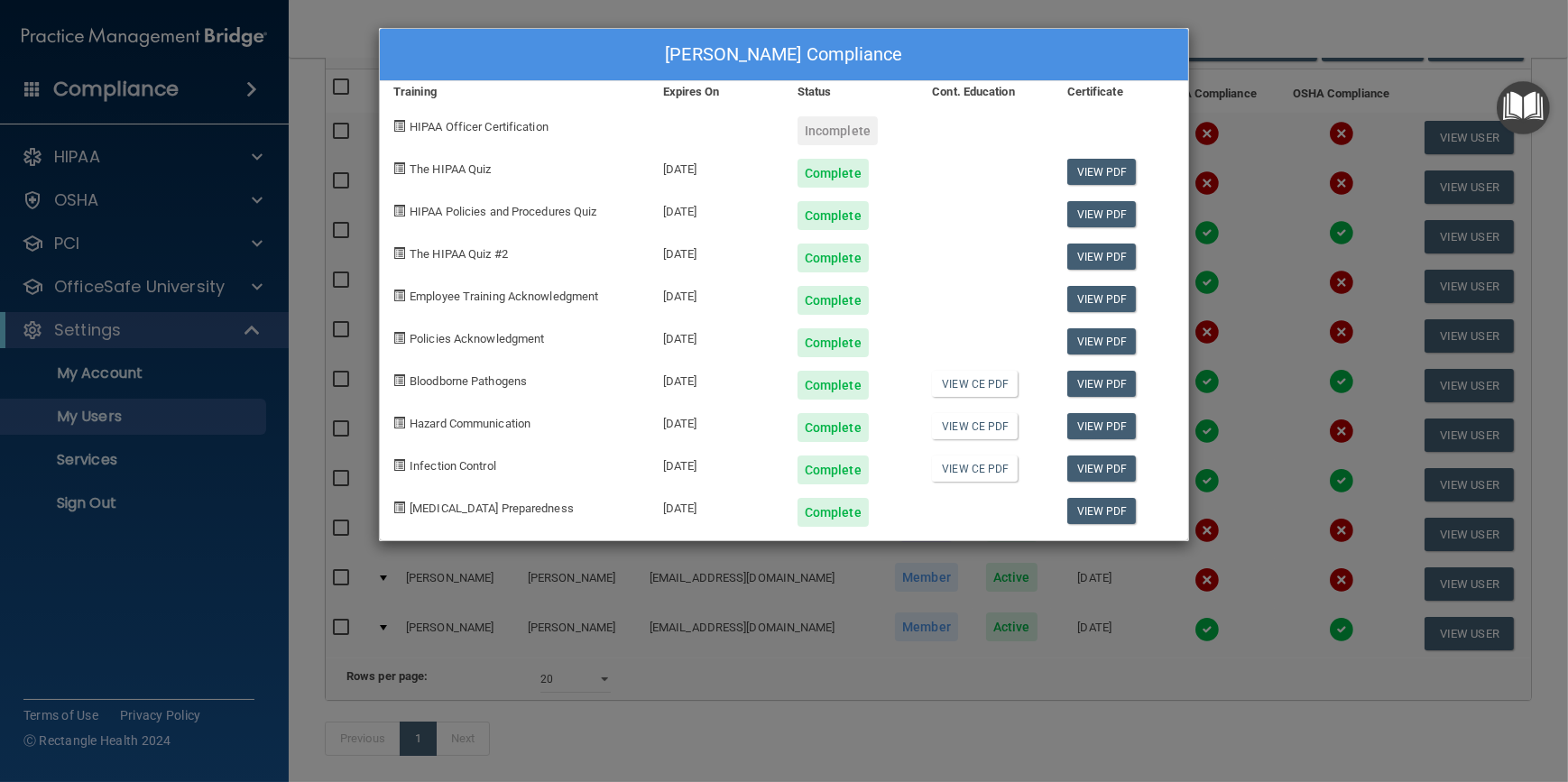
click at [1288, 411] on div "Olivia Robinson's Compliance Training Expires On Status Cont. Education Certifi…" at bounding box center [784, 391] width 1568 height 782
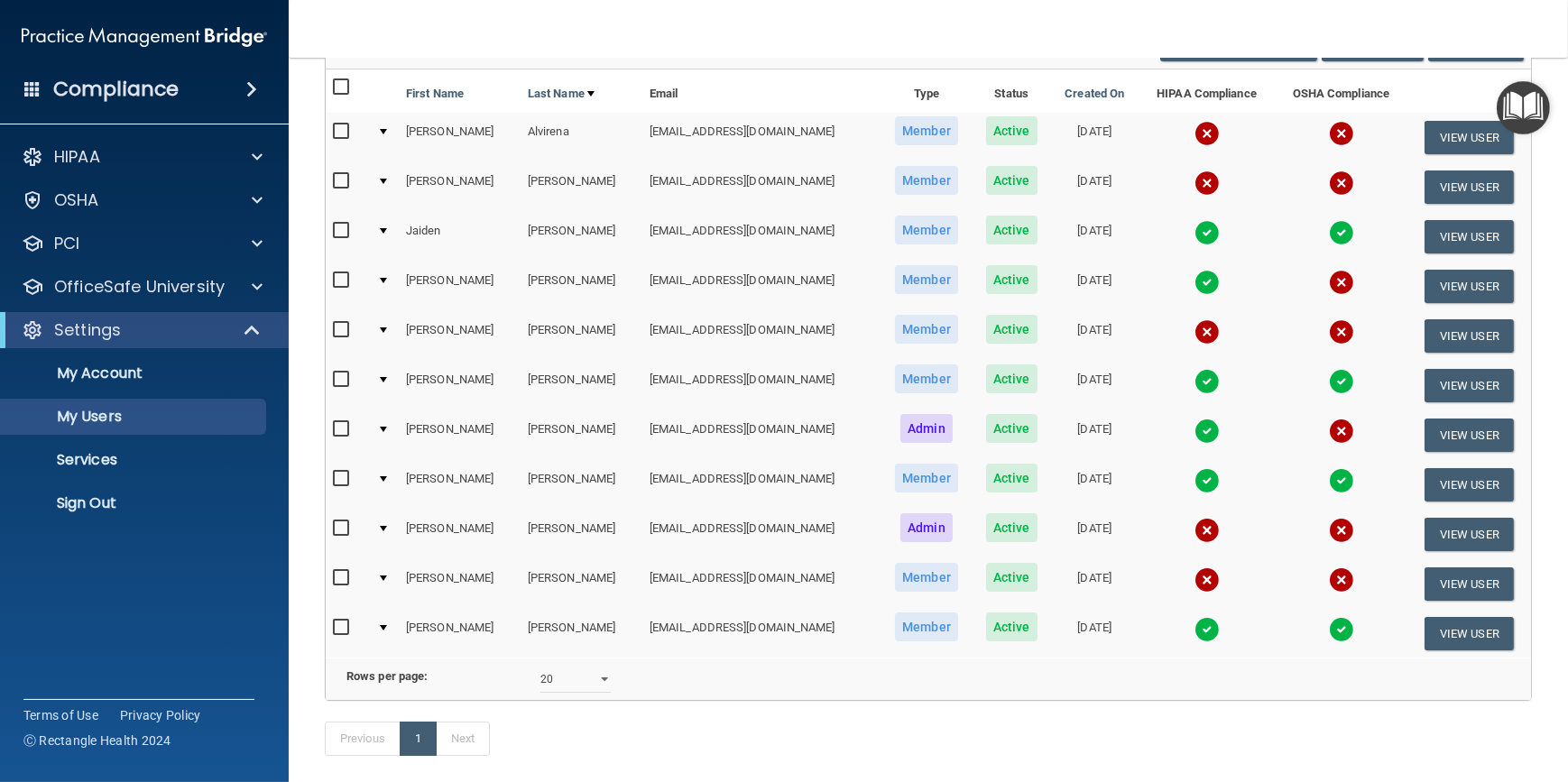
click at [1194, 425] on img at bounding box center [1207, 432] width 26 height 26
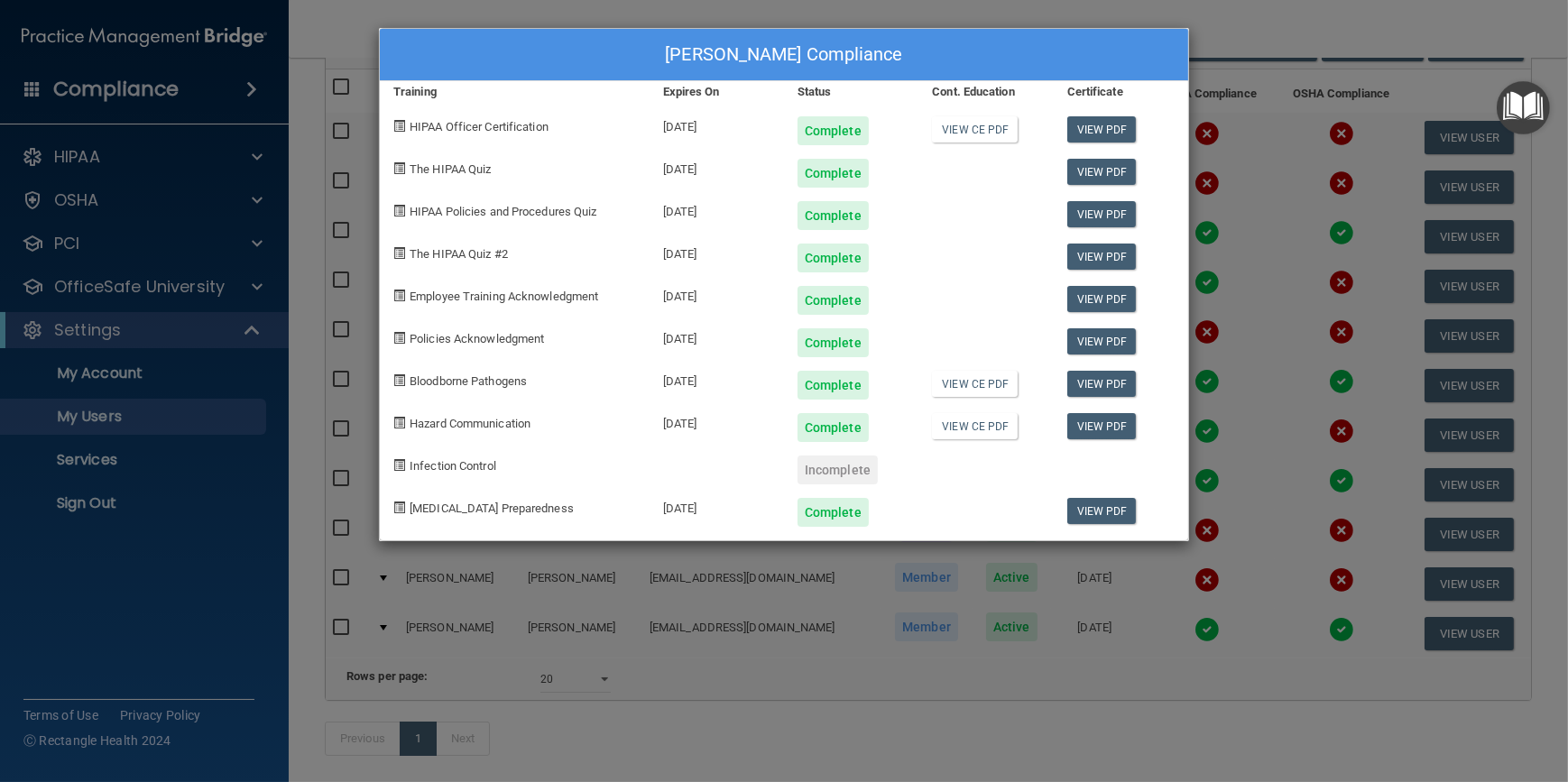
click at [1212, 450] on div "Sara Overbay's Compliance Training Expires On Status Cont. Education Certificat…" at bounding box center [784, 391] width 1568 height 782
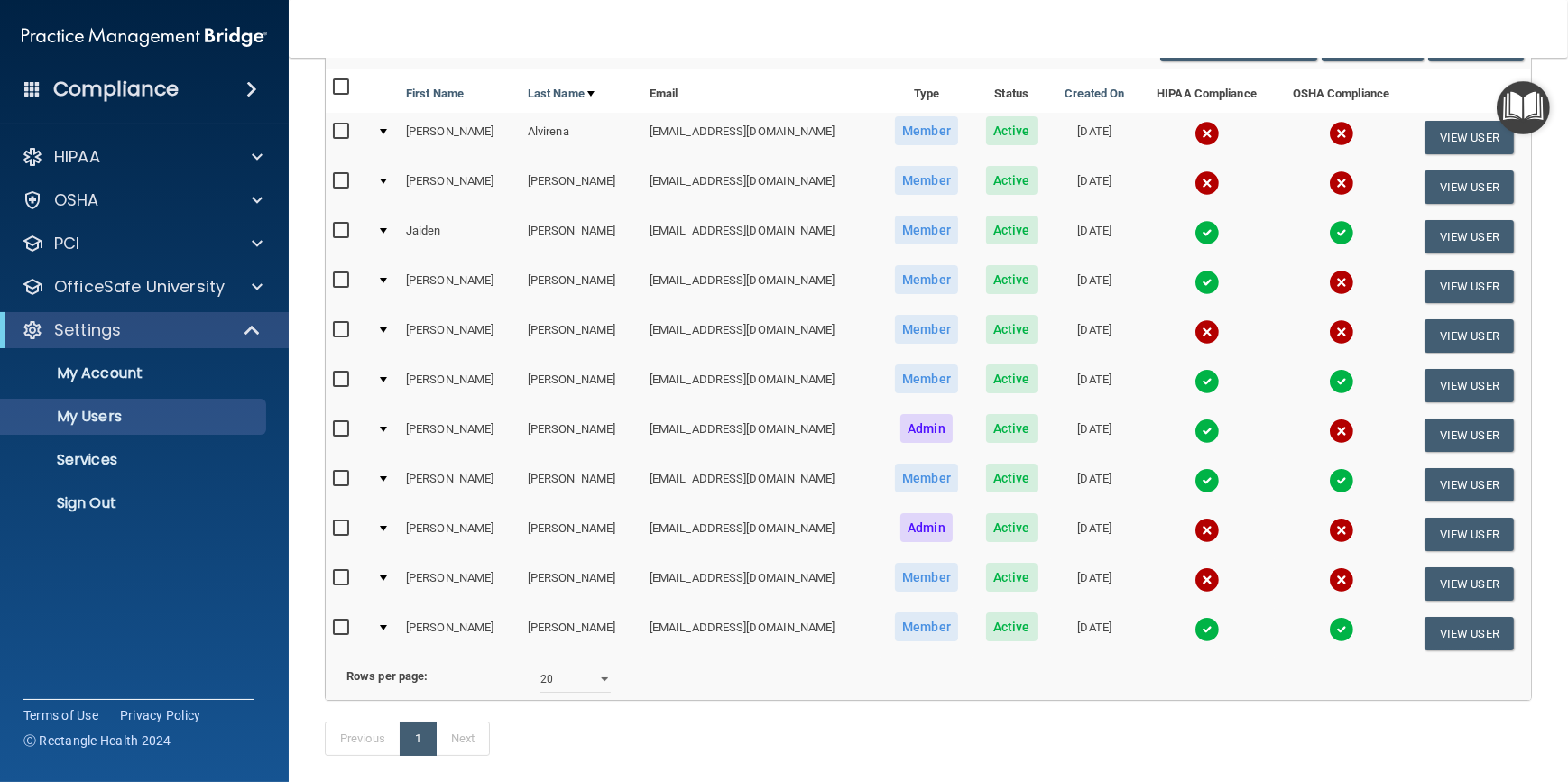
click at [1328, 429] on img at bounding box center [1341, 432] width 26 height 26
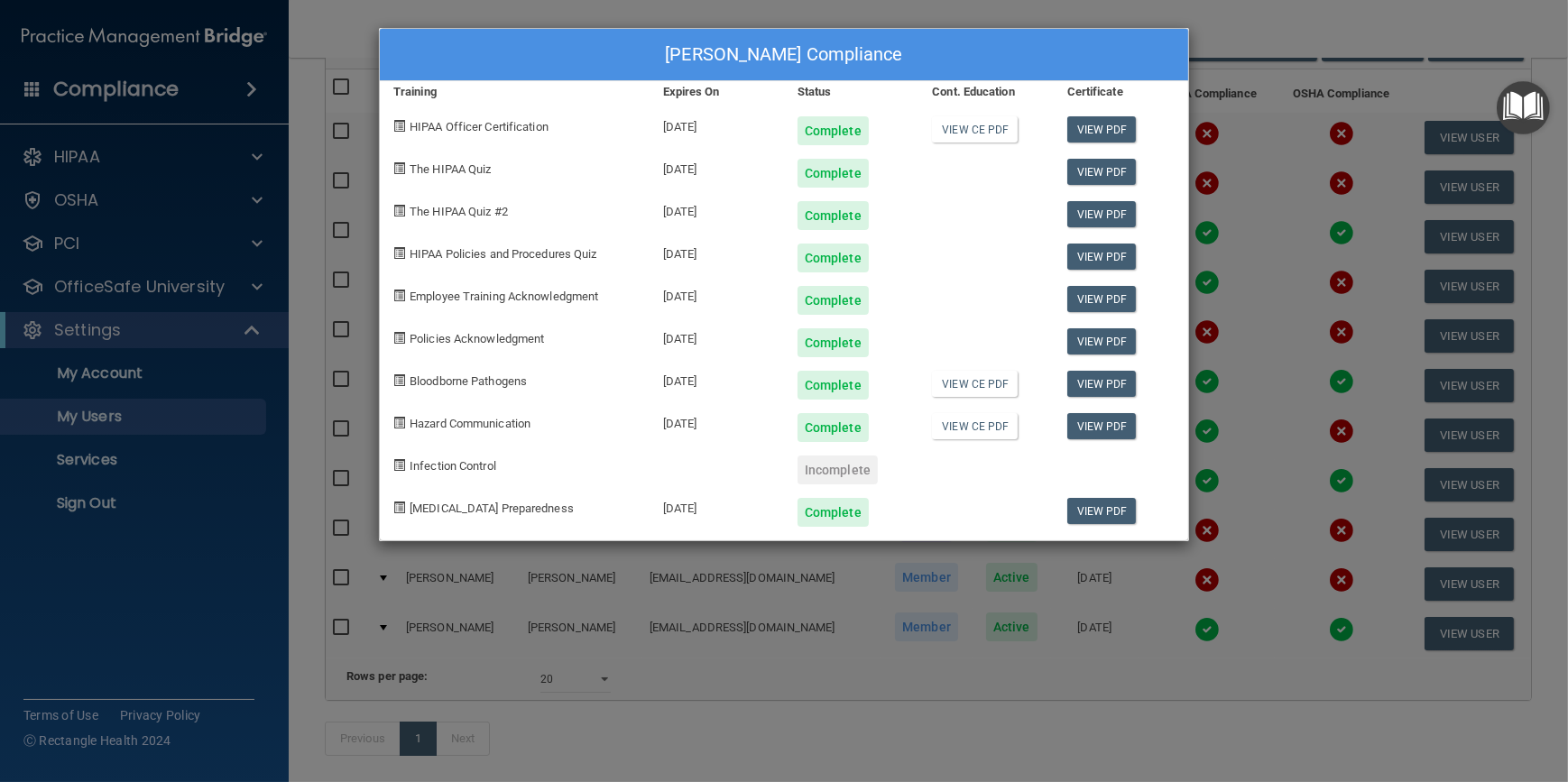
click at [1281, 444] on div "Sara Overbay's Compliance Training Expires On Status Cont. Education Certificat…" at bounding box center [784, 391] width 1568 height 782
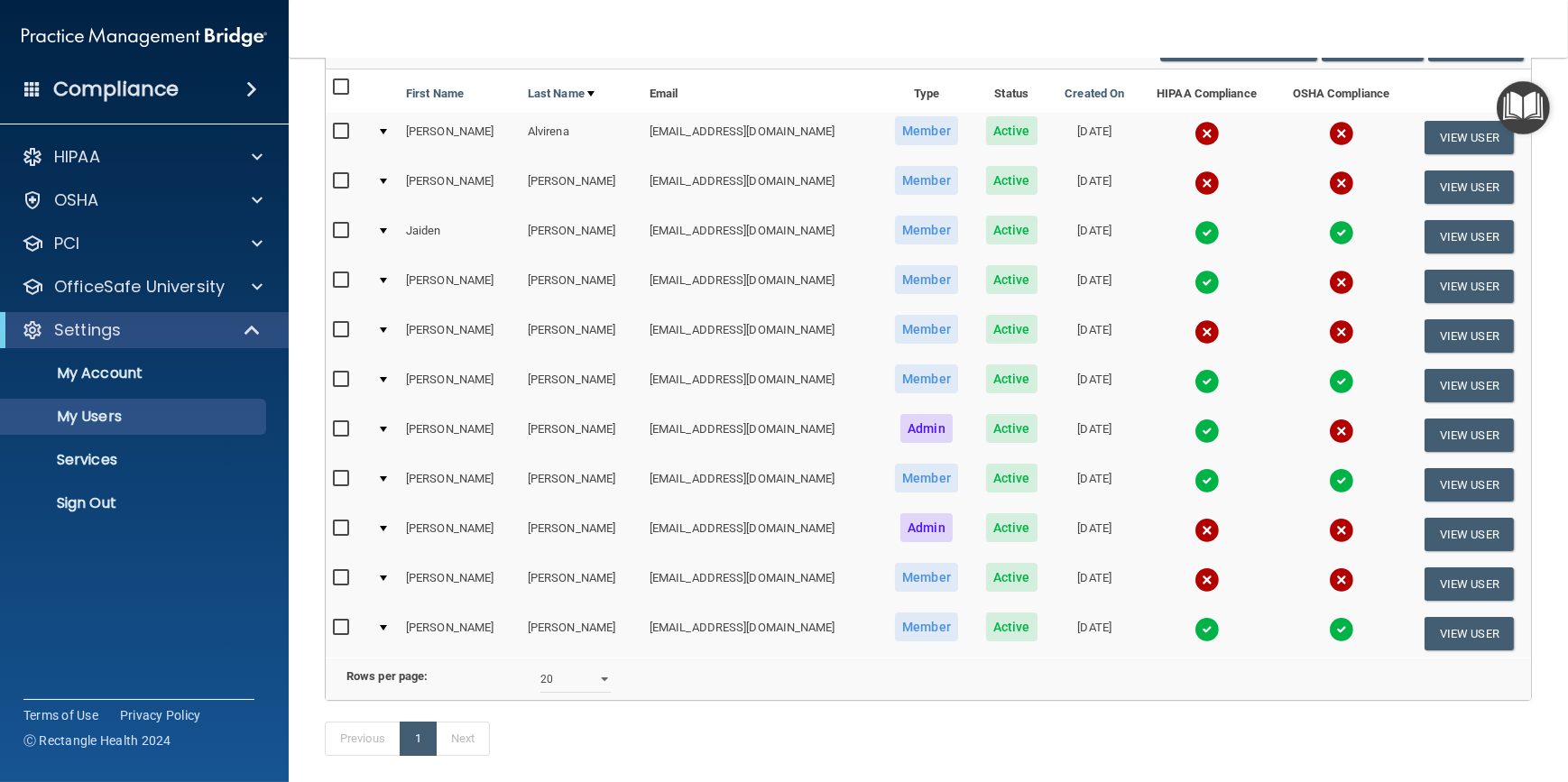
click at [1194, 279] on img at bounding box center [1207, 283] width 26 height 26
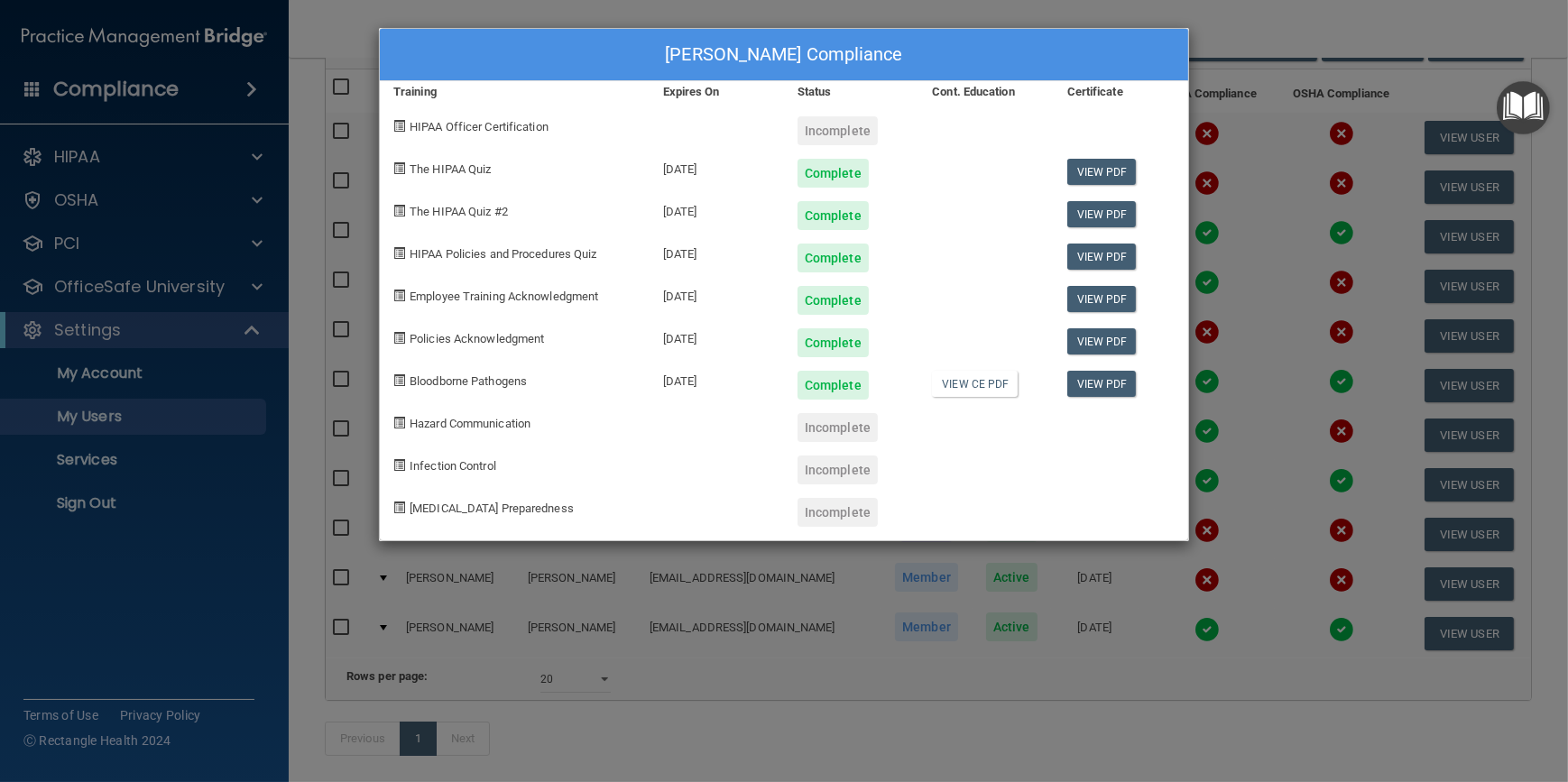
click at [1244, 408] on div "Joseph Hopple's Compliance Training Expires On Status Cont. Education Certifica…" at bounding box center [784, 391] width 1568 height 782
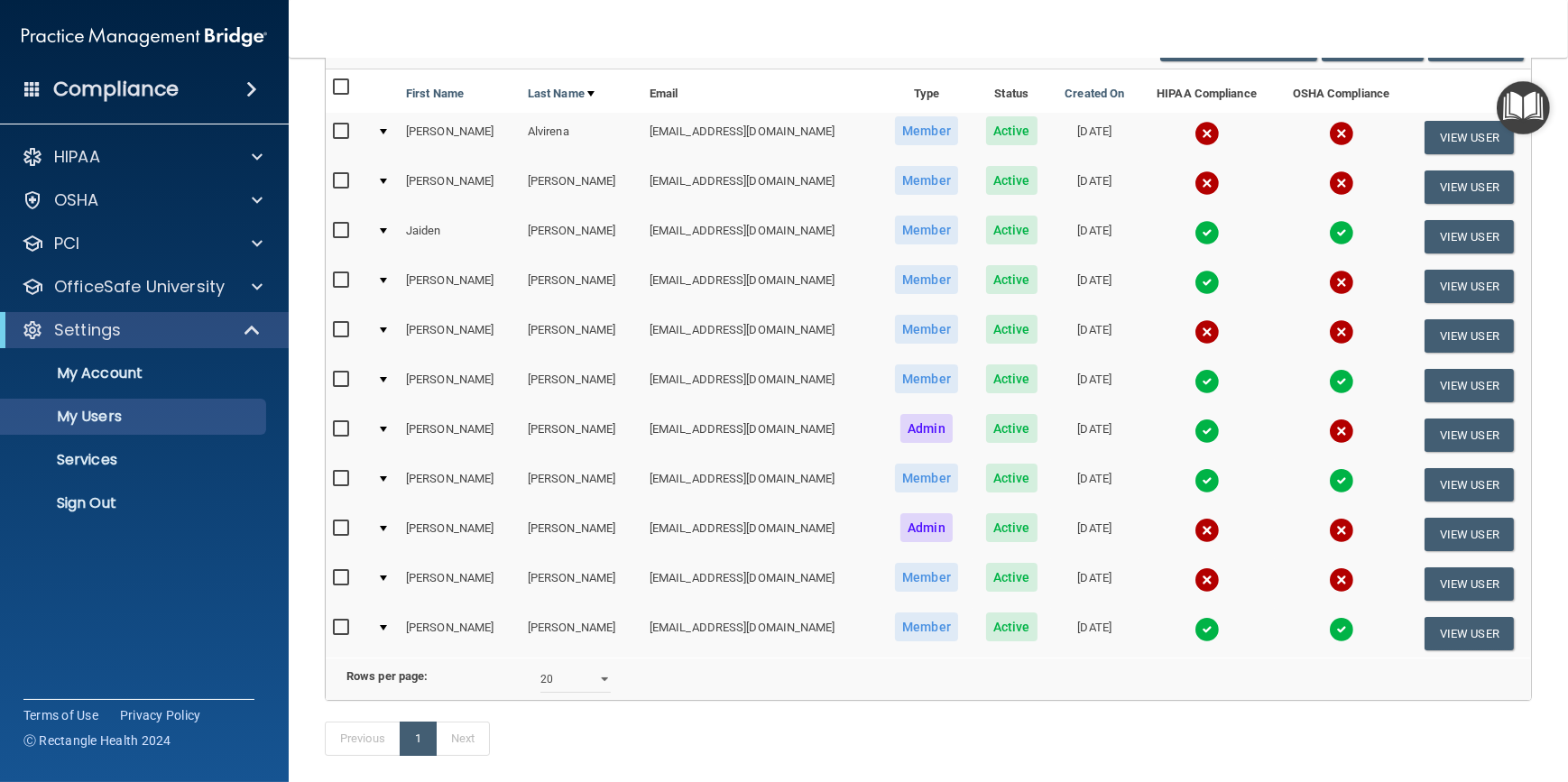
click at [1194, 236] on img at bounding box center [1207, 233] width 26 height 26
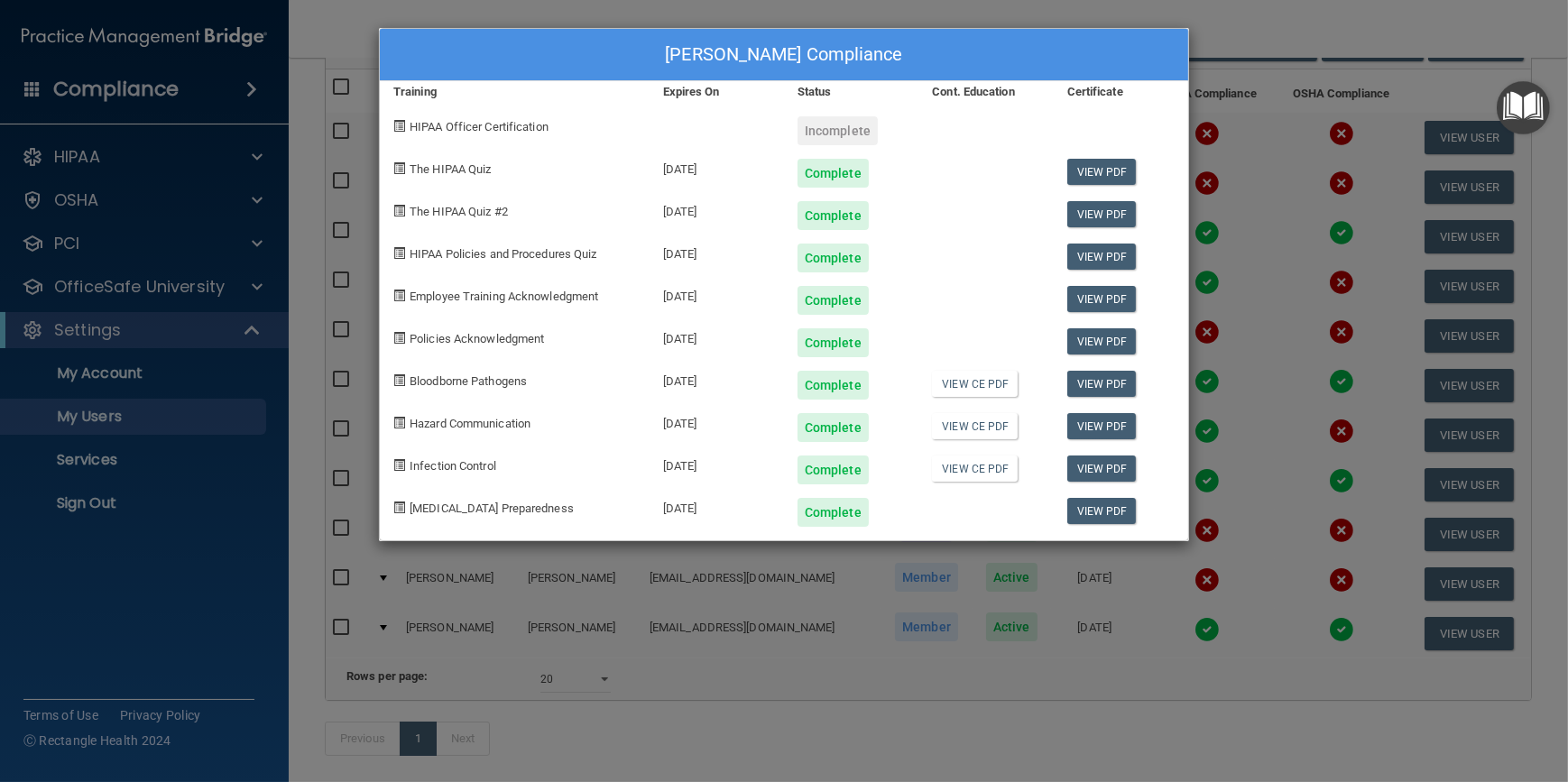
click at [1250, 197] on div "Jaiden Harzinski's Compliance Training Expires On Status Cont. Education Certif…" at bounding box center [784, 391] width 1568 height 782
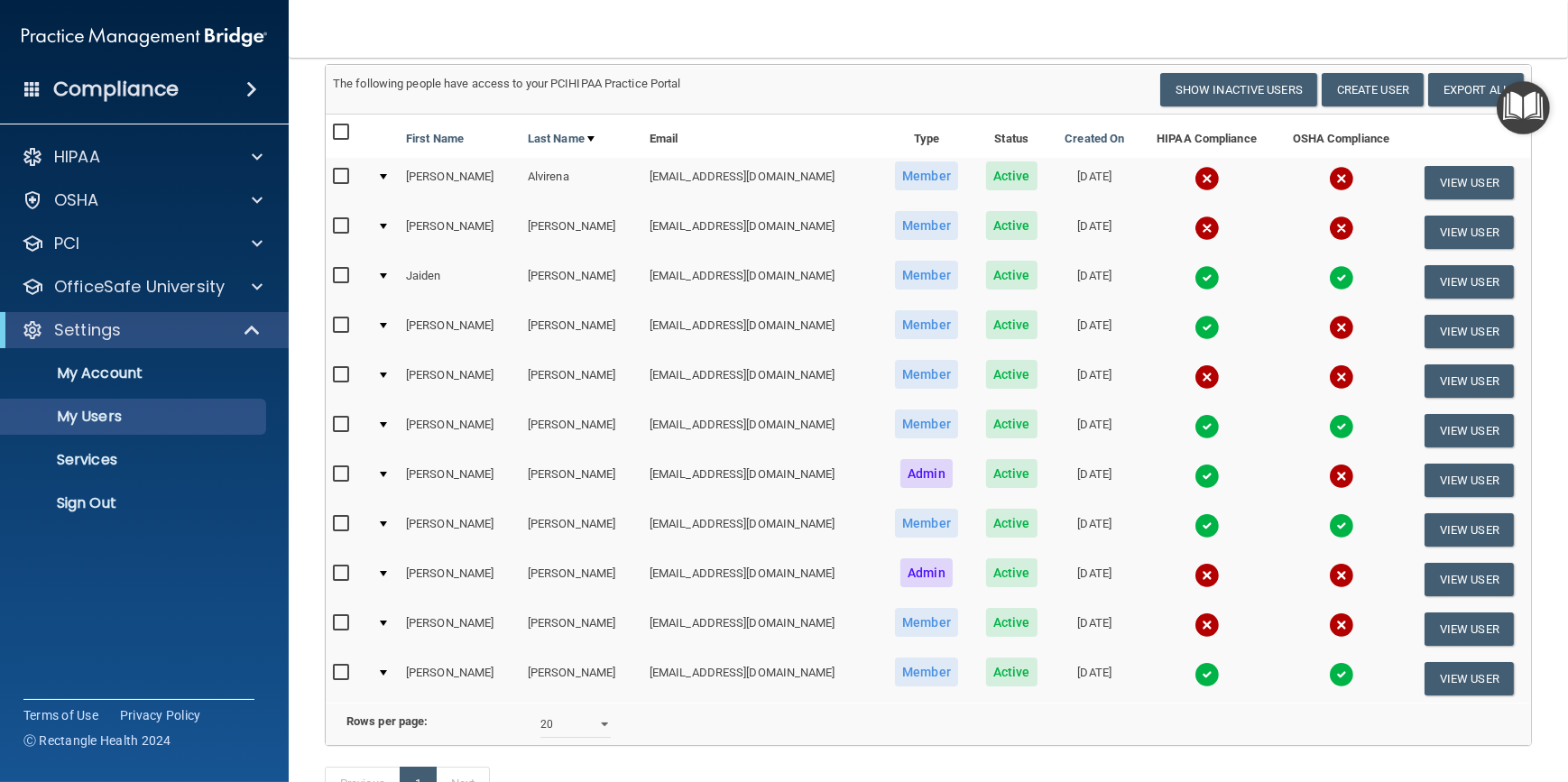
scroll to position [0, 0]
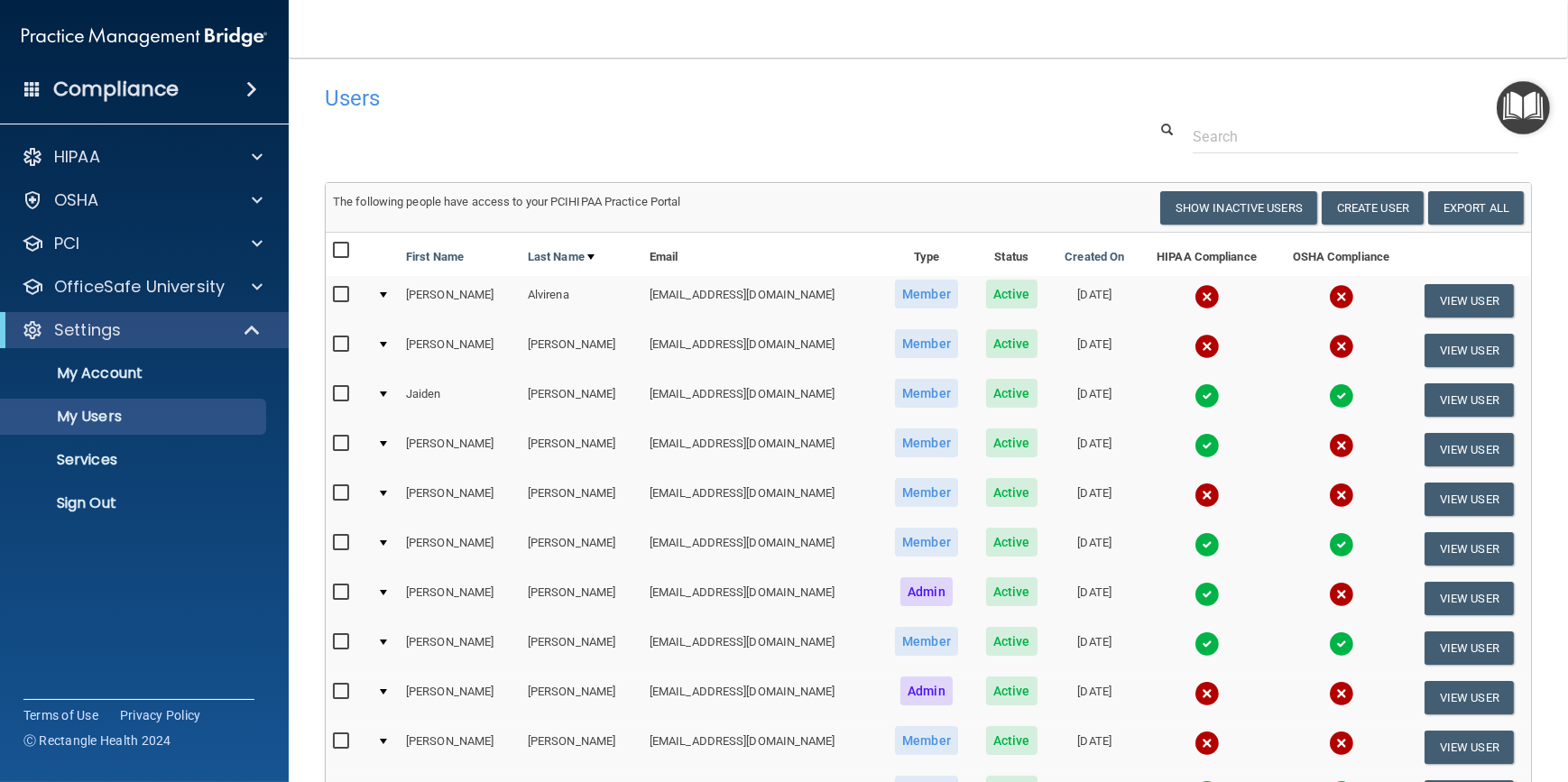
drag, startPoint x: 641, startPoint y: 106, endPoint x: 534, endPoint y: 119, distance: 107.8
click at [534, 119] on div "Users" at bounding box center [670, 98] width 720 height 44
drag, startPoint x: 534, startPoint y: 119, endPoint x: 426, endPoint y: 127, distance: 108.3
click at [426, 127] on div at bounding box center [928, 136] width 1234 height 34
drag, startPoint x: 716, startPoint y: 157, endPoint x: 626, endPoint y: 128, distance: 94.6
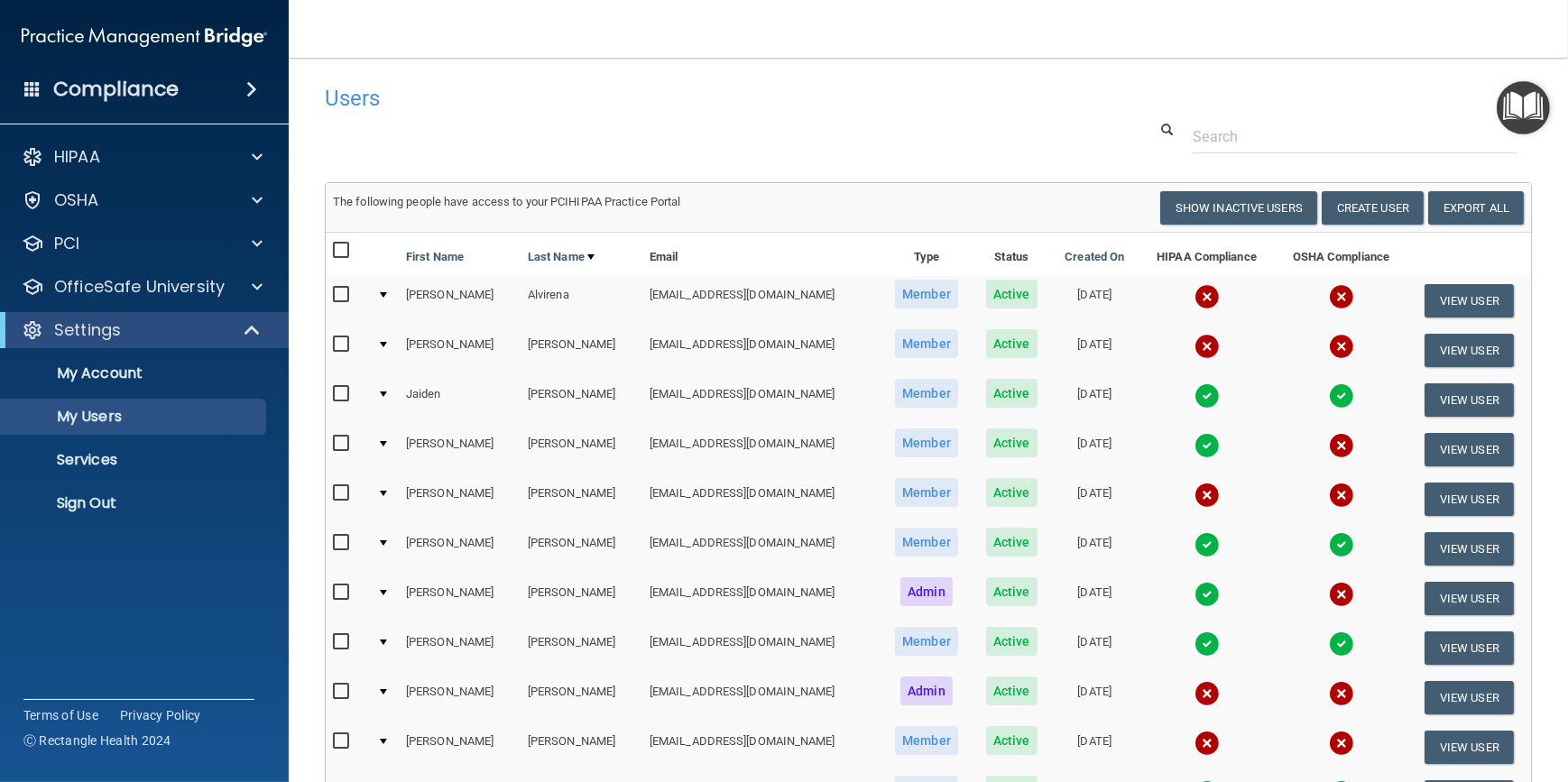
click at [630, 128] on div at bounding box center [928, 136] width 1234 height 34
drag, startPoint x: 549, startPoint y: 110, endPoint x: 474, endPoint y: 86, distance: 78.7
click at [468, 89] on h4 "Users" at bounding box center [671, 99] width 693 height 24
drag, startPoint x: 725, startPoint y: 114, endPoint x: 583, endPoint y: 97, distance: 143.0
click at [583, 97] on h4 "Users" at bounding box center [671, 99] width 693 height 24
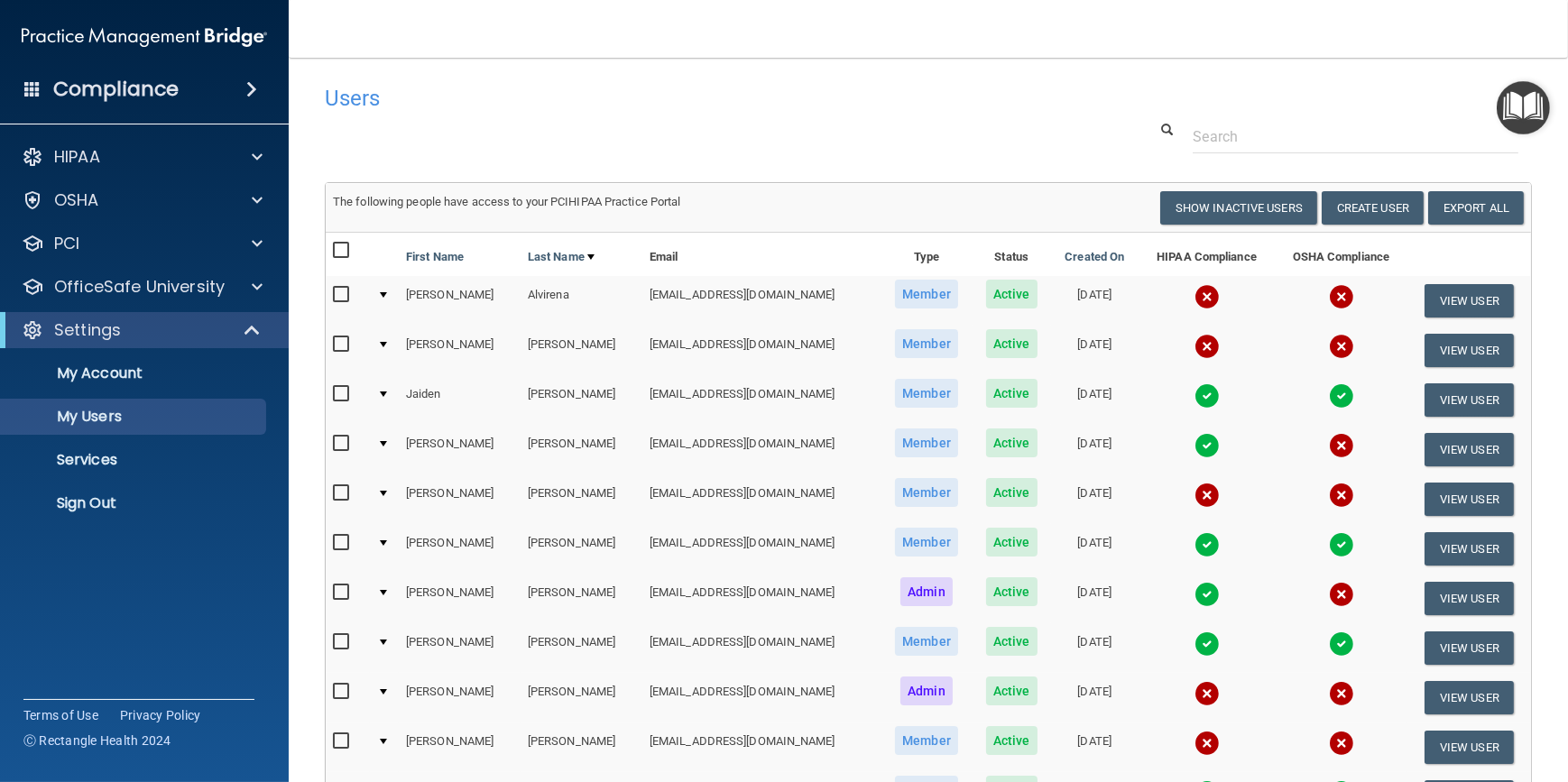
drag, startPoint x: 575, startPoint y: 107, endPoint x: 496, endPoint y: 98, distance: 79.5
click at [496, 98] on h4 "Users" at bounding box center [671, 99] width 693 height 24
drag, startPoint x: 653, startPoint y: 123, endPoint x: 577, endPoint y: 123, distance: 76.0
click at [577, 123] on div at bounding box center [928, 136] width 1234 height 34
drag, startPoint x: 581, startPoint y: 121, endPoint x: 516, endPoint y: 122, distance: 65.0
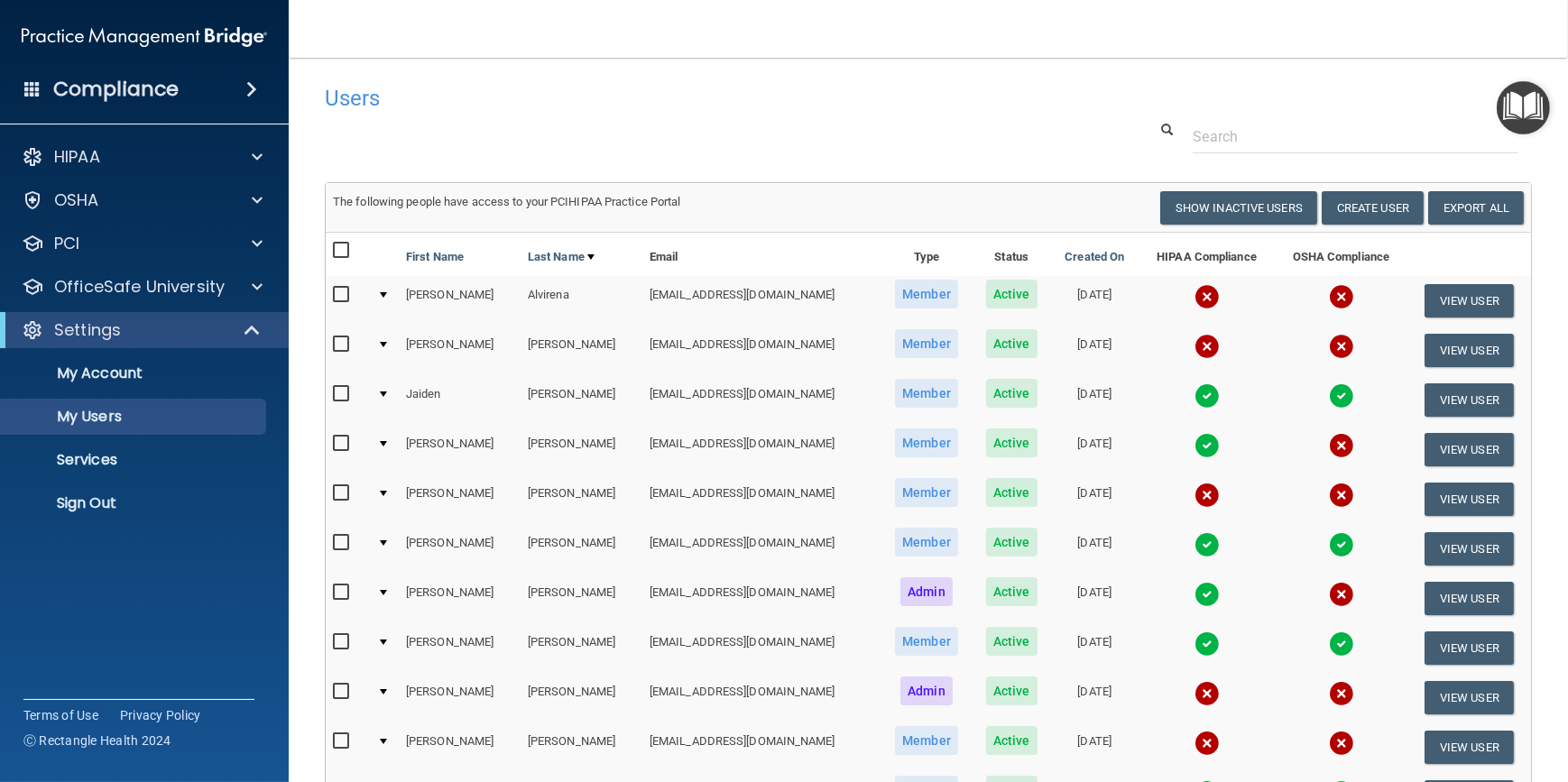
click at [516, 122] on div at bounding box center [928, 136] width 1234 height 34
drag, startPoint x: 740, startPoint y: 116, endPoint x: 628, endPoint y: 115, distance: 112.0
click at [628, 115] on div "Users" at bounding box center [670, 98] width 720 height 44
drag, startPoint x: 620, startPoint y: 39, endPoint x: 506, endPoint y: 53, distance: 114.9
click at [506, 53] on nav "Toggle navigation [PERSON_NAME] [EMAIL_ADDRESS][DOMAIN_NAME] Manage My Enterpri…" at bounding box center [928, 28] width 1279 height 58
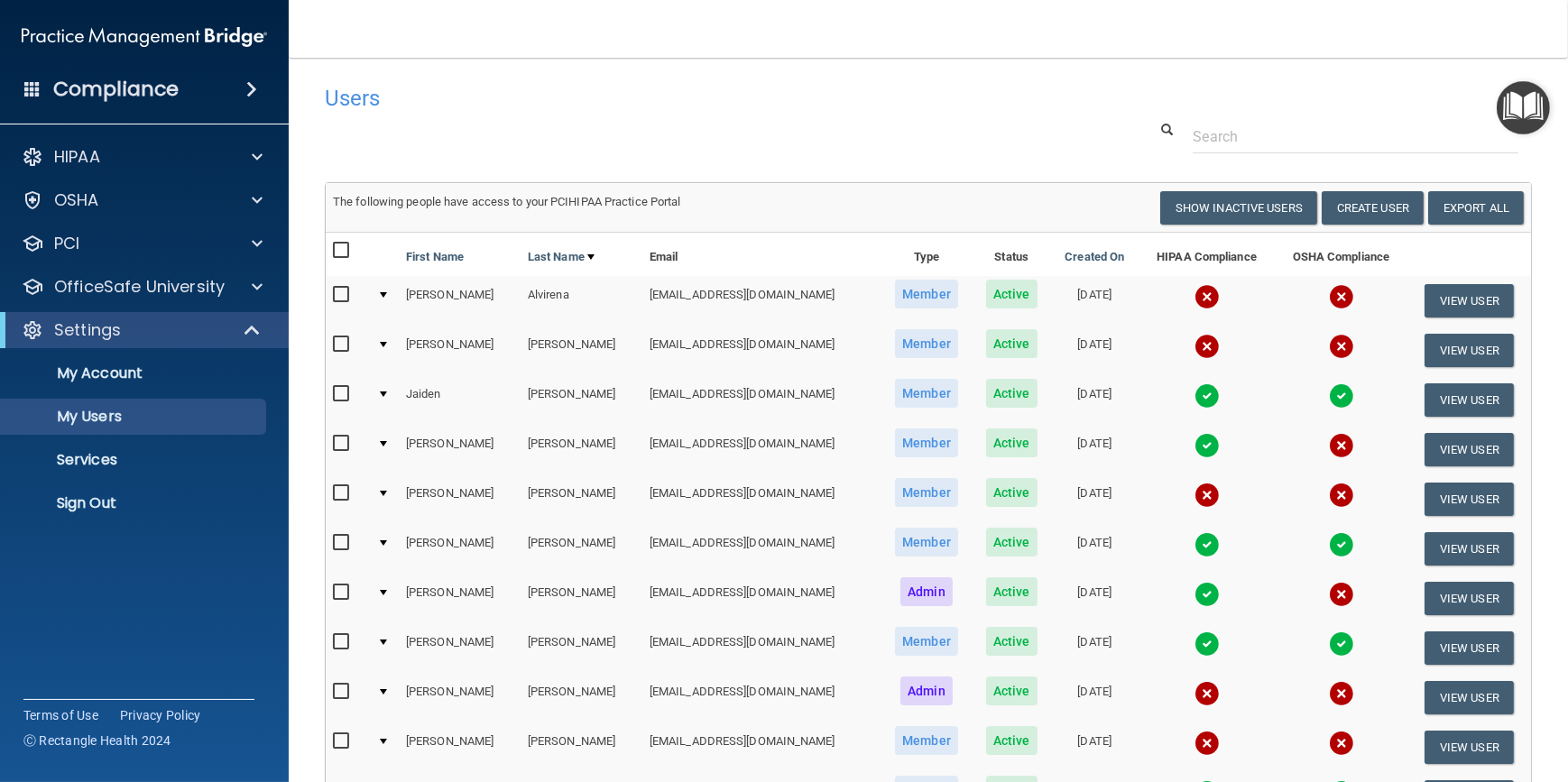
drag, startPoint x: 619, startPoint y: 102, endPoint x: 580, endPoint y: 122, distance: 43.8
click at [580, 122] on div "Users Success! New user created. × Error! The user couldn't be created. × Succe…" at bounding box center [928, 511] width 1207 height 872
drag, startPoint x: 571, startPoint y: 141, endPoint x: 459, endPoint y: 130, distance: 112.5
click at [464, 126] on div at bounding box center [928, 136] width 1234 height 34
drag, startPoint x: 526, startPoint y: 111, endPoint x: 458, endPoint y: 104, distance: 68.4
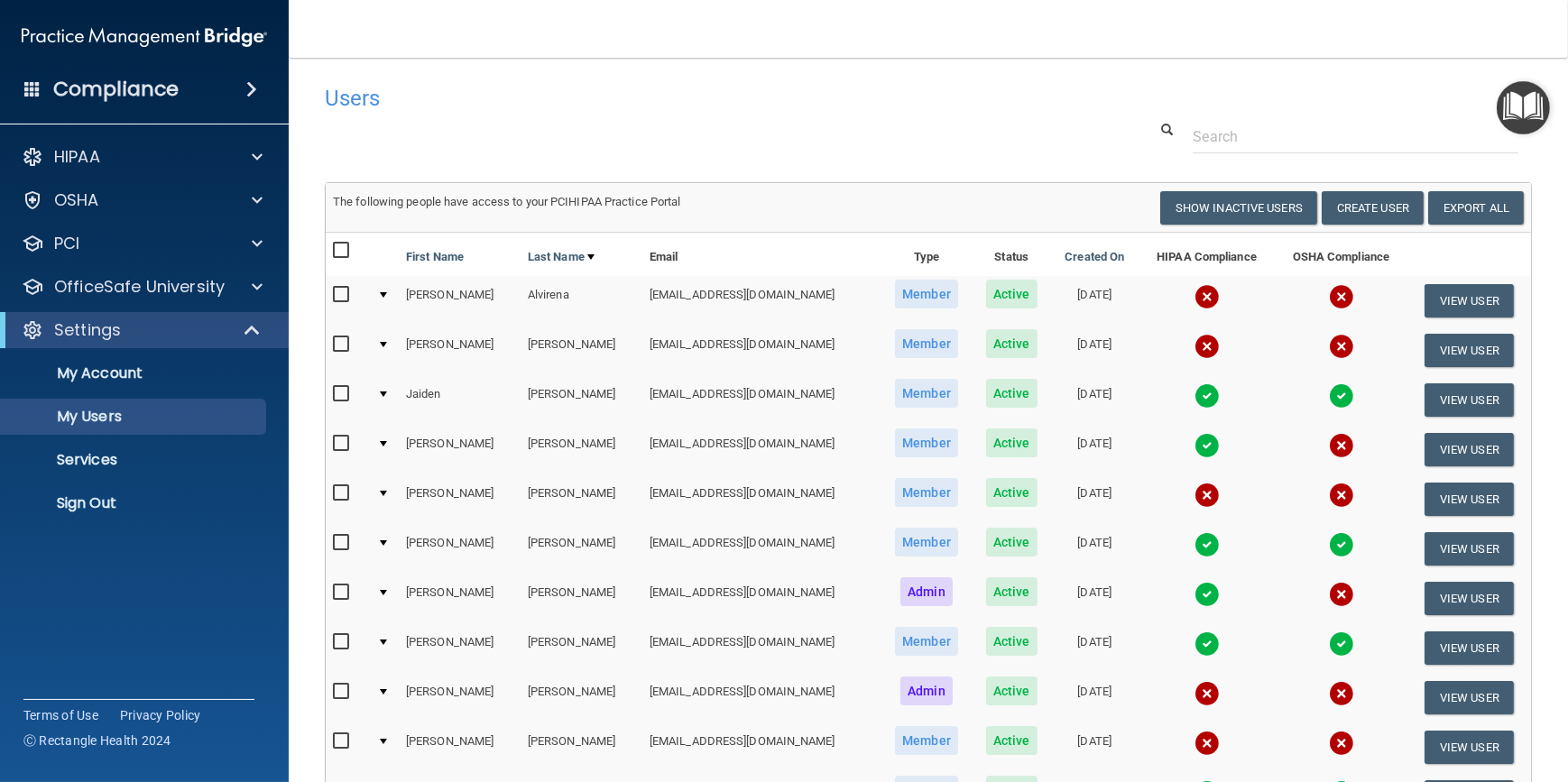
click at [458, 104] on h4 "Users" at bounding box center [671, 99] width 693 height 24
drag, startPoint x: 614, startPoint y: 120, endPoint x: 536, endPoint y: 115, distance: 78.2
click at [536, 114] on div "Users" at bounding box center [670, 98] width 720 height 44
drag, startPoint x: 674, startPoint y: 103, endPoint x: 528, endPoint y: 123, distance: 147.4
click at [549, 123] on div at bounding box center [928, 136] width 1234 height 34
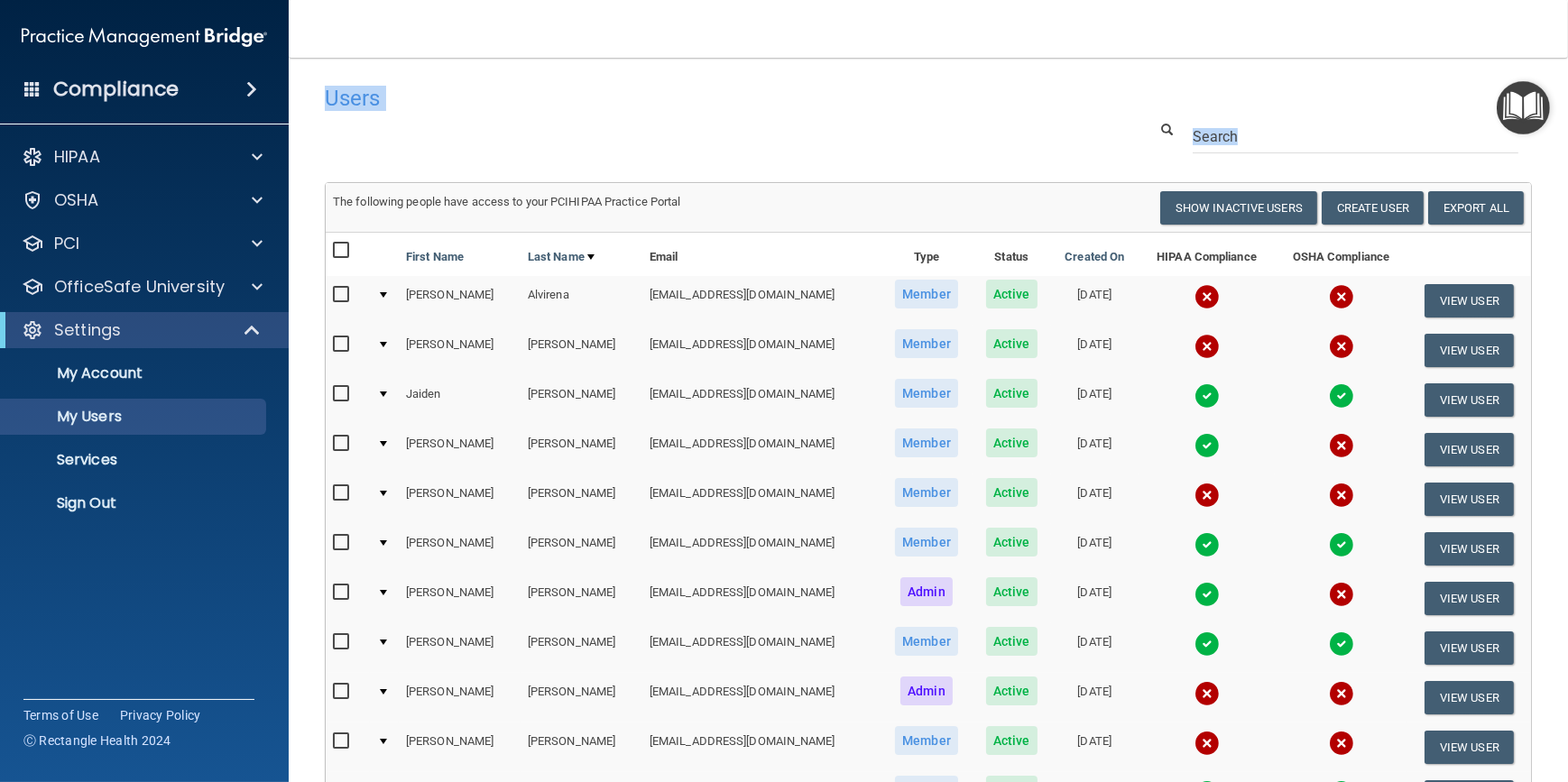
drag, startPoint x: 316, startPoint y: 74, endPoint x: 515, endPoint y: 163, distance: 218.0
click at [515, 163] on main "Users Success! New user created. × Error! The user couldn't be created. × Succe…" at bounding box center [928, 420] width 1279 height 724
drag, startPoint x: 515, startPoint y: 163, endPoint x: 446, endPoint y: 145, distance: 71.3
click at [446, 145] on div at bounding box center [928, 136] width 1234 height 34
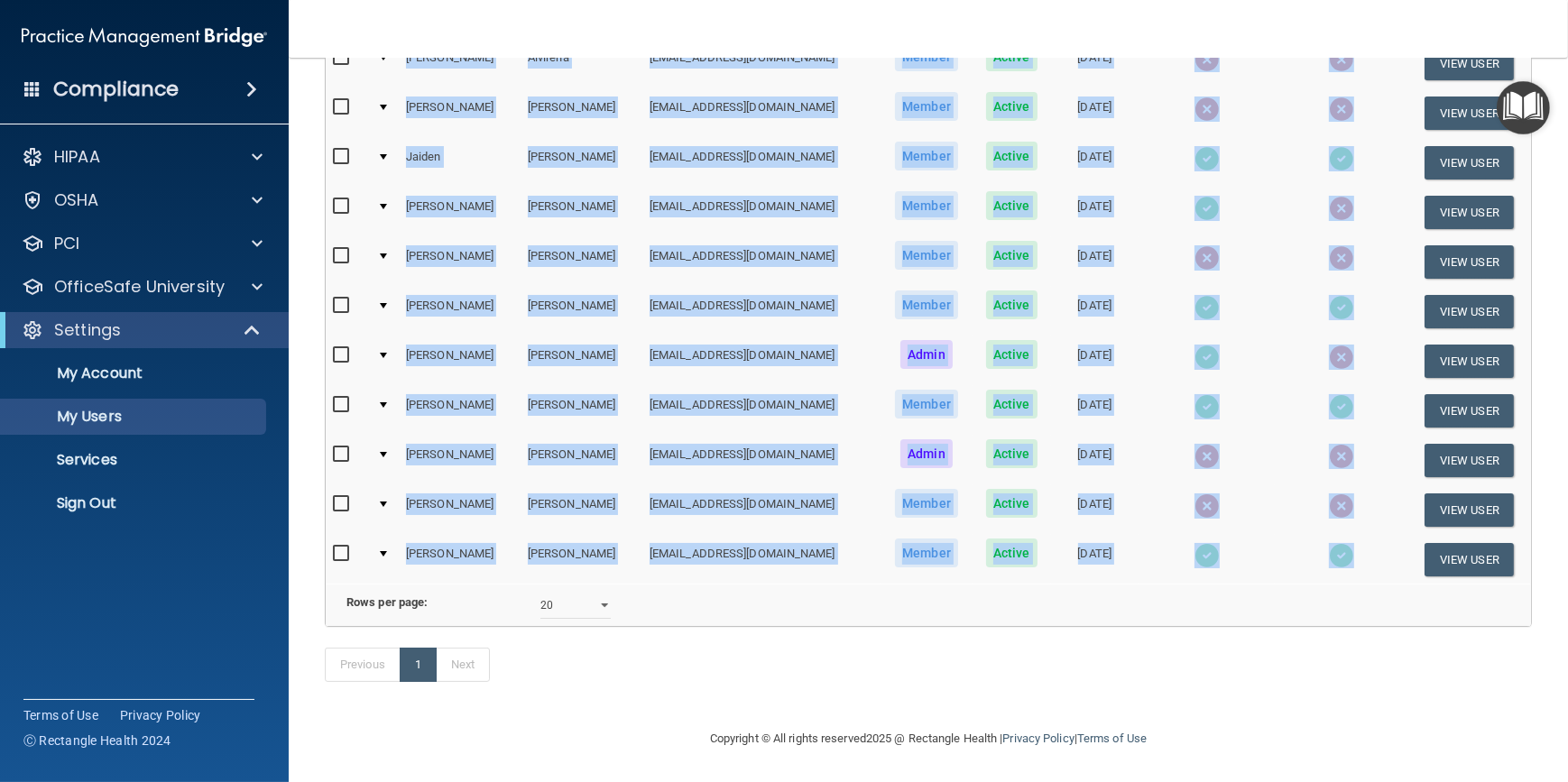
scroll to position [257, 0]
drag, startPoint x: 328, startPoint y: 97, endPoint x: 1130, endPoint y: 608, distance: 951.0
click at [1130, 608] on div "Users Success! New user created. × Error! The user couldn't be created. × Succe…" at bounding box center [928, 273] width 1207 height 872
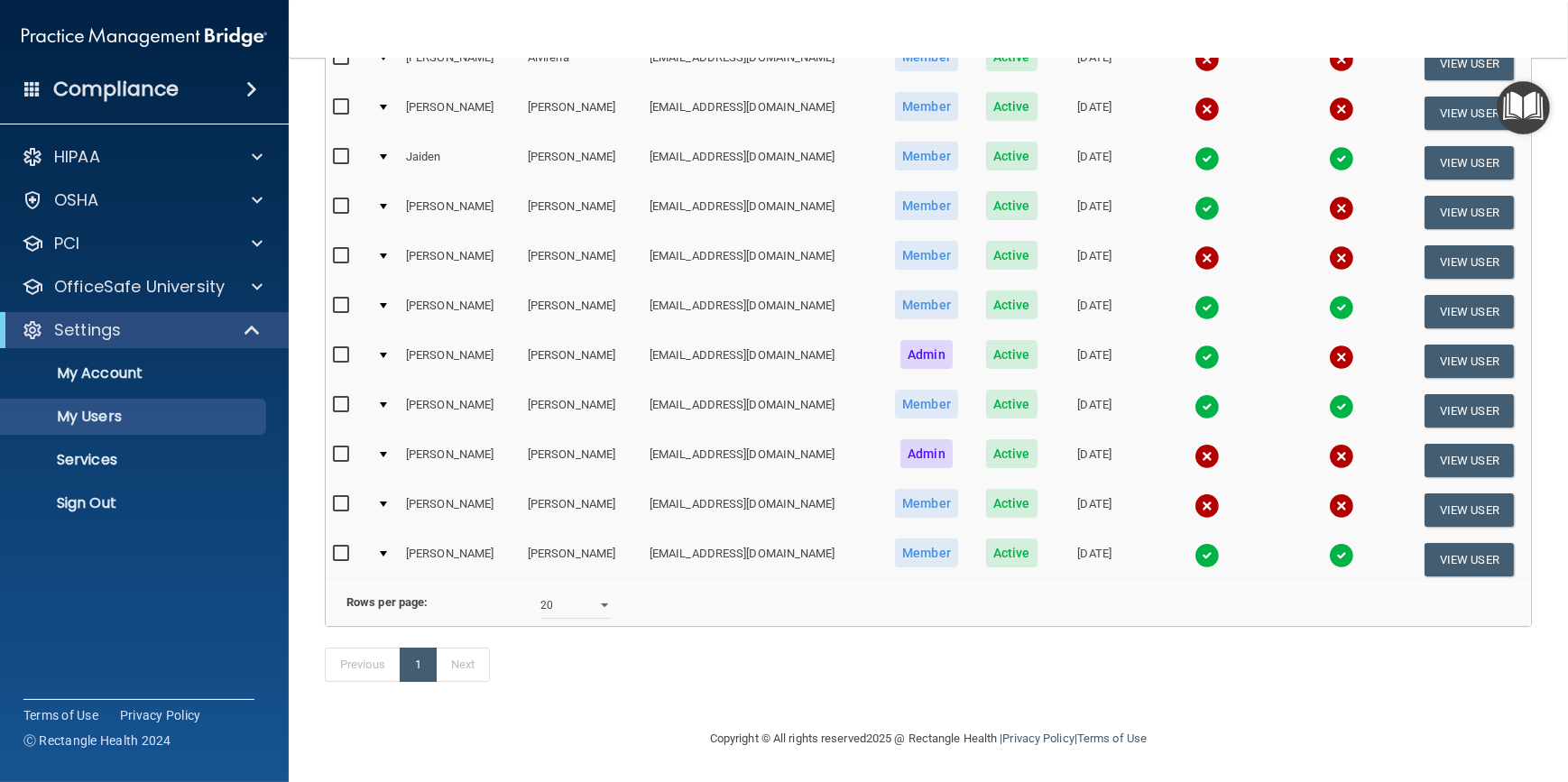
drag, startPoint x: 1130, startPoint y: 608, endPoint x: 865, endPoint y: 687, distance: 276.5
click at [859, 695] on div "Previous 1 Next" at bounding box center [928, 669] width 1234 height 83
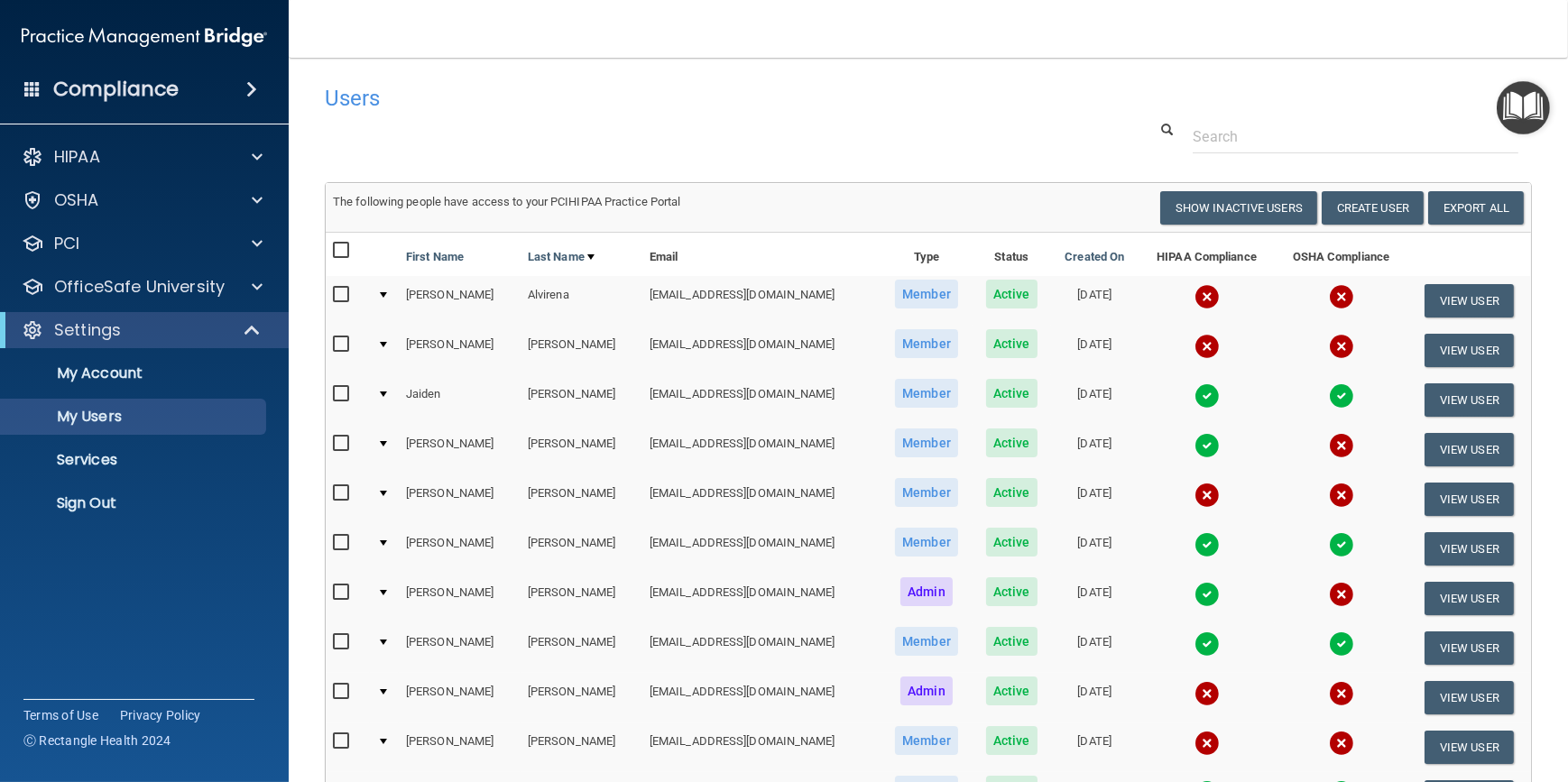
drag, startPoint x: 492, startPoint y: 134, endPoint x: 456, endPoint y: 114, distance: 41.2
click at [456, 114] on div "Users" at bounding box center [670, 98] width 720 height 44
drag, startPoint x: 369, startPoint y: 154, endPoint x: 327, endPoint y: 139, distance: 44.6
click at [327, 139] on div at bounding box center [928, 136] width 1234 height 34
drag, startPoint x: 316, startPoint y: 130, endPoint x: 302, endPoint y: 111, distance: 23.6
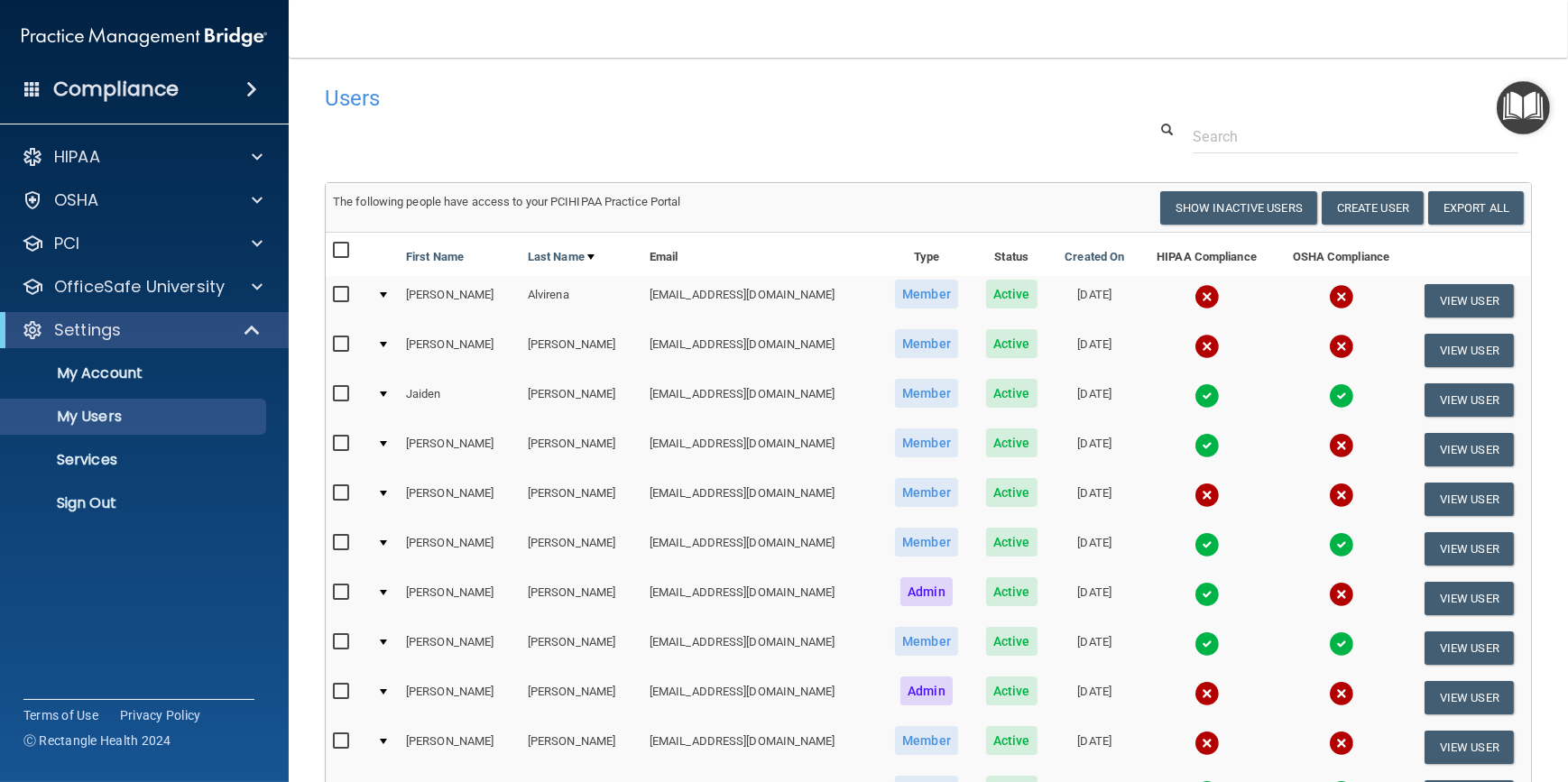
click at [302, 111] on main "Users Success! New user created. × Error! The user couldn't be created. × Succe…" at bounding box center [928, 420] width 1279 height 724
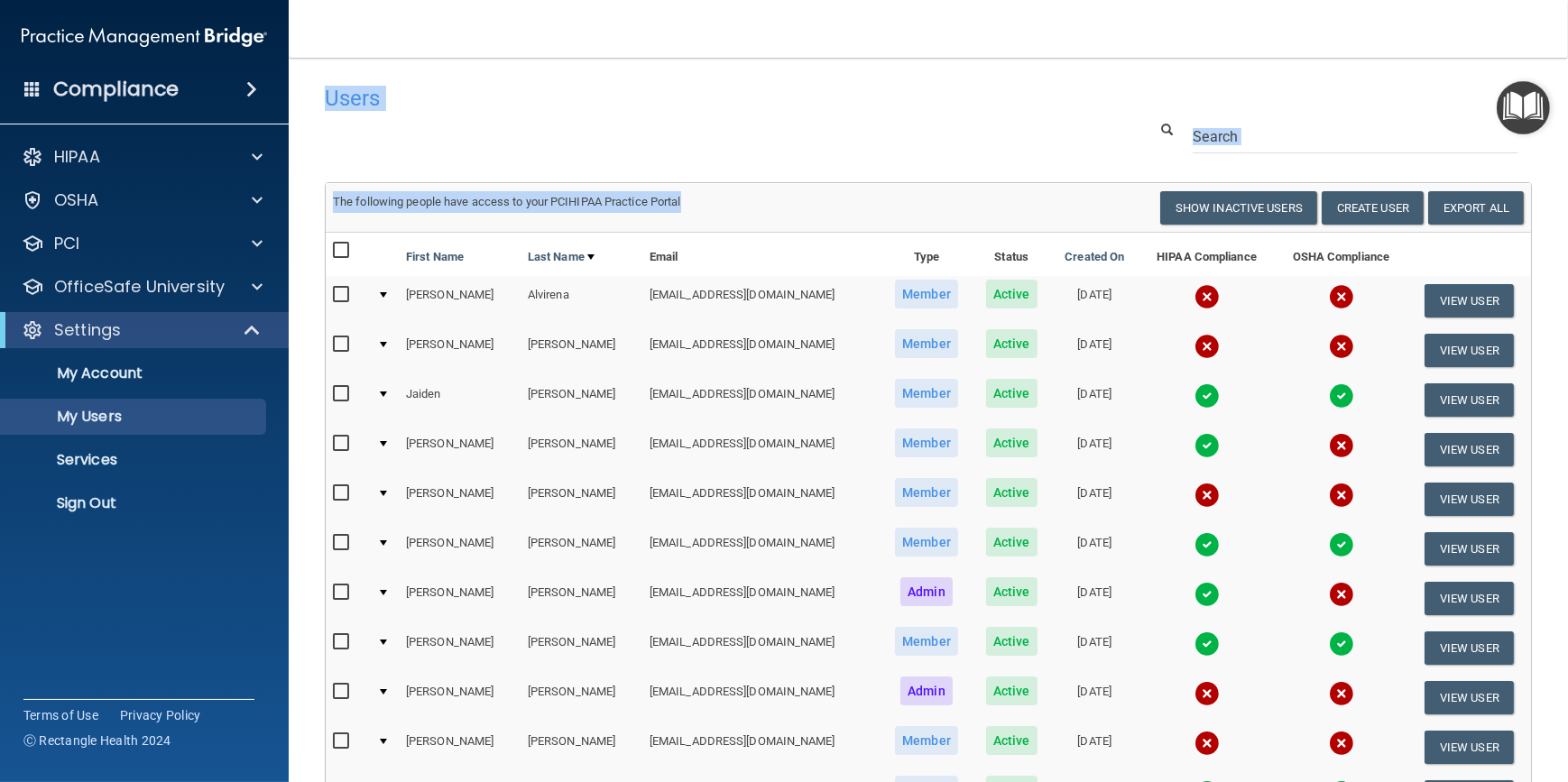
drag, startPoint x: 305, startPoint y: 93, endPoint x: 856, endPoint y: 219, distance: 565.2
click at [856, 219] on main "Users Success! New user created. × Error! The user couldn't be created. × Succe…" at bounding box center [928, 420] width 1279 height 724
drag, startPoint x: 856, startPoint y: 219, endPoint x: 623, endPoint y: 112, distance: 256.4
click at [623, 112] on div "Users" at bounding box center [670, 98] width 720 height 44
drag, startPoint x: 494, startPoint y: 134, endPoint x: 387, endPoint y: 129, distance: 107.1
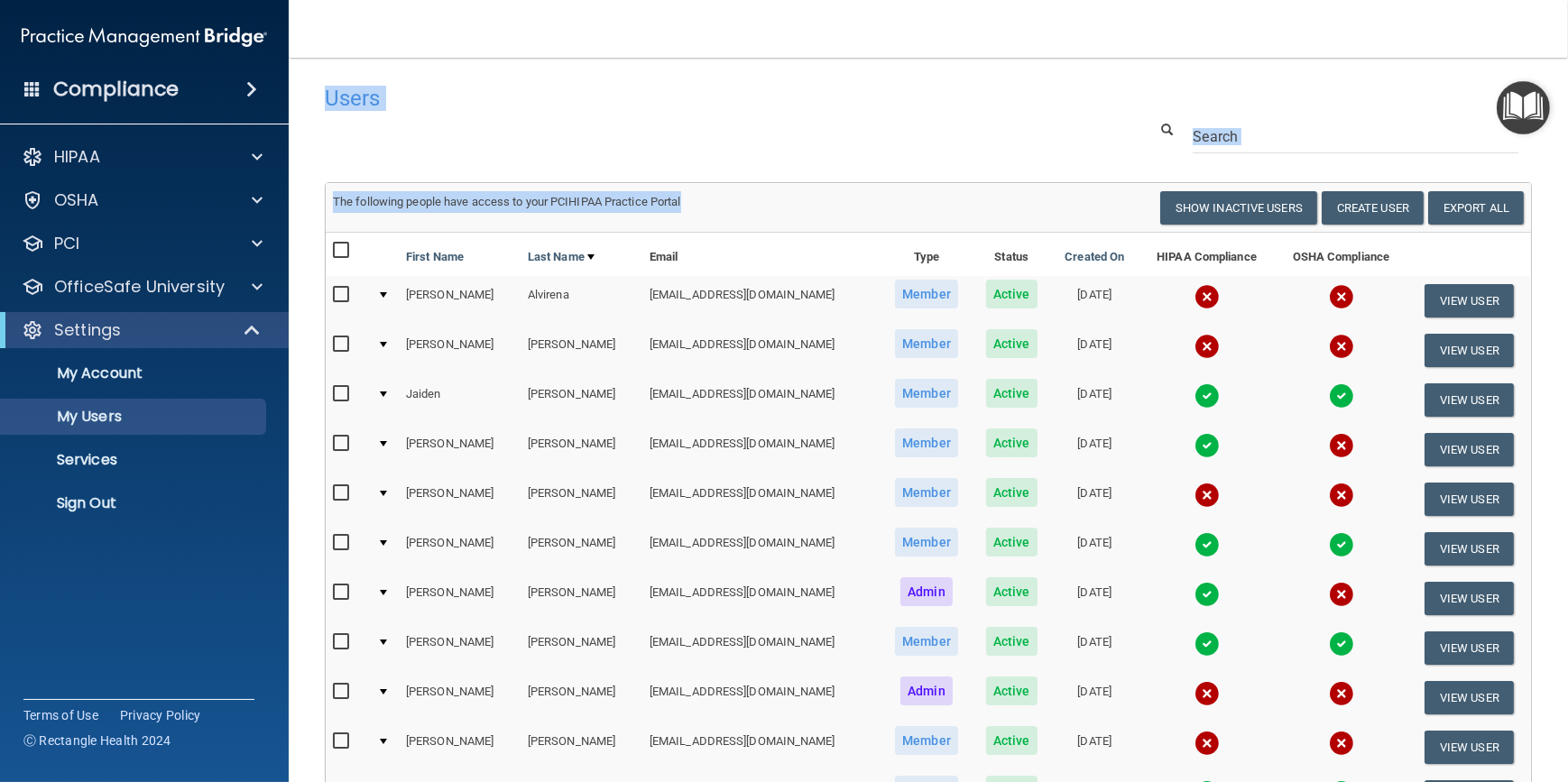
click at [387, 129] on div at bounding box center [928, 136] width 1234 height 34
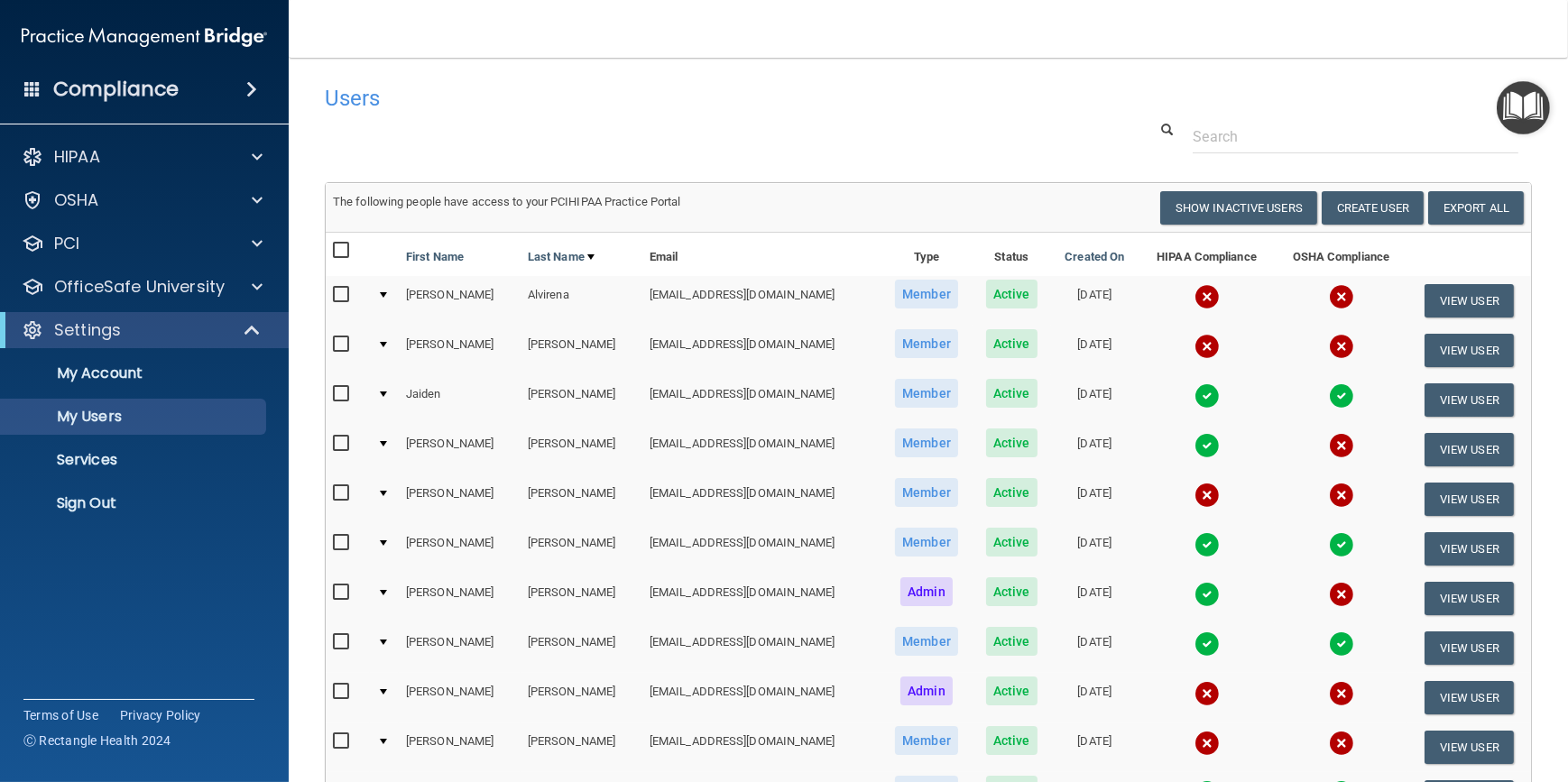
drag, startPoint x: 331, startPoint y: 134, endPoint x: 309, endPoint y: 129, distance: 22.6
click at [309, 129] on main "Users Success! New user created. × Error! The user couldn't be created. × Succe…" at bounding box center [928, 420] width 1279 height 724
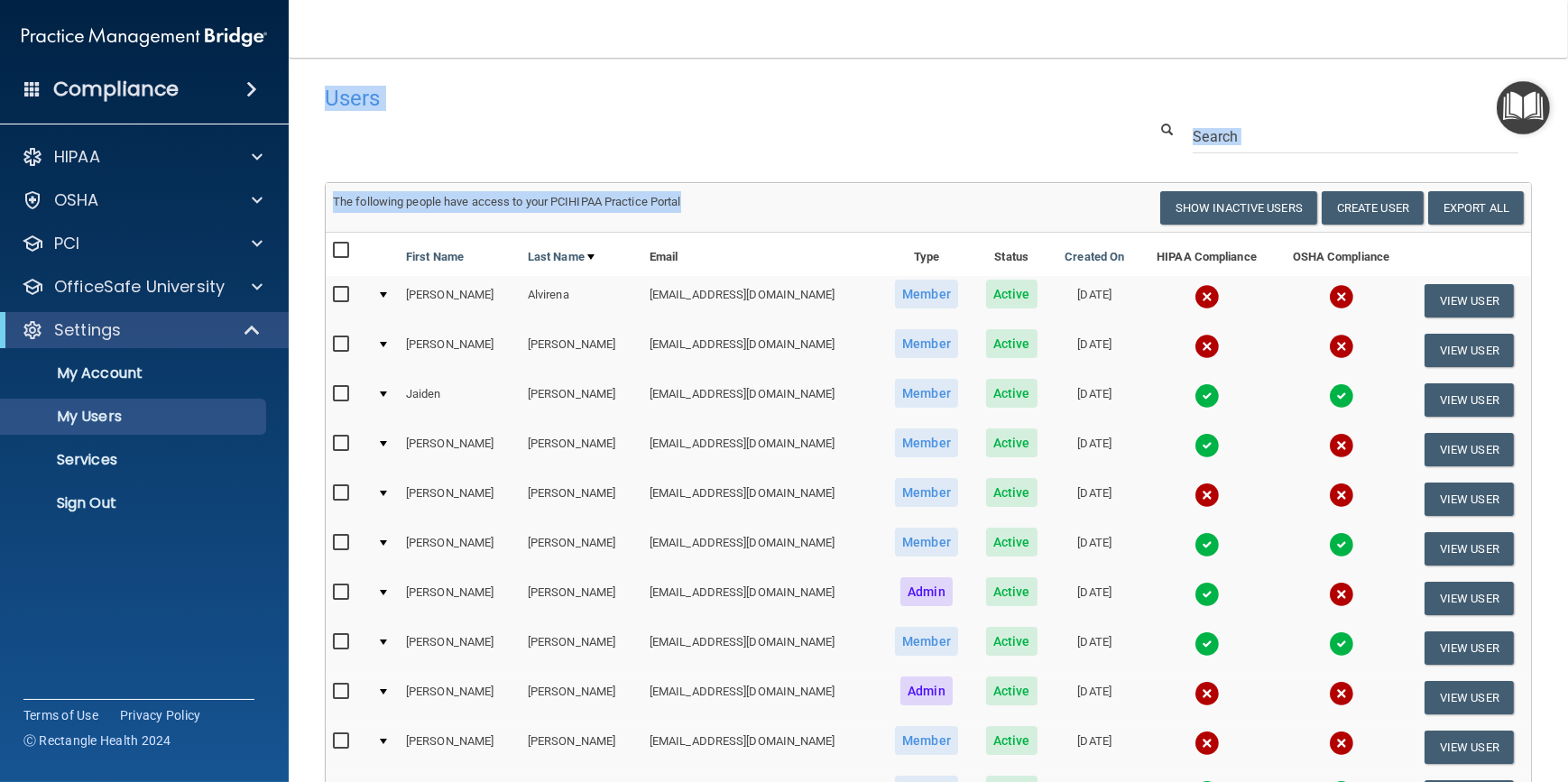
drag, startPoint x: 310, startPoint y: 96, endPoint x: 752, endPoint y: 213, distance: 457.2
click at [752, 213] on div "Users Success! New user created. × Error! The user couldn't be created. × Succe…" at bounding box center [928, 511] width 1207 height 872
drag, startPoint x: 752, startPoint y: 213, endPoint x: 635, endPoint y: 135, distance: 140.6
click at [635, 135] on div at bounding box center [928, 136] width 1234 height 34
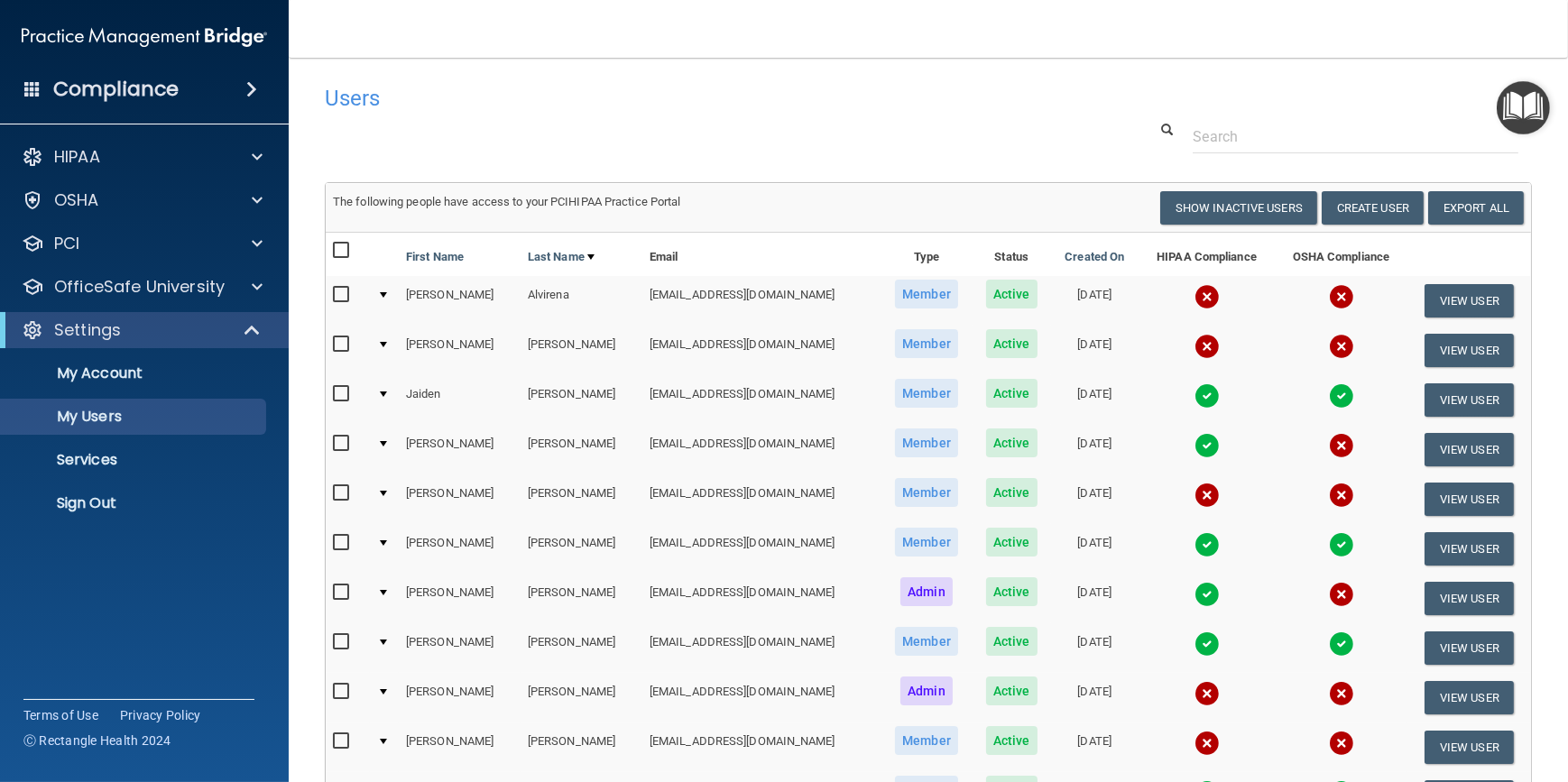
click at [614, 107] on h4 "Users" at bounding box center [671, 99] width 693 height 24
drag, startPoint x: 609, startPoint y: 112, endPoint x: 487, endPoint y: 114, distance: 122.0
click at [487, 114] on div "Users" at bounding box center [670, 98] width 720 height 44
drag, startPoint x: 581, startPoint y: 102, endPoint x: 436, endPoint y: 117, distance: 145.8
click at [436, 117] on div "Users" at bounding box center [670, 98] width 720 height 44
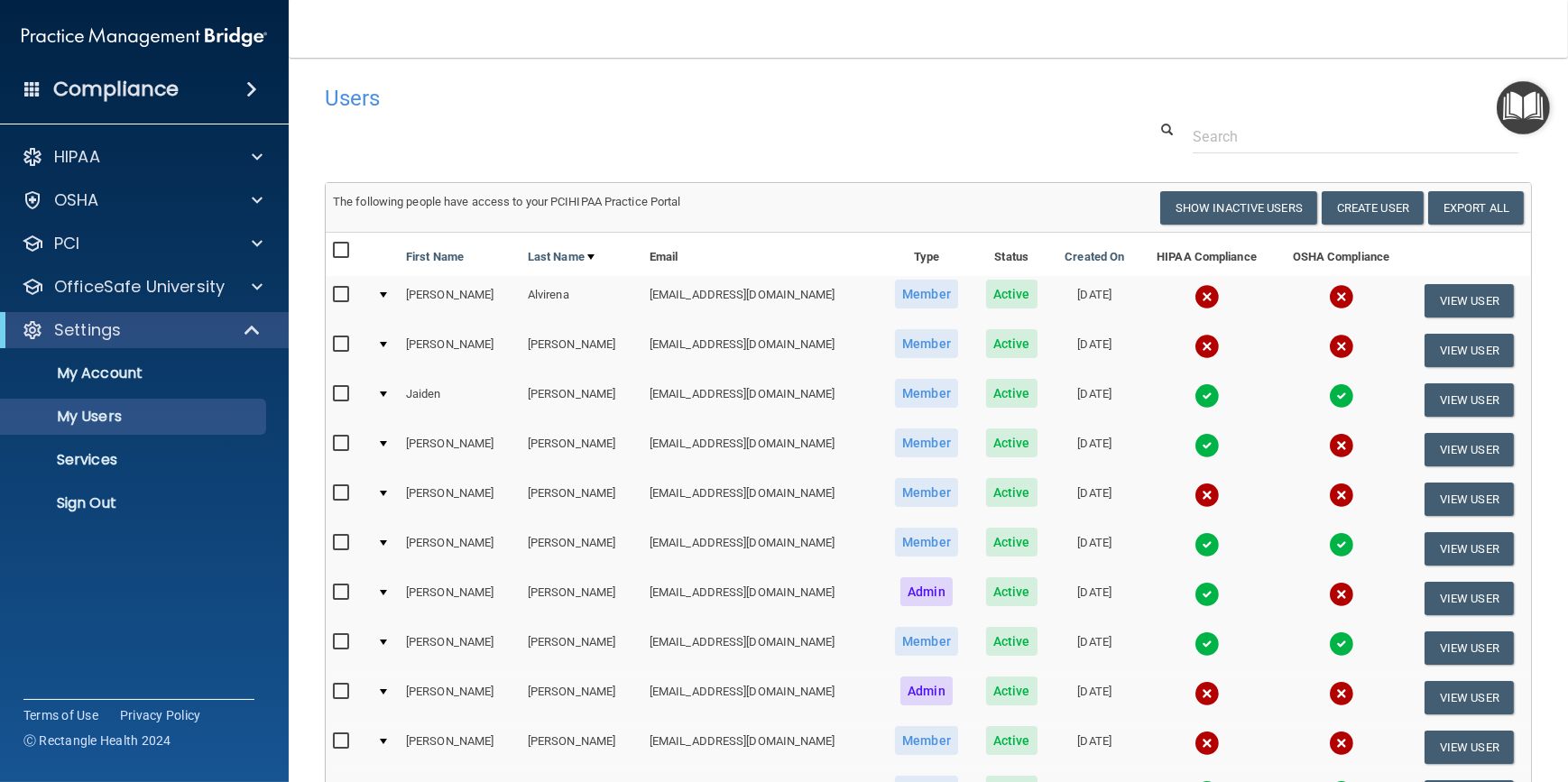
drag, startPoint x: 773, startPoint y: 110, endPoint x: 601, endPoint y: 102, distance: 172.2
click at [601, 102] on h4 "Users" at bounding box center [671, 99] width 693 height 24
drag, startPoint x: 592, startPoint y: 126, endPoint x: 514, endPoint y: 120, distance: 78.2
click at [514, 120] on div at bounding box center [928, 136] width 1234 height 34
drag, startPoint x: 513, startPoint y: 120, endPoint x: 405, endPoint y: 137, distance: 109.3
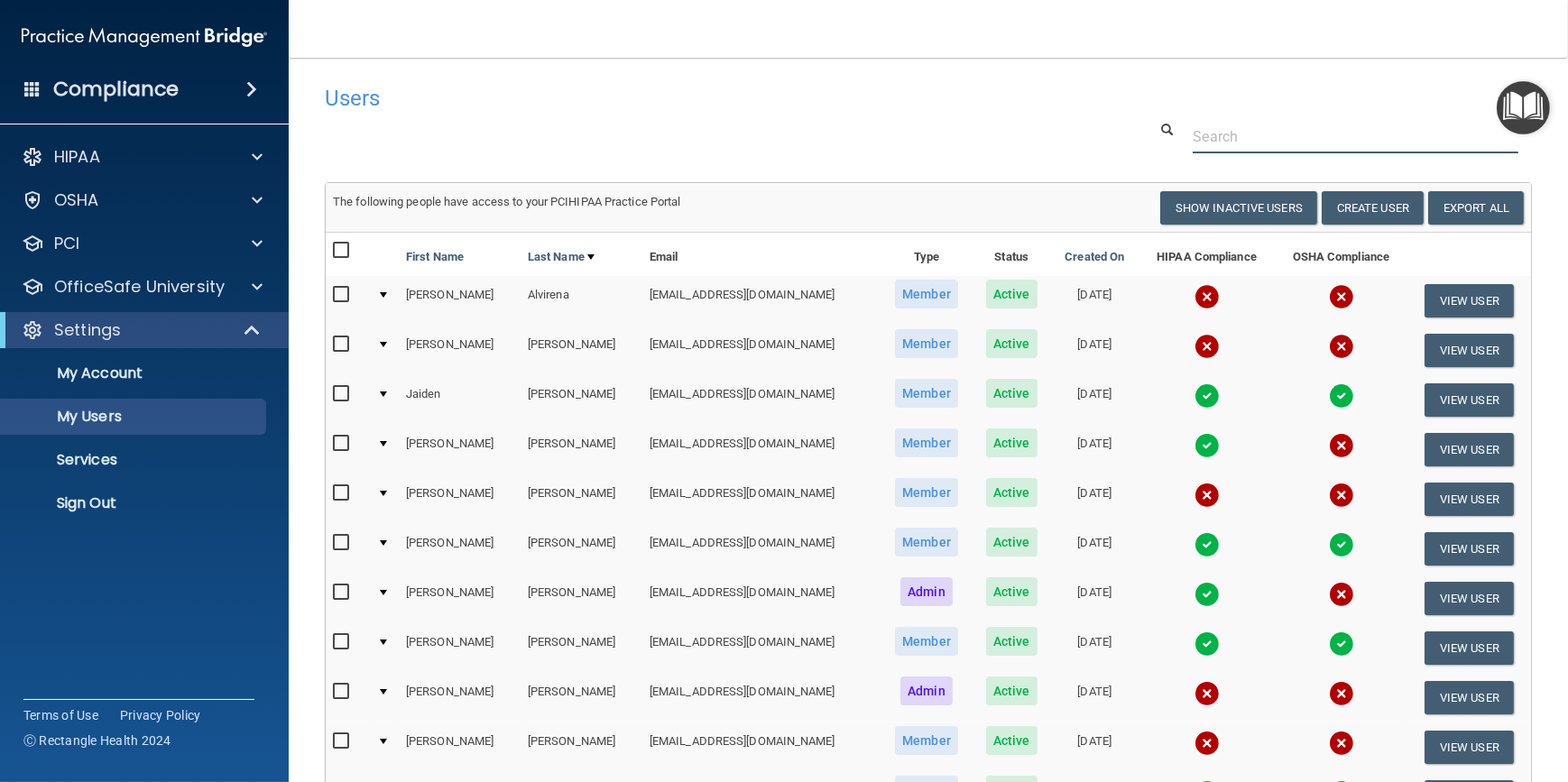
click at [405, 137] on div at bounding box center [928, 136] width 1234 height 34
drag, startPoint x: 298, startPoint y: 145, endPoint x: 301, endPoint y: 81, distance: 64.1
click at [301, 81] on main "Users Success! New user created. × Error! The user couldn't be created. × Succe…" at bounding box center [928, 420] width 1279 height 724
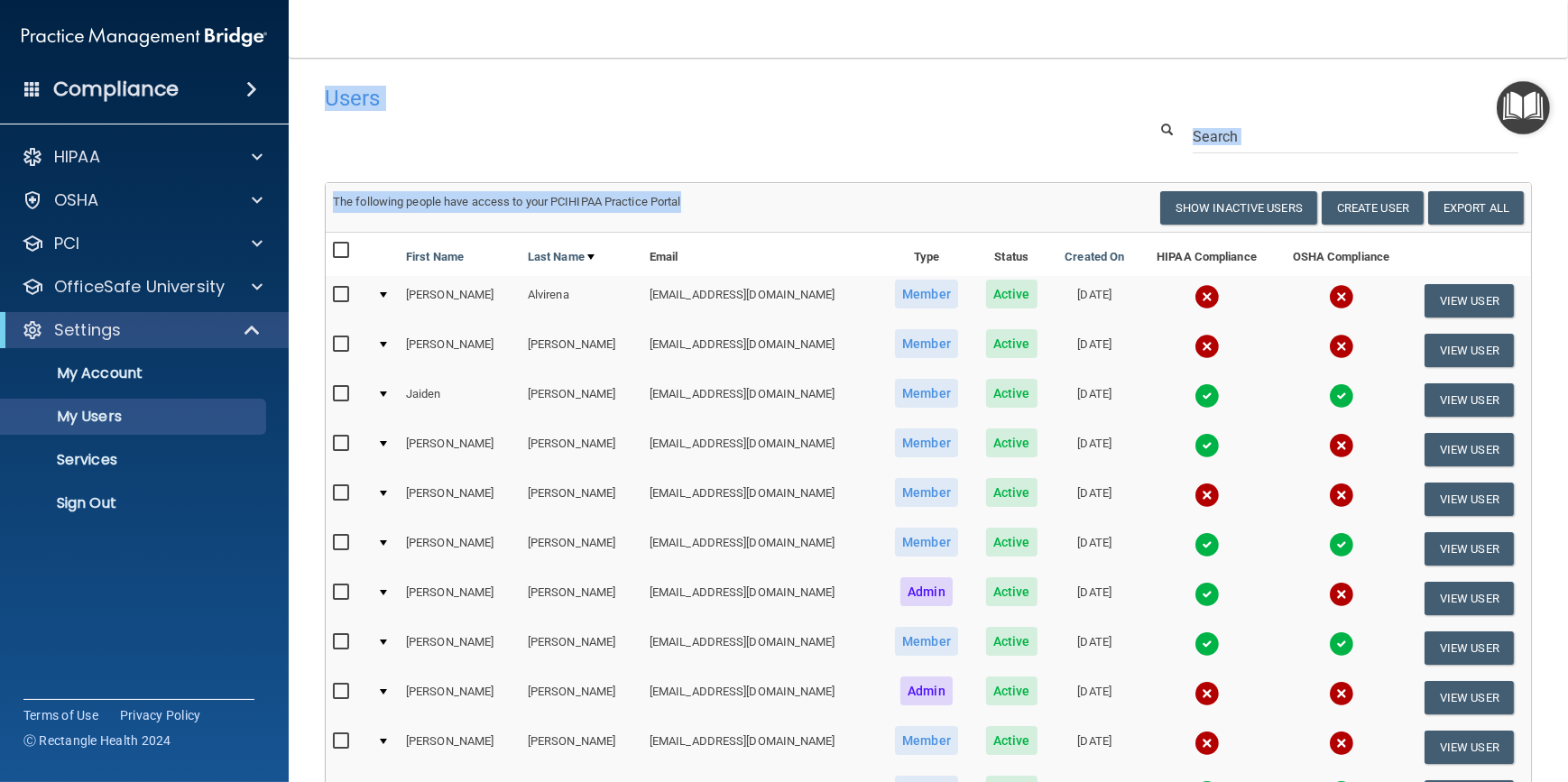
drag, startPoint x: 298, startPoint y: 65, endPoint x: 734, endPoint y: 207, distance: 458.5
click at [734, 207] on main "Users Success! New user created. × Error! The user couldn't be created. × Succe…" at bounding box center [928, 420] width 1279 height 724
drag, startPoint x: 734, startPoint y: 207, endPoint x: 635, endPoint y: 134, distance: 123.0
click at [635, 134] on div at bounding box center [928, 136] width 1234 height 34
drag, startPoint x: 325, startPoint y: 99, endPoint x: 757, endPoint y: 204, distance: 444.6
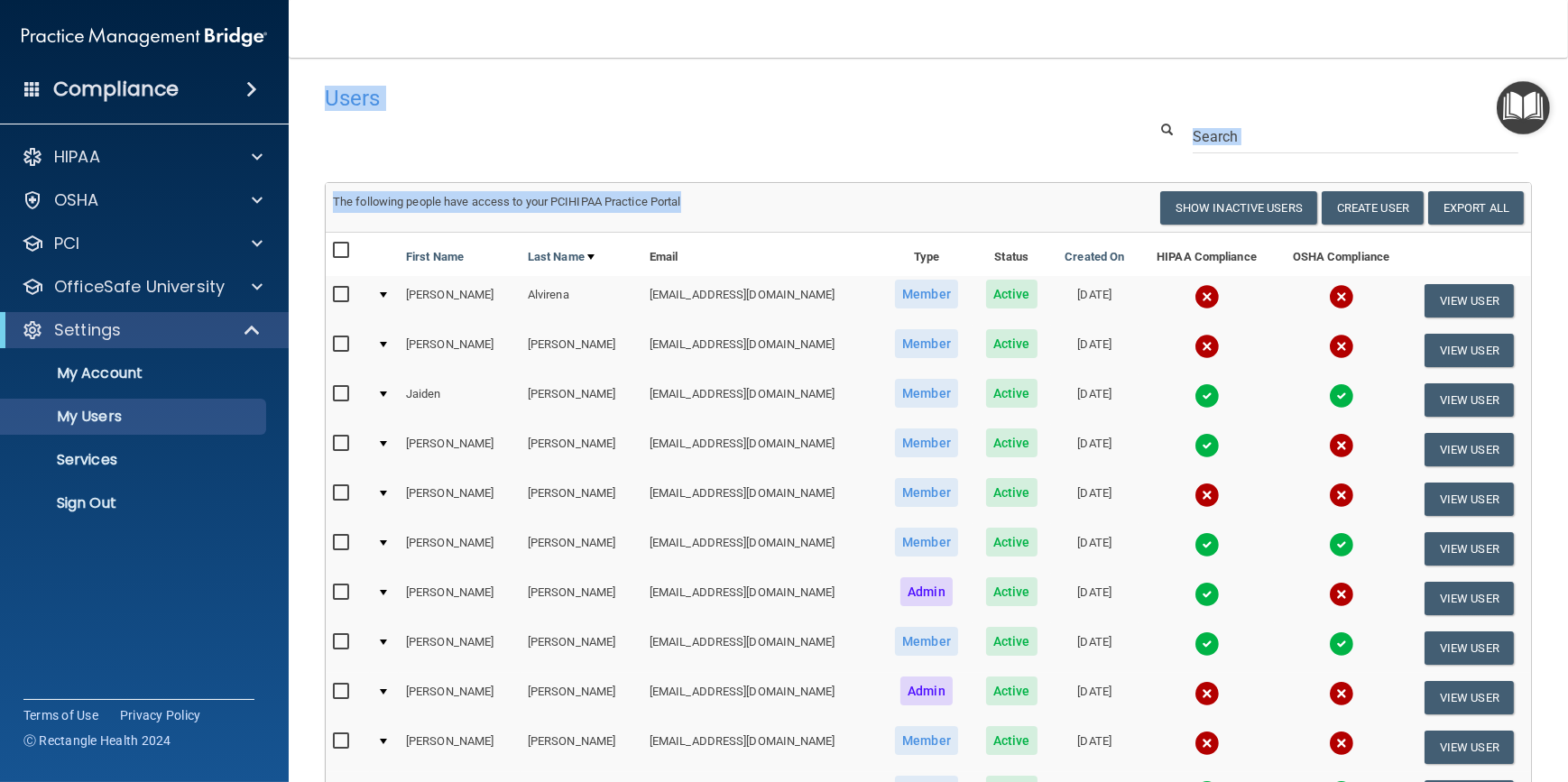
click at [757, 204] on div "Users Success! New user created. × Error! The user couldn't be created. × Succe…" at bounding box center [928, 511] width 1207 height 872
drag, startPoint x: 757, startPoint y: 204, endPoint x: 710, endPoint y: 119, distance: 97.1
click at [710, 119] on div "Users" at bounding box center [670, 98] width 720 height 44
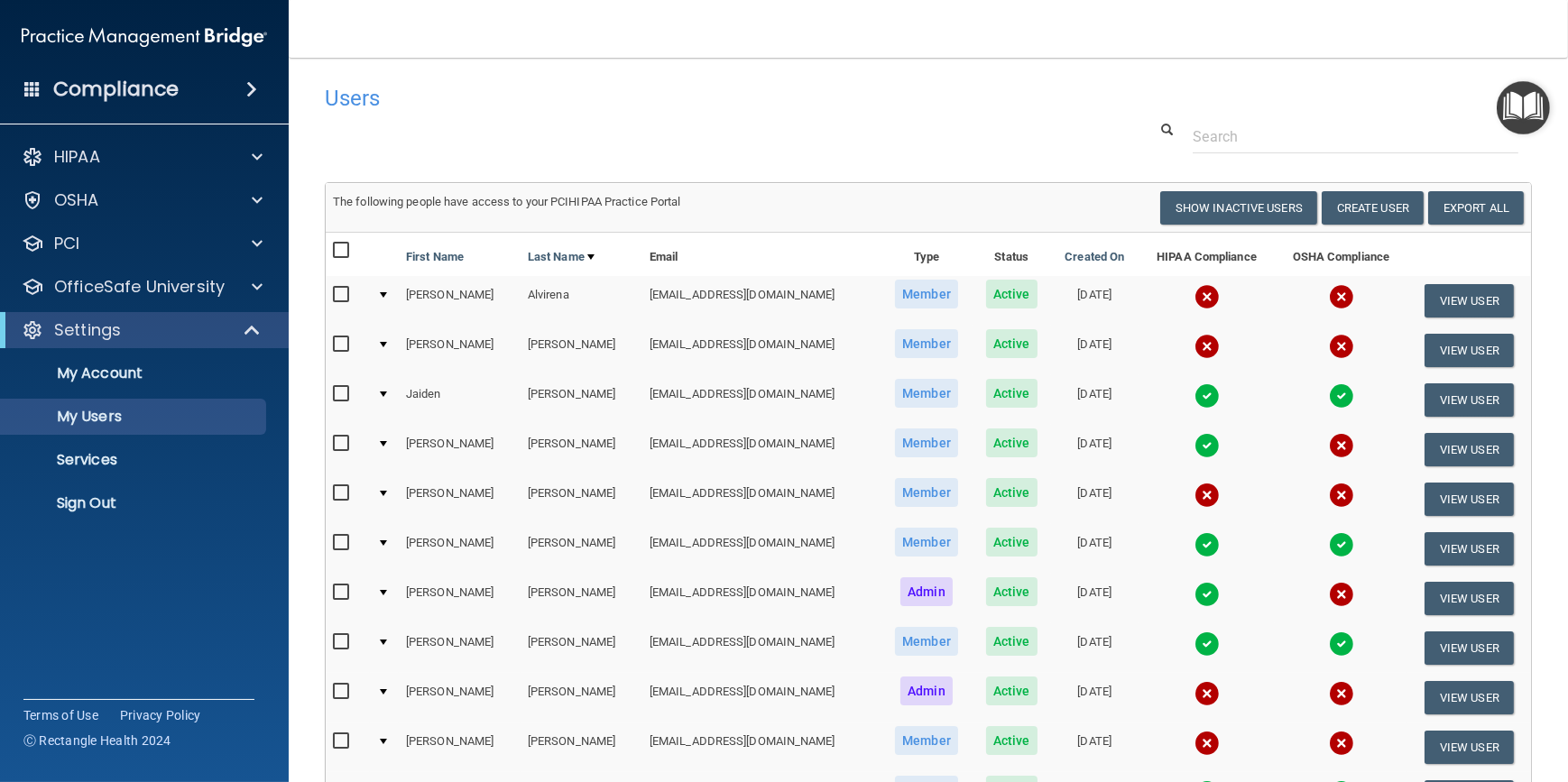
drag, startPoint x: 660, startPoint y: 107, endPoint x: 555, endPoint y: 112, distance: 105.1
click at [555, 112] on div "Users" at bounding box center [670, 98] width 720 height 44
drag, startPoint x: 655, startPoint y: 116, endPoint x: 529, endPoint y: 110, distance: 126.1
click at [529, 110] on div "Users" at bounding box center [670, 98] width 720 height 44
drag, startPoint x: 529, startPoint y: 110, endPoint x: 475, endPoint y: 119, distance: 54.7
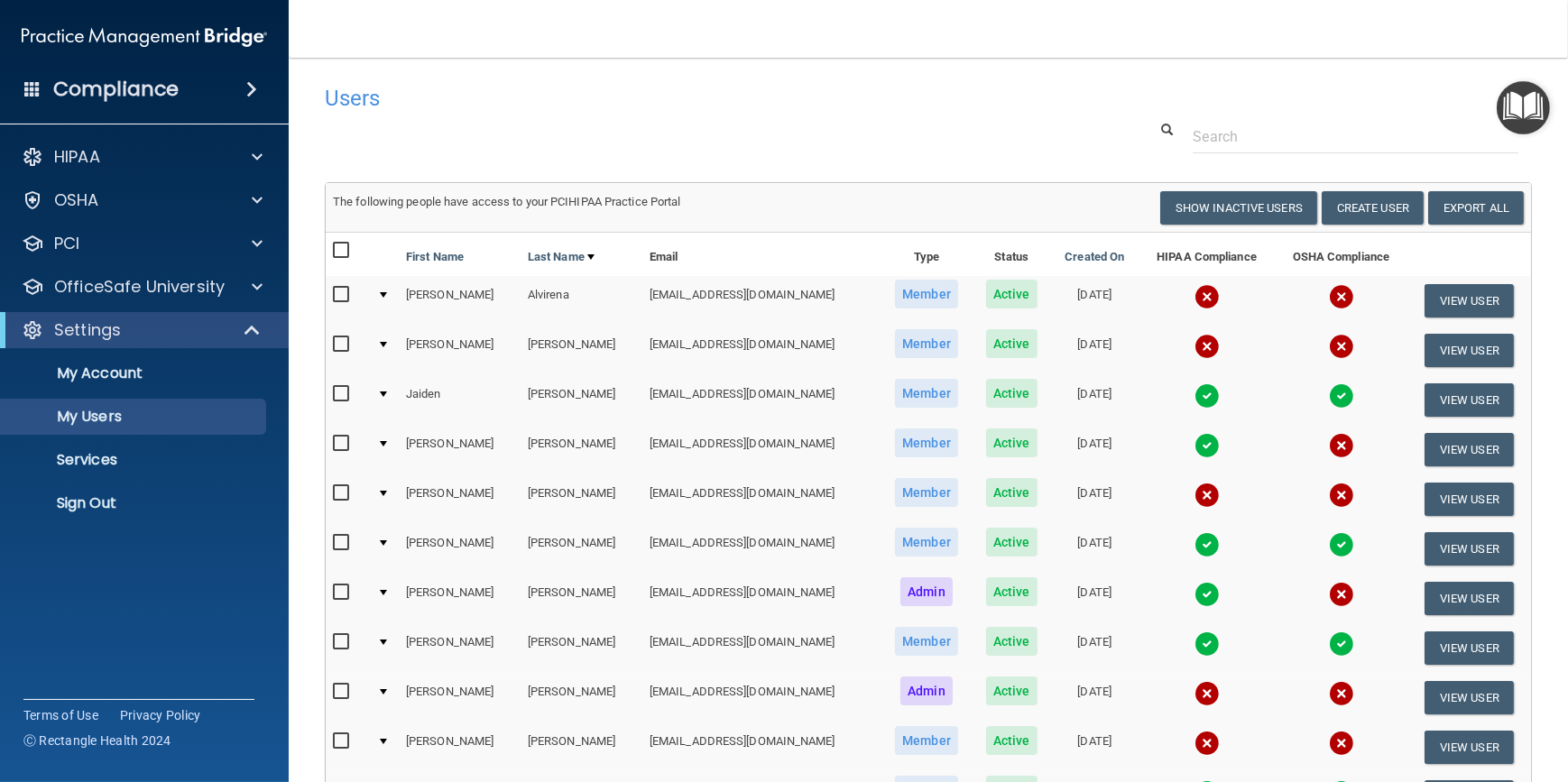
click at [475, 118] on div "Users" at bounding box center [670, 98] width 720 height 44
click at [252, 326] on span at bounding box center [253, 330] width 16 height 22
